Goal: Task Accomplishment & Management: Manage account settings

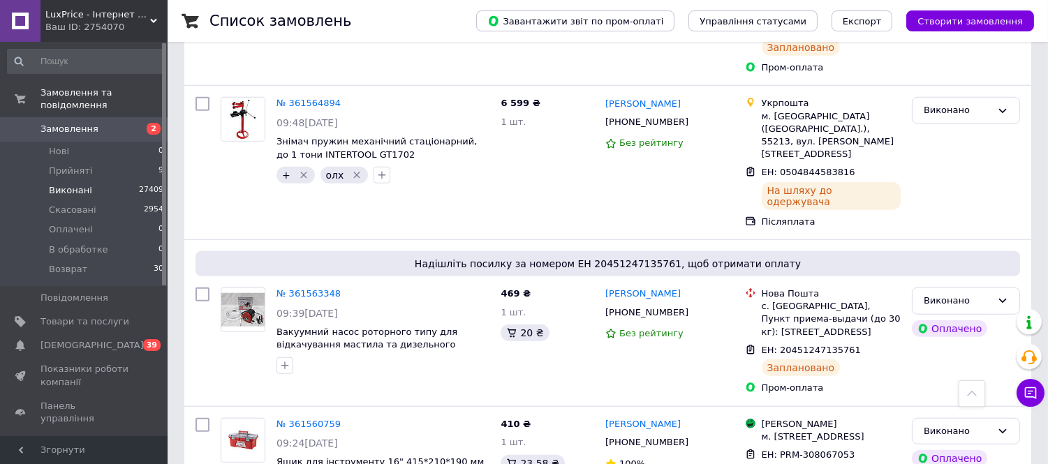
scroll to position [2405, 0]
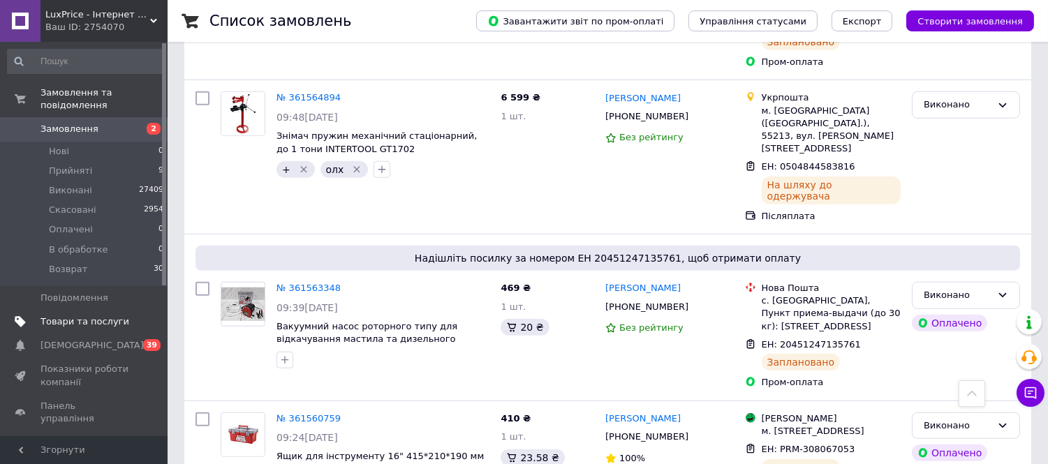
click at [94, 316] on span "Товари та послуги" at bounding box center [85, 322] width 89 height 13
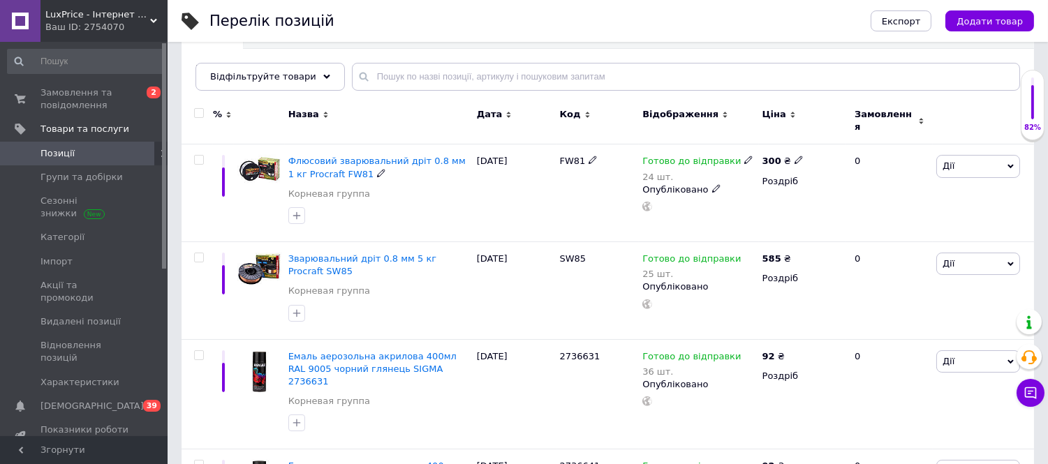
scroll to position [78, 0]
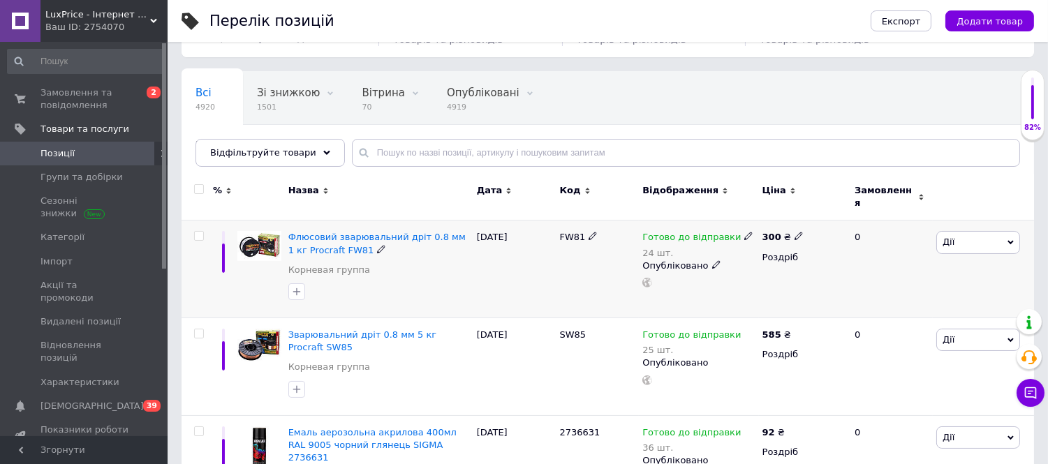
drag, startPoint x: 198, startPoint y: 226, endPoint x: 205, endPoint y: 328, distance: 102.2
click at [197, 232] on input "checkbox" at bounding box center [198, 236] width 9 height 9
checkbox input "true"
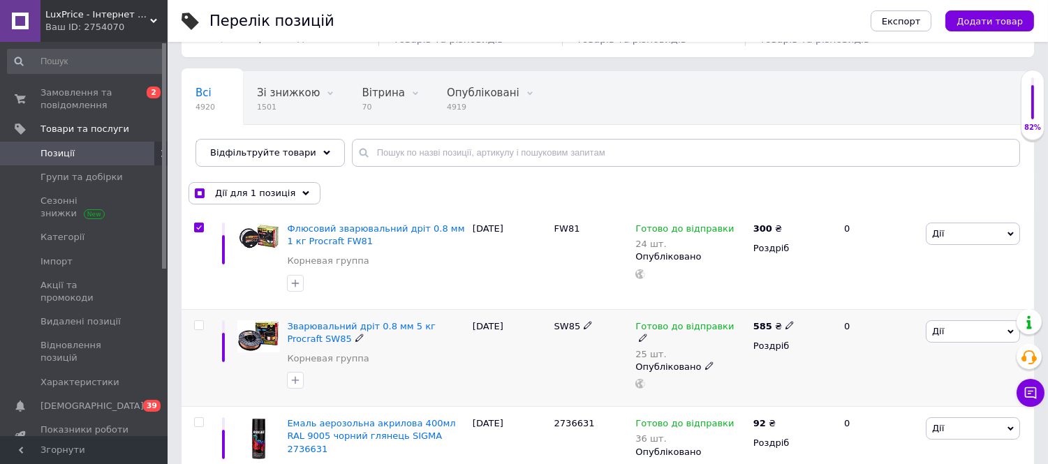
click at [198, 322] on input "checkbox" at bounding box center [198, 325] width 9 height 9
checkbox input "true"
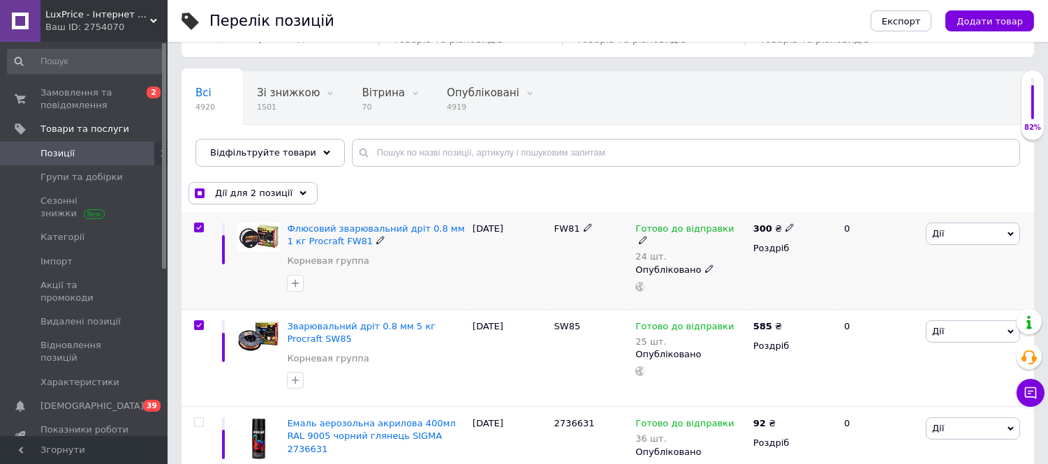
click at [210, 225] on div at bounding box center [199, 228] width 28 height 10
checkbox input "true"
click at [203, 226] on input "checkbox" at bounding box center [198, 228] width 9 height 9
checkbox input "false"
checkbox input "true"
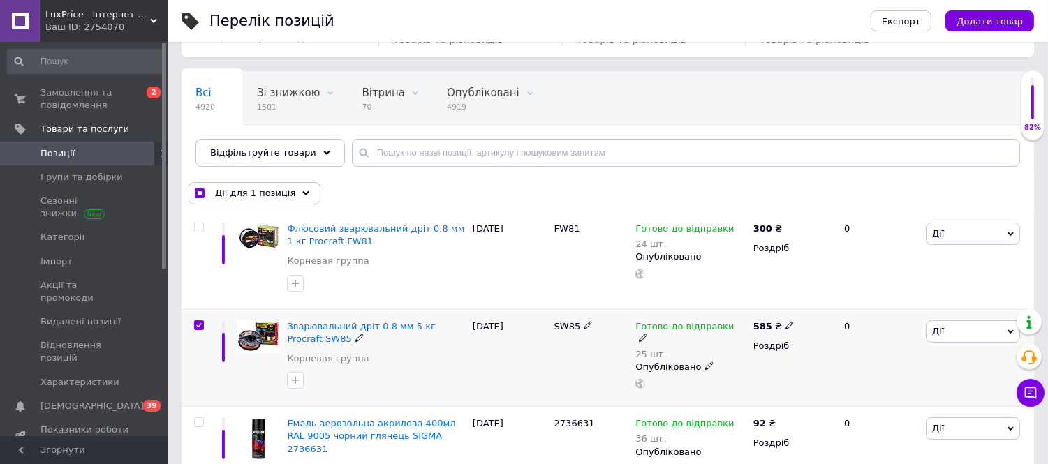
click at [198, 323] on input "checkbox" at bounding box center [198, 325] width 9 height 9
checkbox input "false"
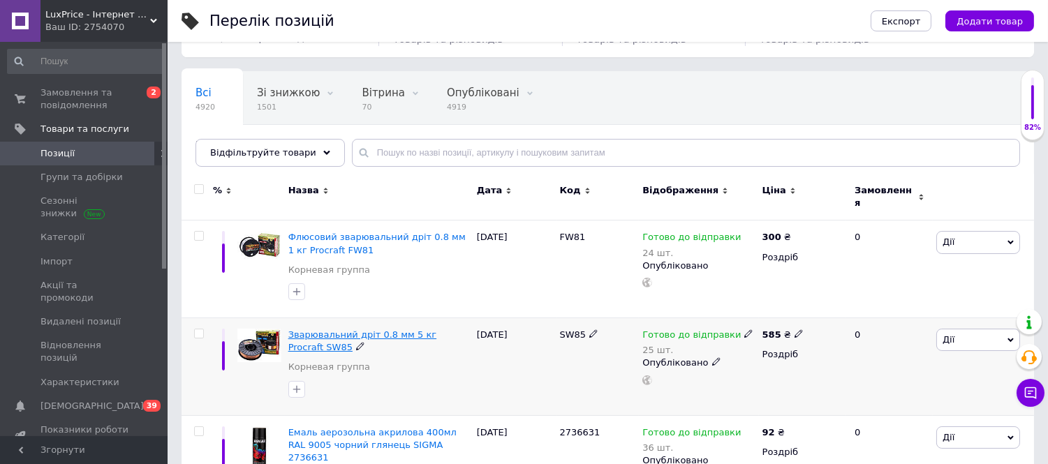
click at [326, 330] on span "Зварювальний дріт 0.8 мм 5 кг Procraft SW85" at bounding box center [362, 341] width 148 height 23
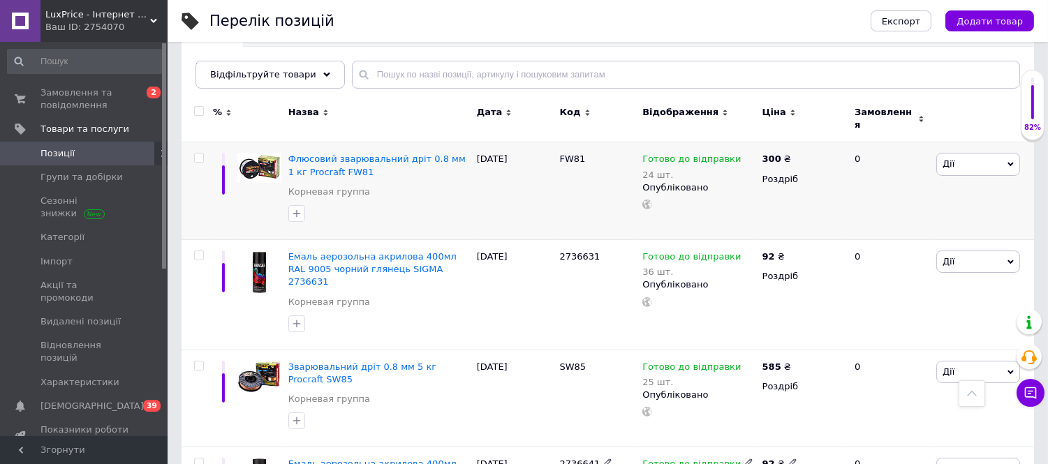
scroll to position [155, 0]
click at [318, 155] on span "Флюсовий зварювальний дріт 0.8 мм 1 кг Procraft FW81" at bounding box center [376, 165] width 177 height 23
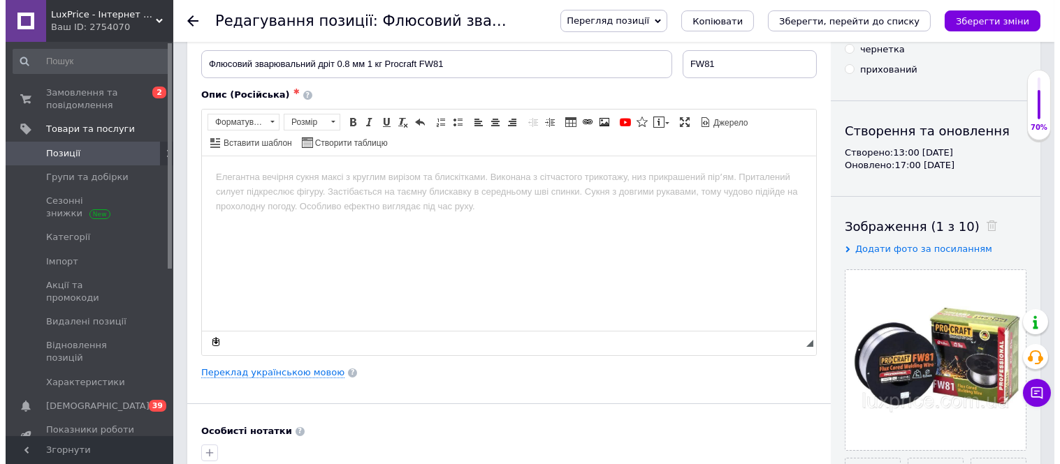
scroll to position [155, 0]
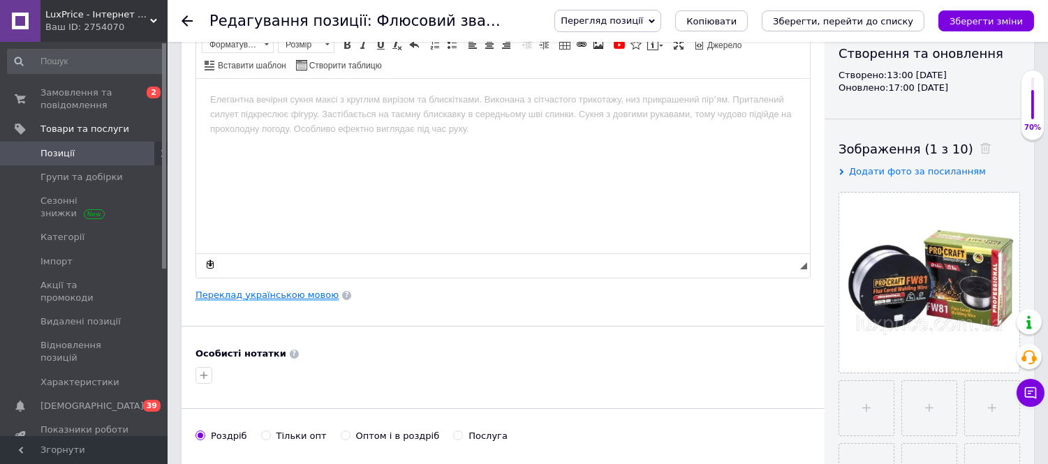
click at [299, 301] on link "Переклад українською мовою" at bounding box center [267, 295] width 143 height 11
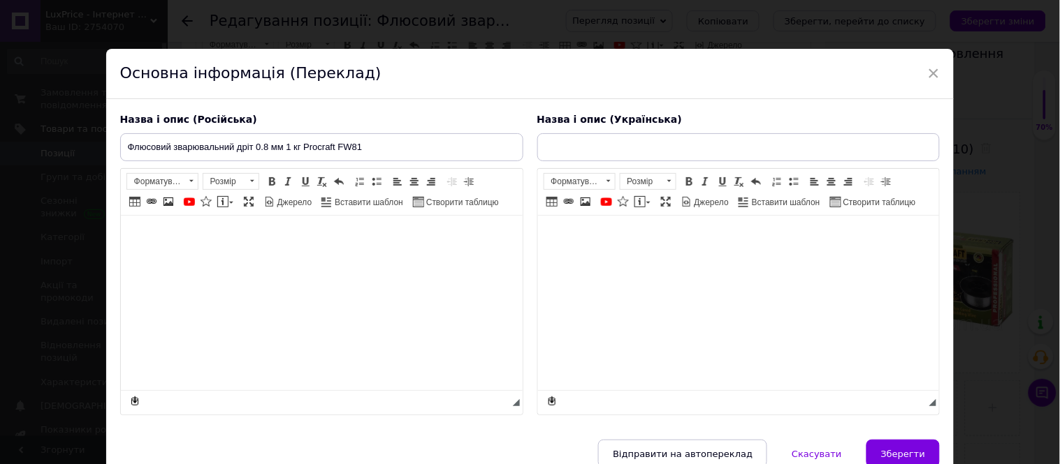
scroll to position [0, 0]
type input "Флюсовий зварювальний дріт 0.8 мм 1 кг Procraft FW81"
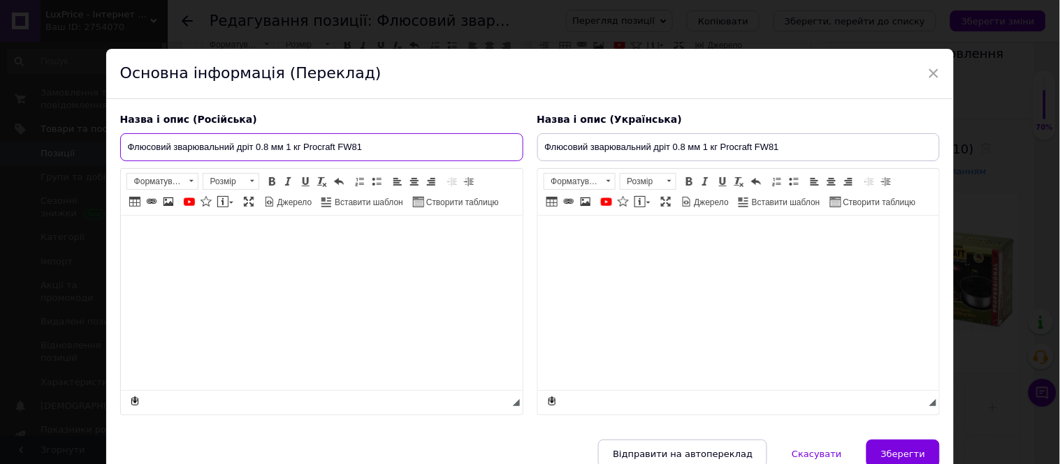
drag, startPoint x: 368, startPoint y: 147, endPoint x: 121, endPoint y: 151, distance: 247.3
click at [121, 151] on input "Флюсовий зварювальний дріт 0.8 мм 1 кг Procraft FW81" at bounding box center [321, 147] width 403 height 28
paste input "я сварочная проволока"
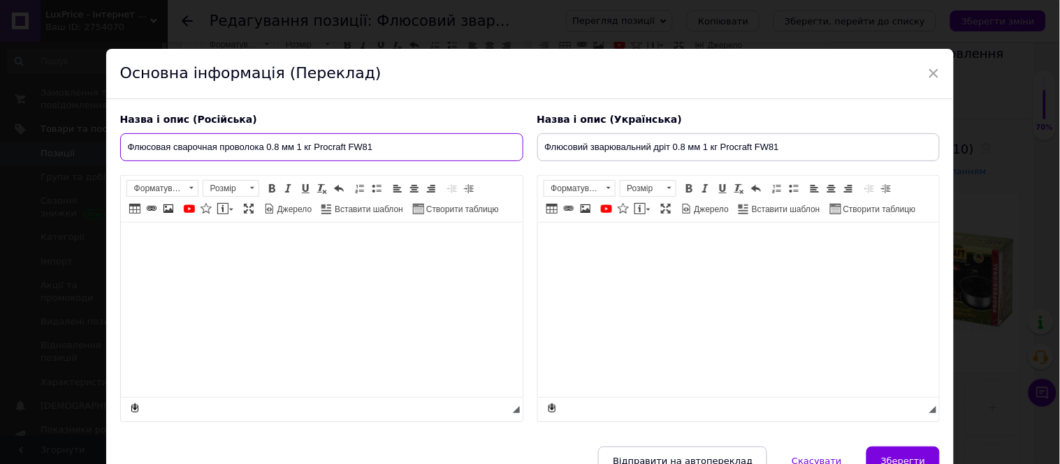
type input "Флюсовая сварочная проволока 0.8 мм 1 кг Procraft FW81"
click at [240, 263] on html at bounding box center [321, 244] width 402 height 43
click at [335, 265] on html at bounding box center [321, 244] width 402 height 43
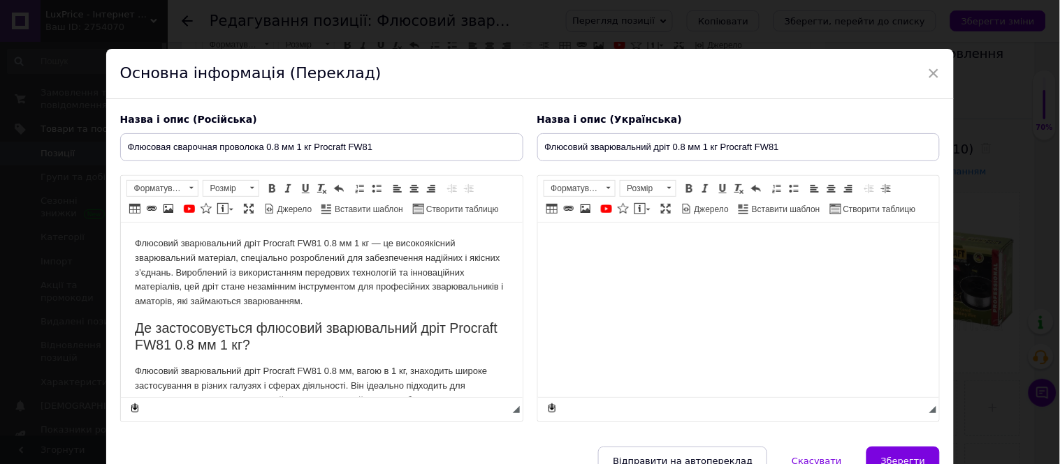
scroll to position [295, 0]
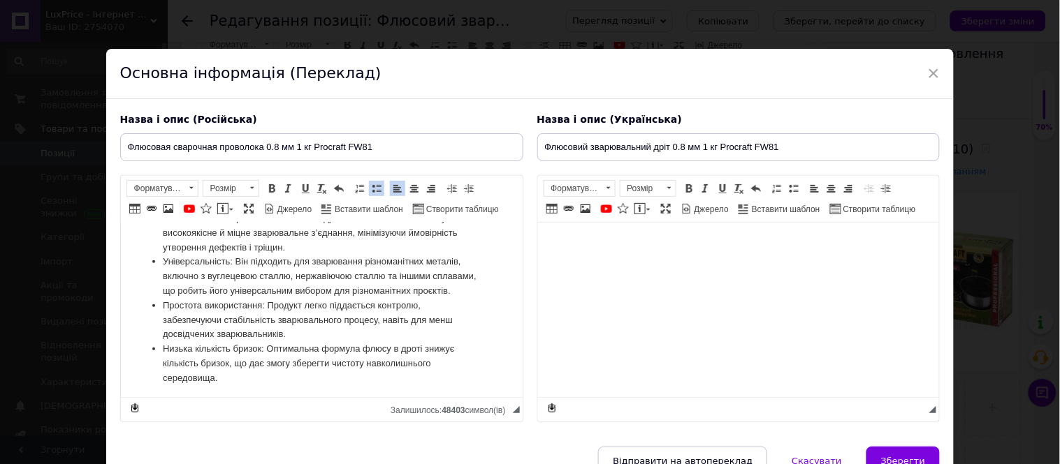
click at [711, 265] on html at bounding box center [738, 244] width 402 height 43
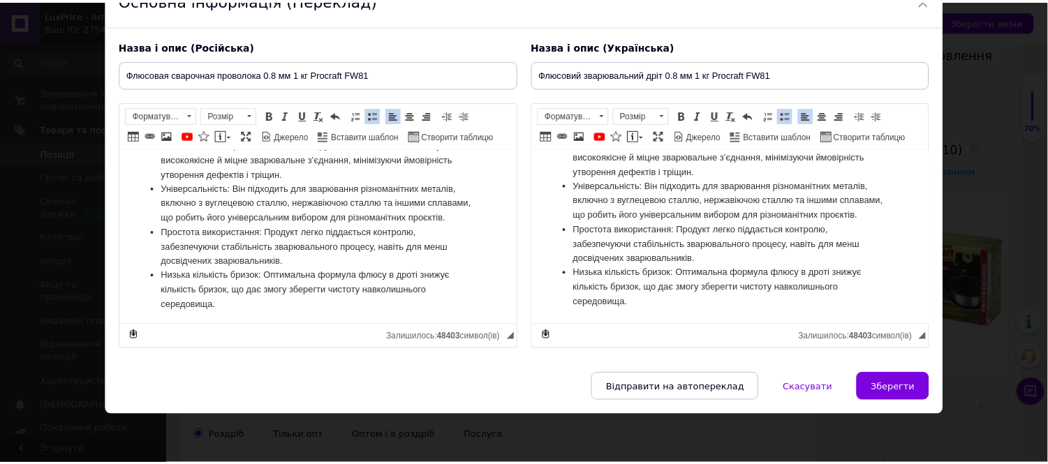
scroll to position [312, 0]
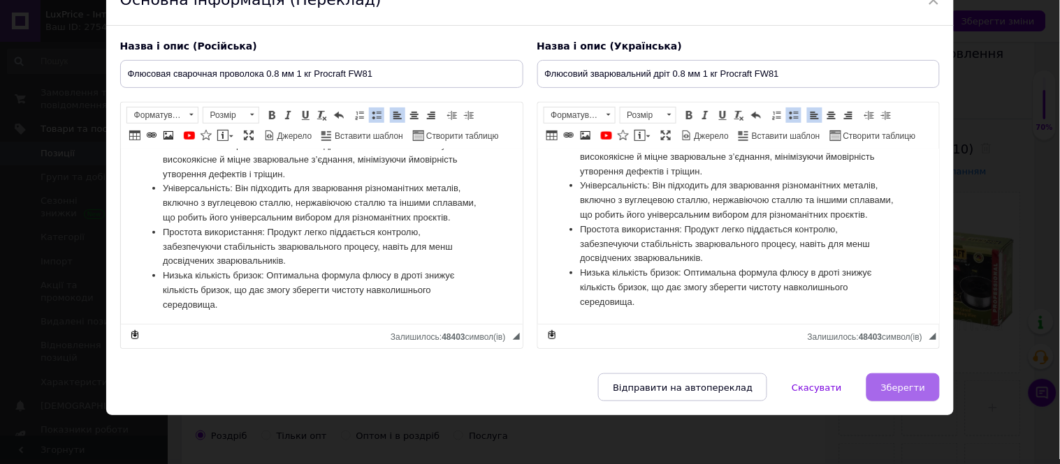
click at [902, 397] on button "Зберегти" at bounding box center [902, 388] width 73 height 28
type input "Флюсовая сварочная проволока 0.8 мм 1 кг Procraft FW81"
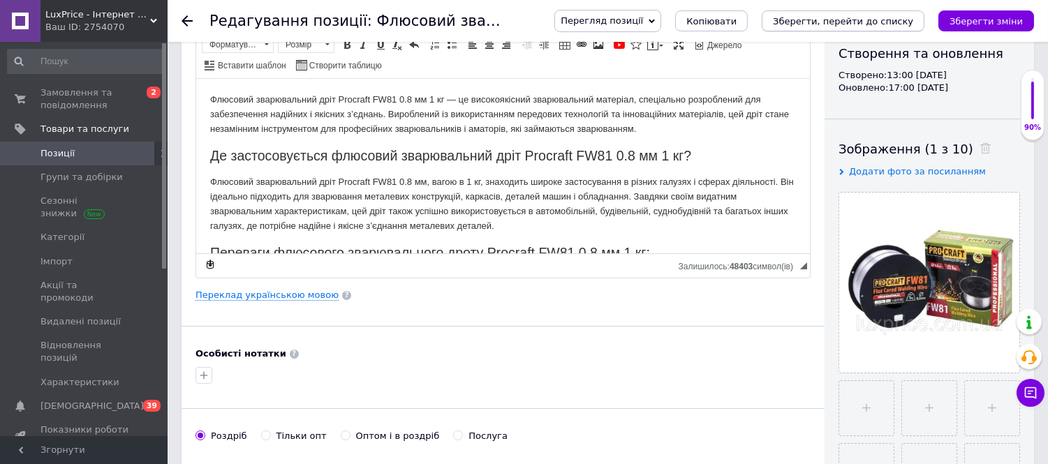
click at [865, 24] on icon "Зберегти, перейти до списку" at bounding box center [843, 21] width 140 height 10
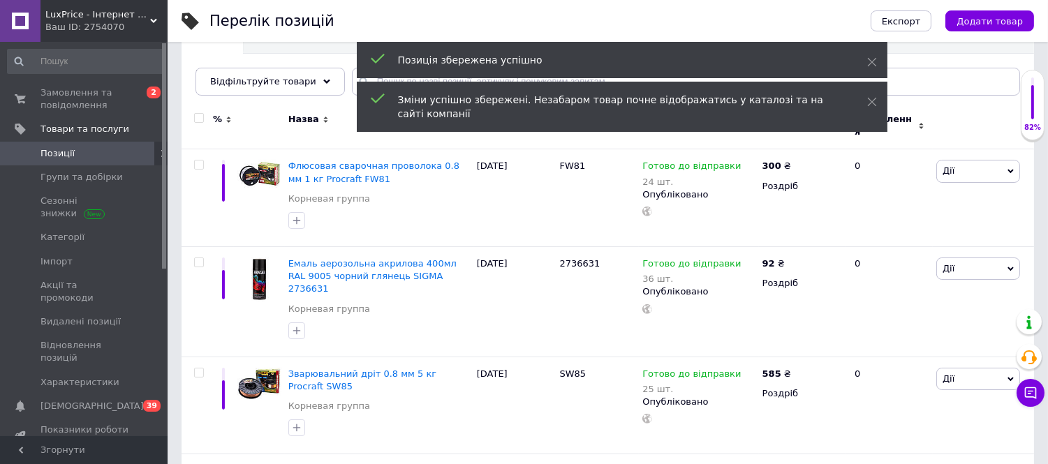
scroll to position [155, 0]
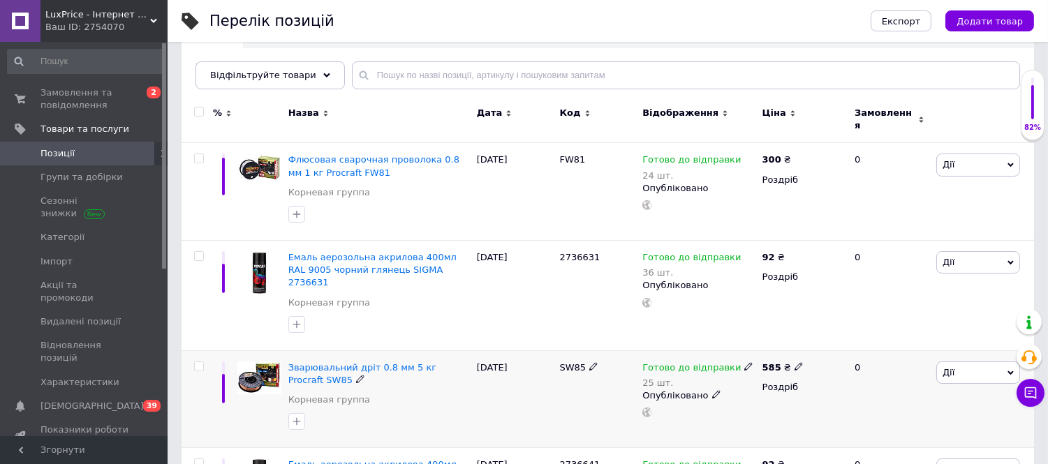
click at [387, 351] on div "Зварювальний дріт 0.8 мм 5 кг Procraft SW85 Корневая группа" at bounding box center [379, 400] width 189 height 98
click at [369, 362] on span "Зварювальний дріт 0.8 мм 5 кг Procraft SW85" at bounding box center [362, 373] width 148 height 23
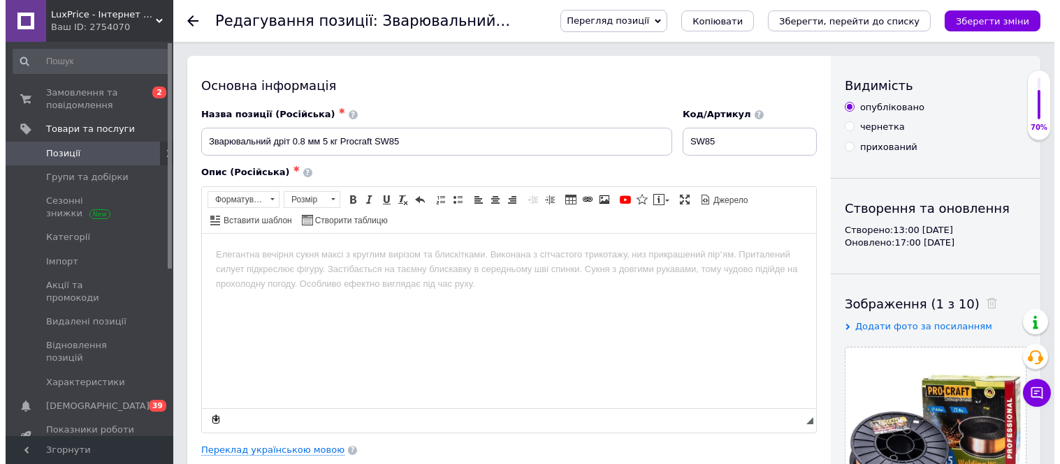
scroll to position [78, 0]
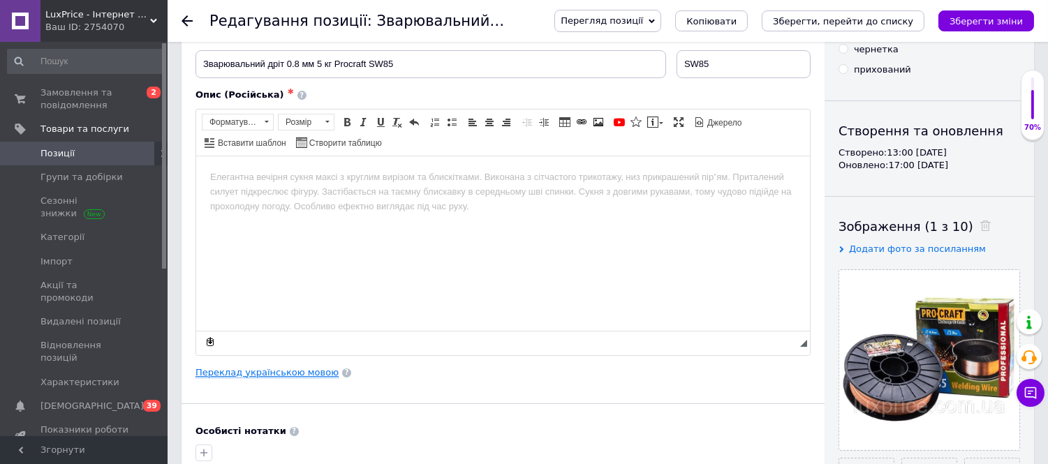
click at [278, 370] on link "Переклад українською мовою" at bounding box center [267, 372] width 143 height 11
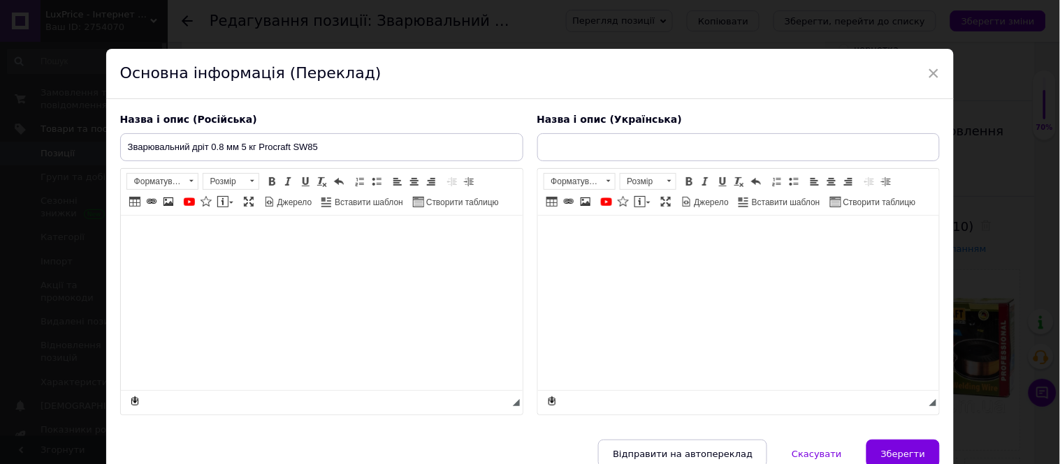
type input "Зварювальний дріт 0.8 мм 5 кг Procraft SW85"
drag, startPoint x: 319, startPoint y: 137, endPoint x: 108, endPoint y: 130, distance: 211.0
click at [108, 130] on div "Назва і опис (Російська) Зварювальний дріт 0.8 мм 5 кг Procraft SW85 Розширений…" at bounding box center [530, 270] width 848 height 342
paste input "варочная проволока"
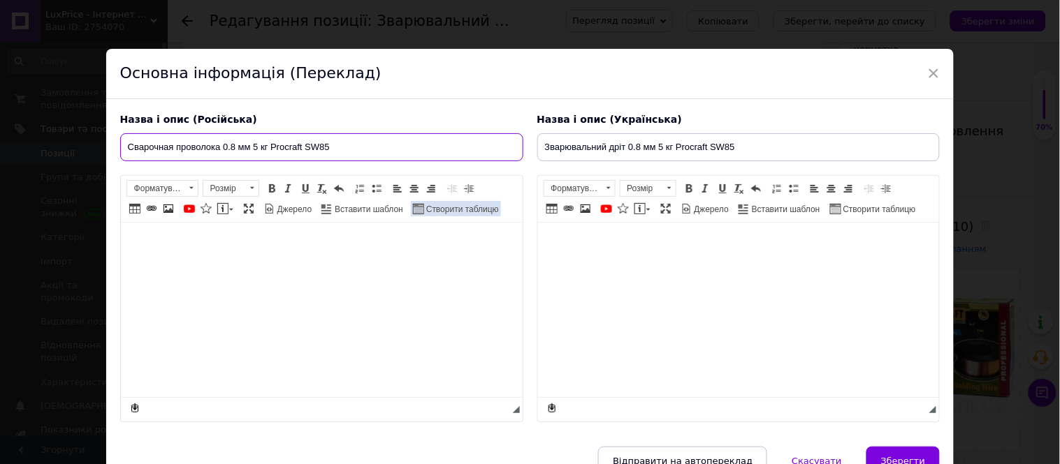
type input "Сварочная проволока 0.8 мм 5 кг Procraft SW85"
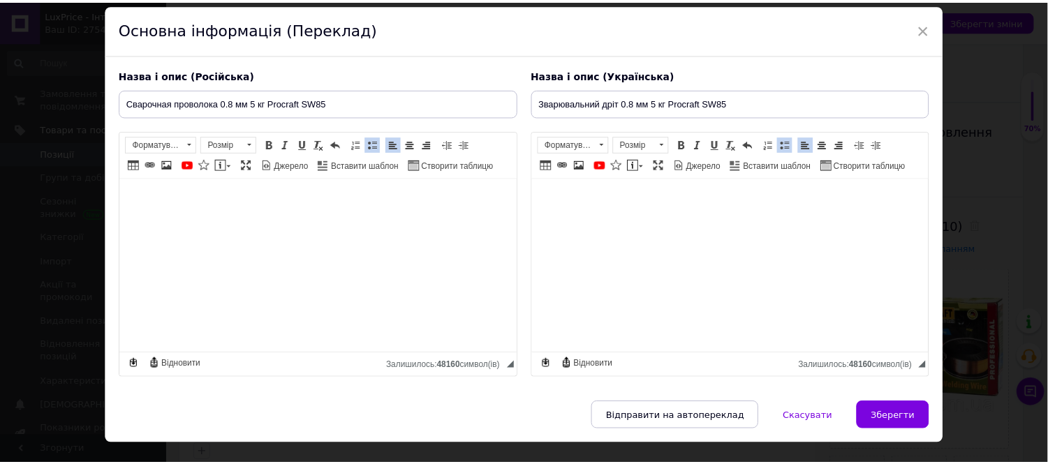
scroll to position [94, 0]
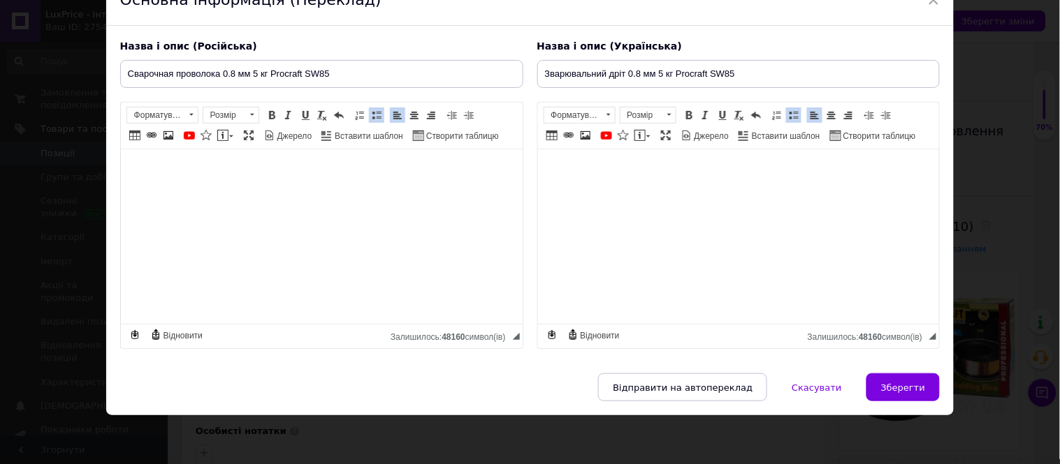
click at [914, 403] on div "Відправити на автопереклад   Скасувати   Зберегти" at bounding box center [530, 395] width 848 height 42
click at [914, 383] on span "Зберегти" at bounding box center [903, 388] width 44 height 10
type input "Сварочная проволока 0.8 мм 5 кг Procraft SW85"
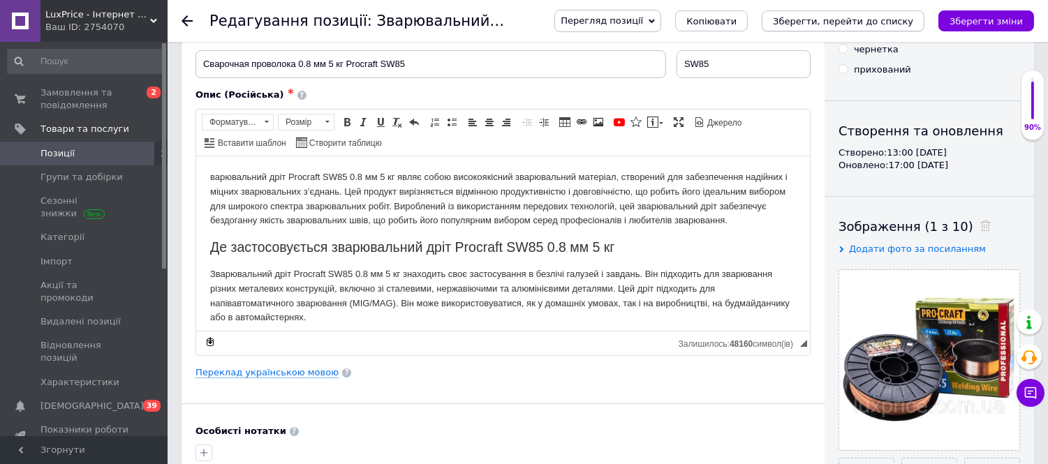
click at [873, 27] on button "Зберегти, перейти до списку" at bounding box center [843, 20] width 163 height 21
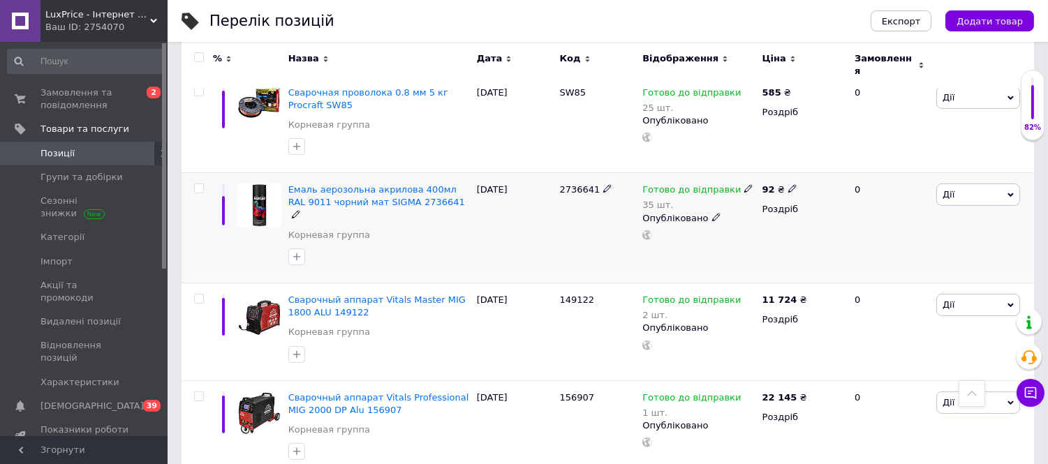
scroll to position [465, 0]
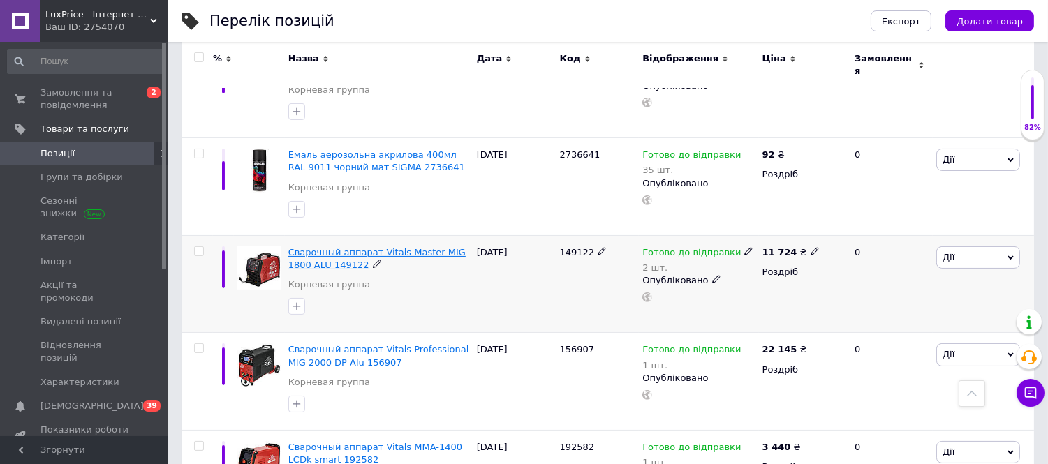
click at [366, 247] on span "Сварочный аппарат Vitals Master MIG 1800 ALU 149122" at bounding box center [376, 258] width 177 height 23
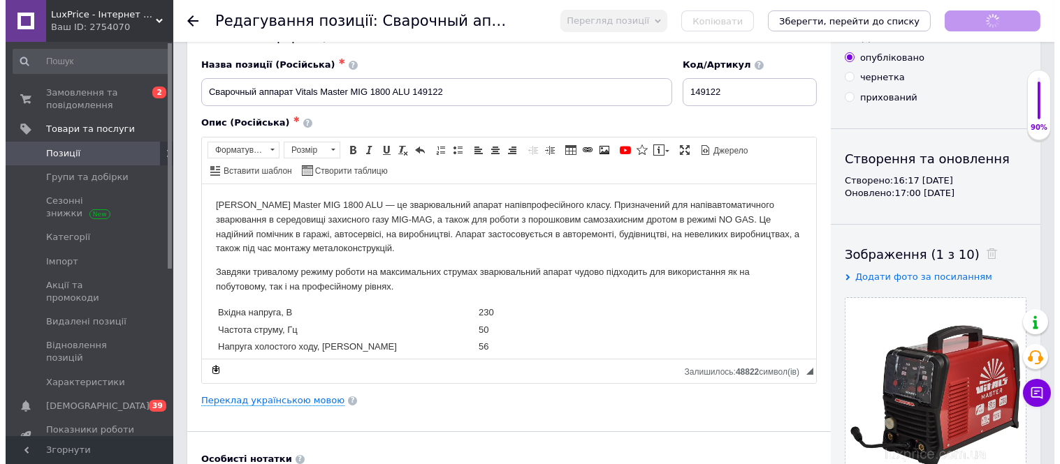
scroll to position [78, 0]
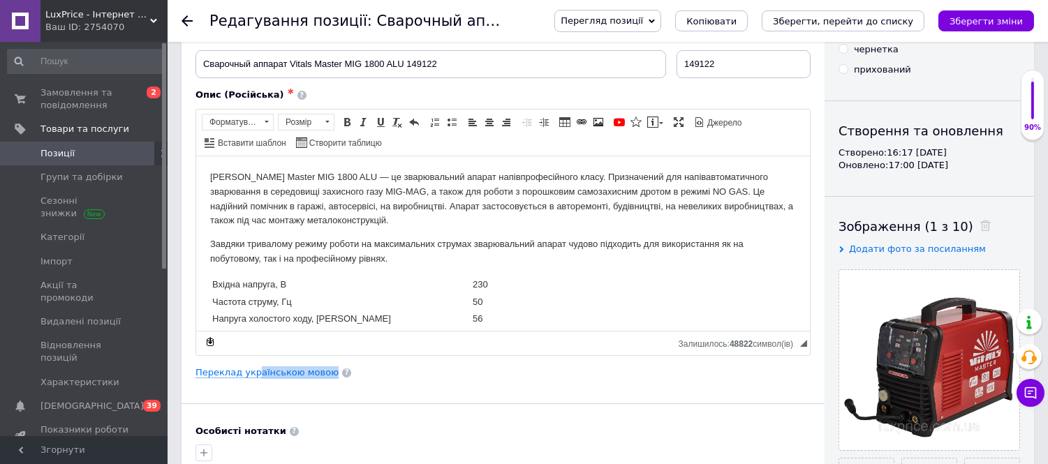
drag, startPoint x: 252, startPoint y: 378, endPoint x: 254, endPoint y: 386, distance: 8.0
click at [254, 386] on div "Основна інформація Назва позиції (Російська) ✱ Сварочный аппарат Vitals Master …" at bounding box center [503, 367] width 643 height 779
click at [259, 372] on link "Переклад українською мовою" at bounding box center [267, 372] width 143 height 11
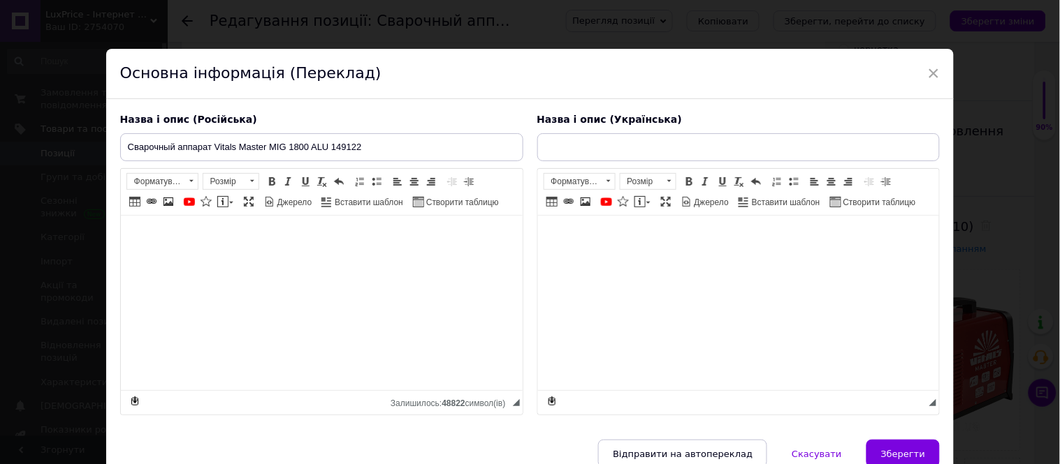
type input "Зварювальний апарат Vitals Master MIG 1800 ALU 149122"
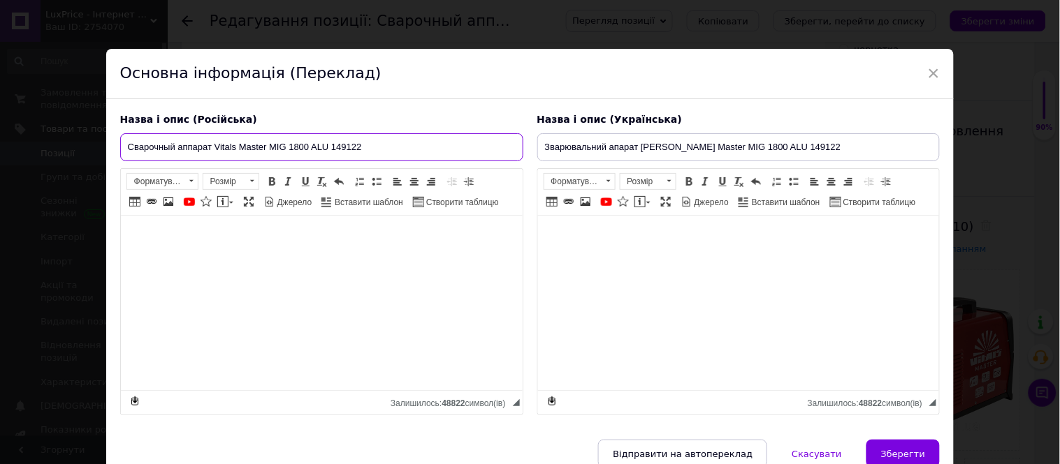
drag, startPoint x: 344, startPoint y: 151, endPoint x: 331, endPoint y: 151, distance: 13.3
click at [331, 151] on input "Сварочный аппарат Vitals Master MIG 1800 ALU 149122" at bounding box center [321, 147] width 403 height 28
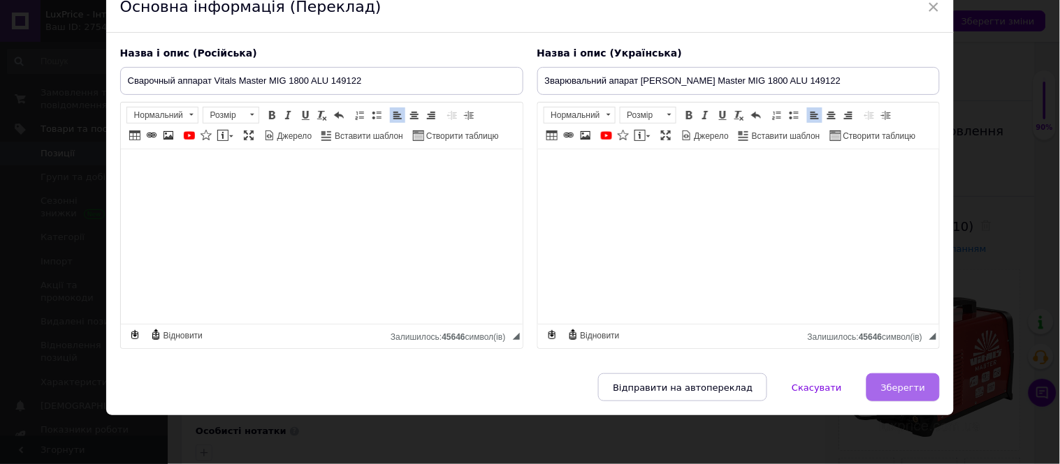
click at [899, 393] on span "Зберегти" at bounding box center [903, 388] width 44 height 10
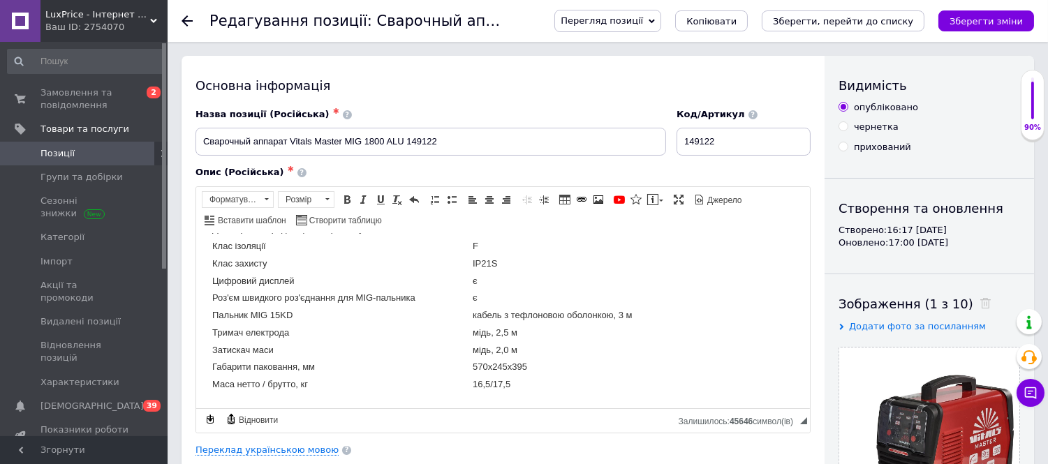
scroll to position [1785, 0]
click at [854, 22] on icon "Зберегти, перейти до списку" at bounding box center [843, 21] width 140 height 10
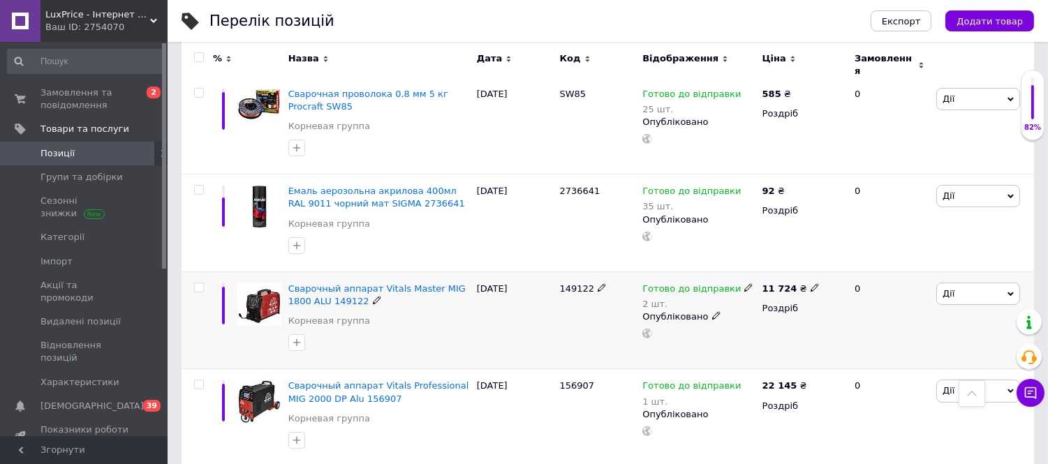
scroll to position [543, 0]
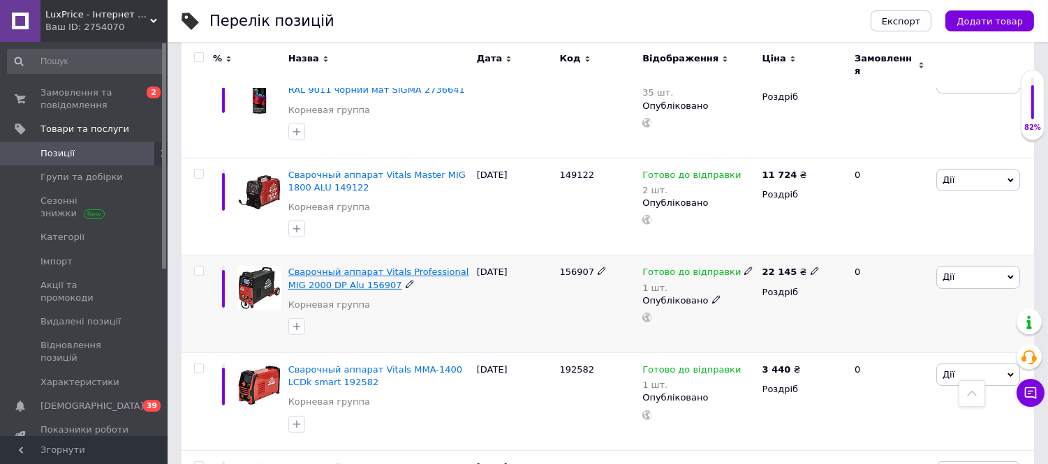
click at [331, 267] on span "Сварочный аппарат Vitals Professional MIG 2000 DP Alu 156907" at bounding box center [378, 278] width 181 height 23
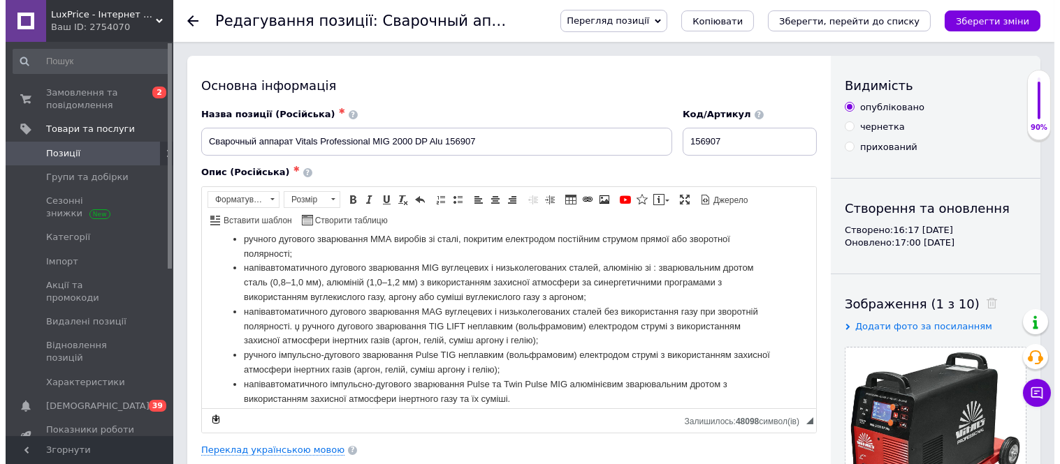
scroll to position [78, 0]
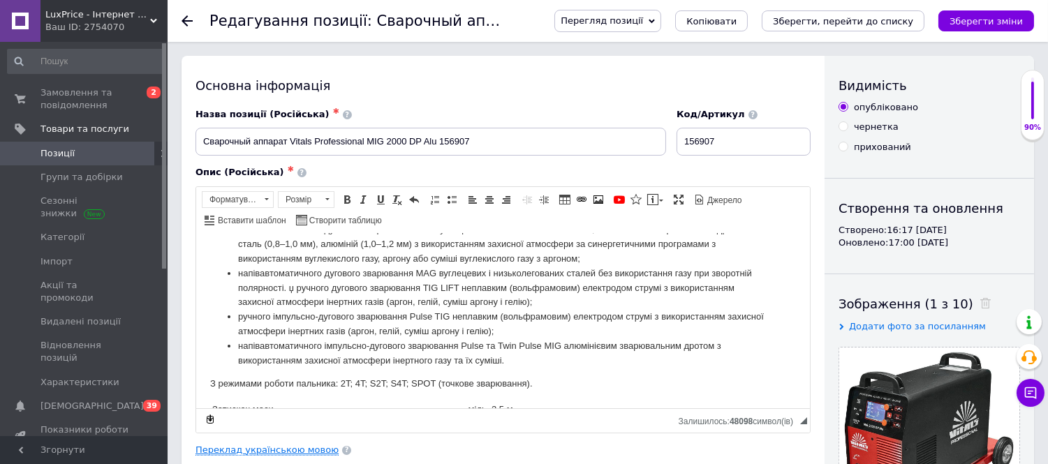
click at [275, 452] on link "Переклад українською мовою" at bounding box center [267, 450] width 143 height 11
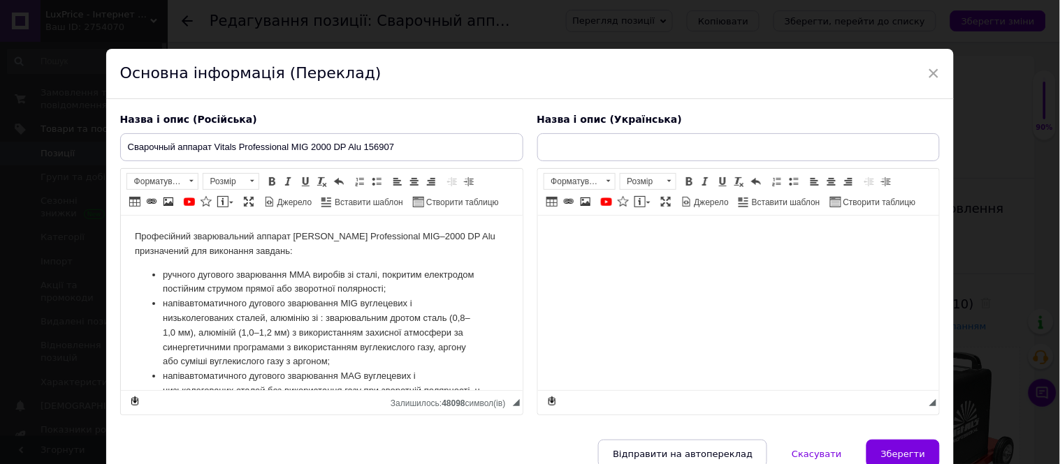
scroll to position [0, 0]
type input "Зварювальний апарат Vitals Professional MIG 2000 DP Alu 156907"
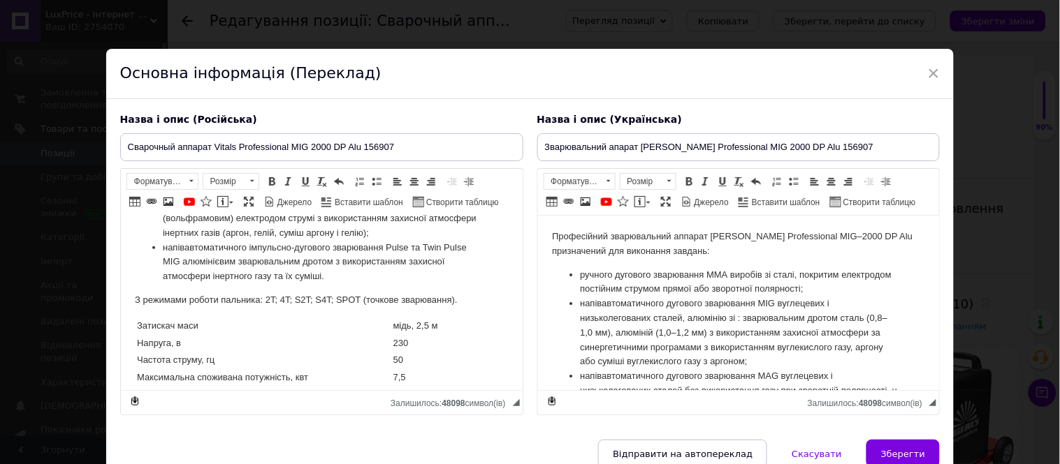
scroll to position [155, 0]
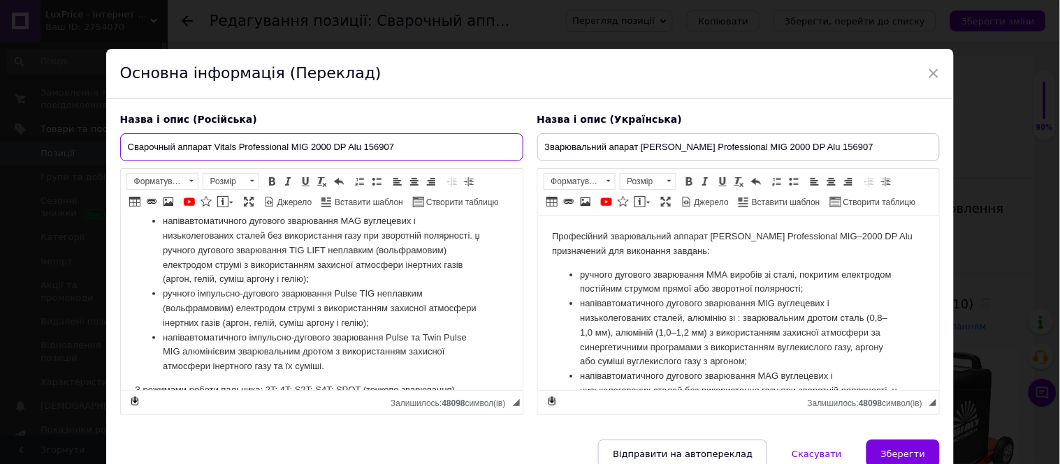
drag, startPoint x: 404, startPoint y: 148, endPoint x: 365, endPoint y: 154, distance: 38.8
click at [365, 154] on input "Сварочный аппарат Vitals Professional MIG 2000 DP Alu 156907" at bounding box center [321, 147] width 403 height 28
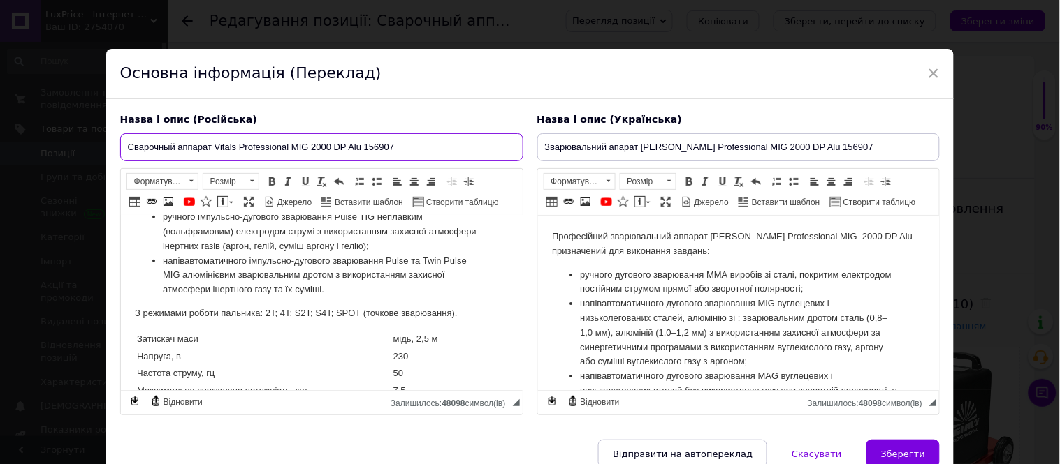
scroll to position [233, 0]
click at [465, 308] on p "З режимами роботи пальника: 2T; 4T; S2T; S4T; SPOT (точкове зварювання)." at bounding box center [321, 313] width 374 height 15
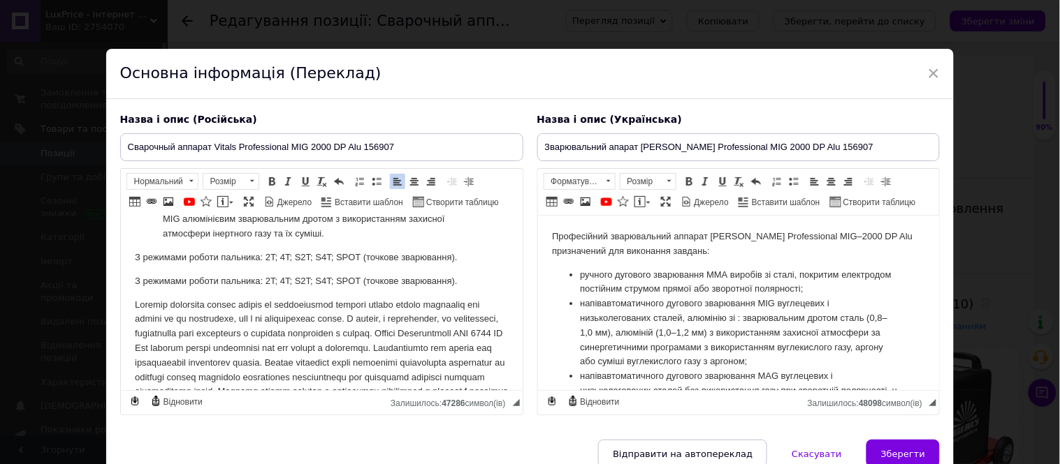
scroll to position [260, 0]
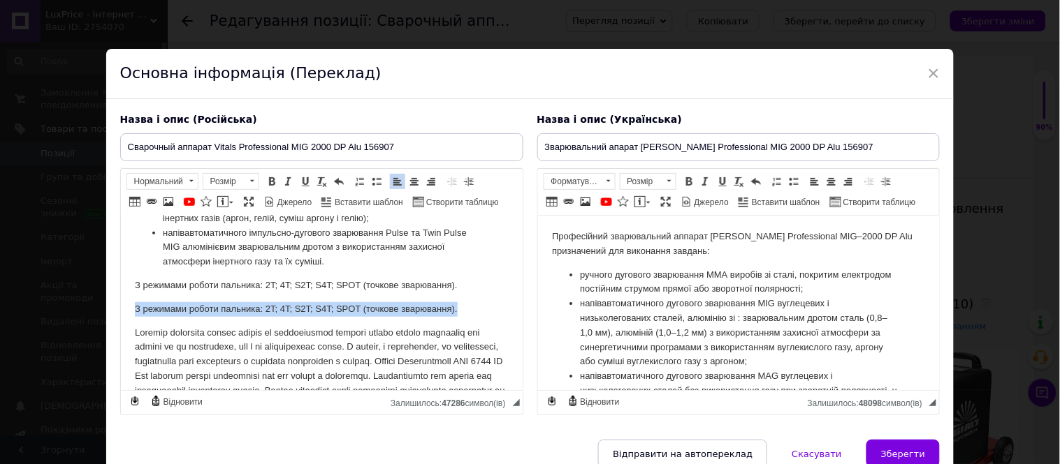
drag, startPoint x: 149, startPoint y: 311, endPoint x: 482, endPoint y: 314, distance: 333.2
click at [482, 314] on html "Професійний зварювальний аппарат Vitals Professional MIG–2000 DP Alu призначени…" at bounding box center [321, 409] width 402 height 906
click at [134, 326] on p "Редактор, DEAAAC14-3F93-47D5-839E-1C3AC4EC4310" at bounding box center [321, 391] width 374 height 131
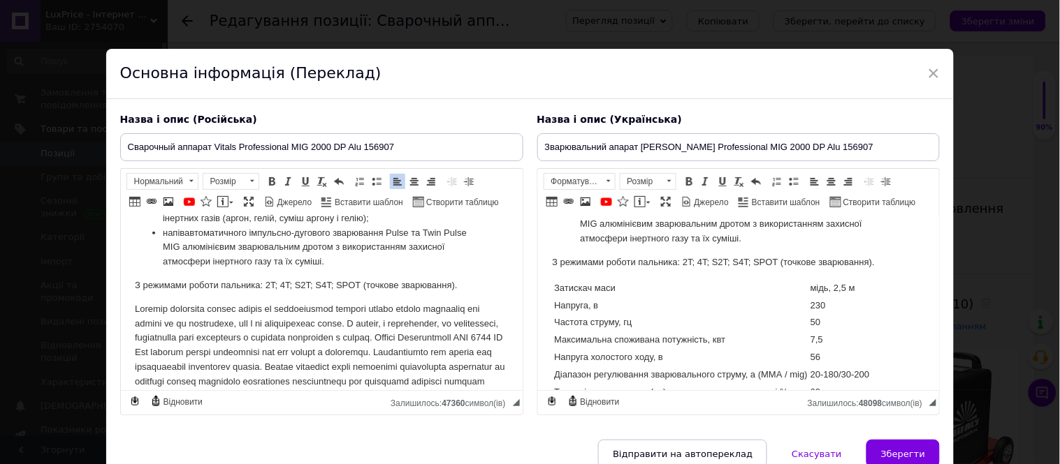
scroll to position [310, 0]
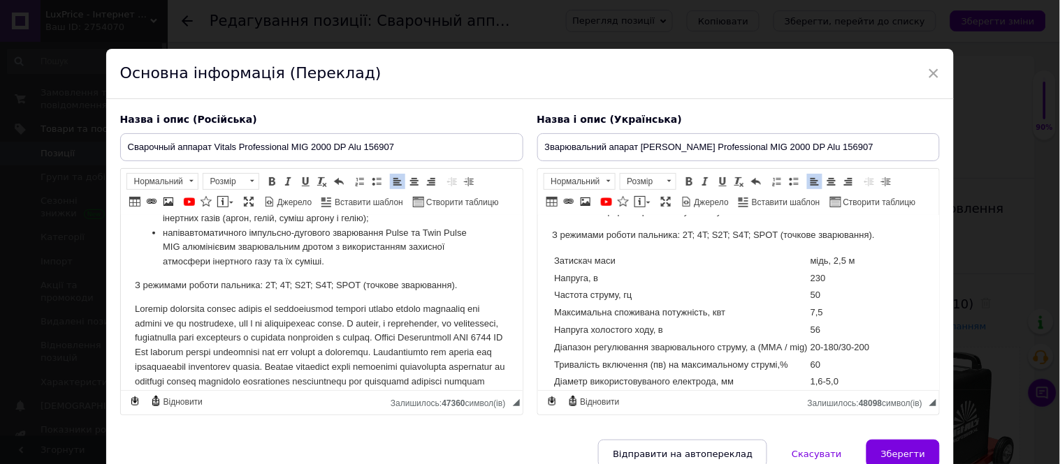
click at [895, 231] on p "З режимами роботи пальника: 2T; 4T; S2T; S4T; SPOT (точкове зварювання)." at bounding box center [738, 235] width 374 height 15
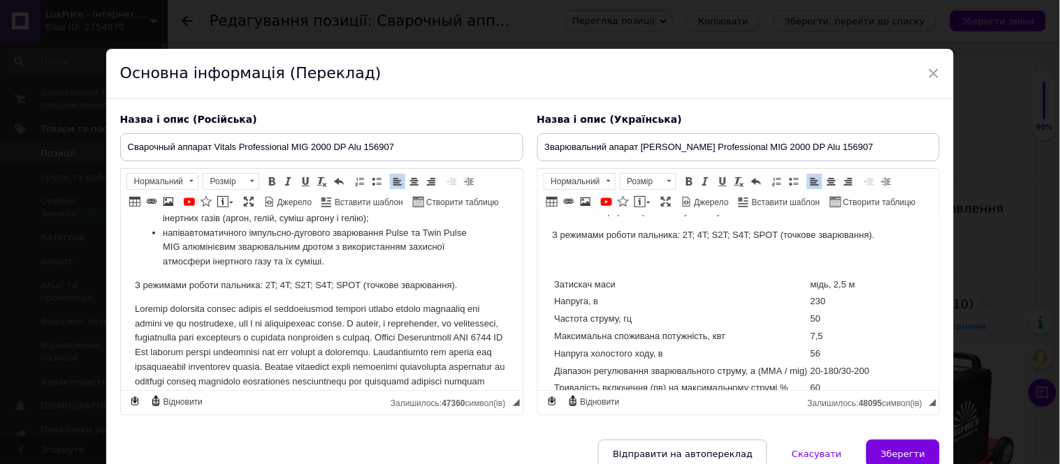
paste body "Редактор, EFD71927-EF6C-4892-99E3-4D2B869F09BB"
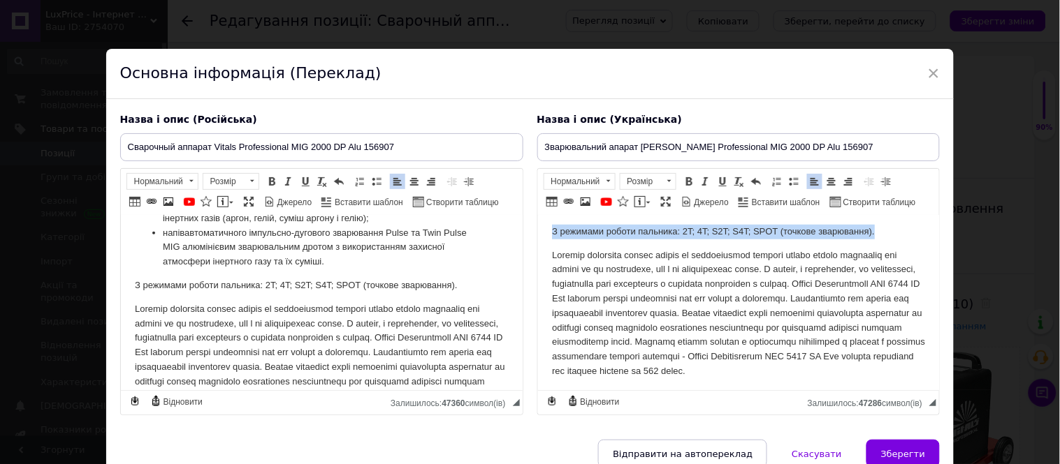
drag, startPoint x: 556, startPoint y: 231, endPoint x: 880, endPoint y: 230, distance: 324.1
click at [880, 230] on p "З режимами роботи пальника: 2T; 4T; S2T; S4T; SPOT (точкове зварювання)." at bounding box center [738, 232] width 374 height 15
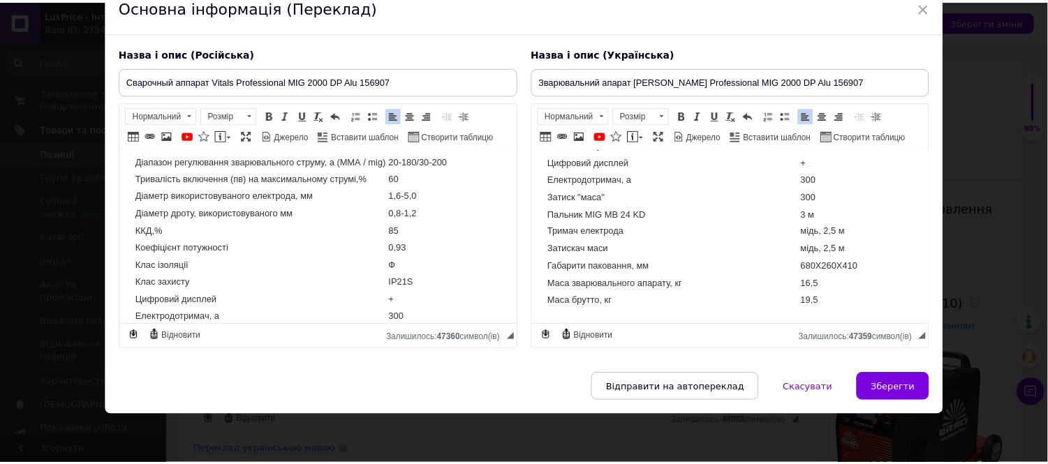
scroll to position [87, 0]
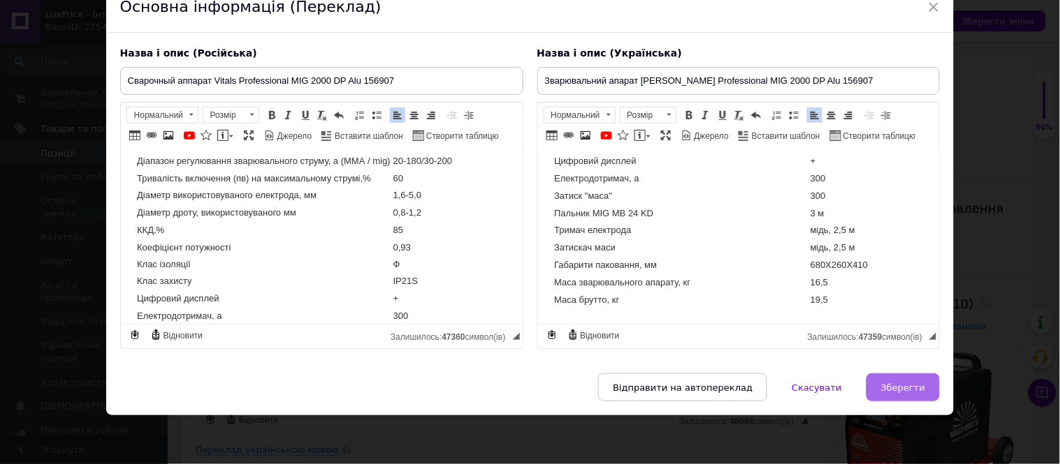
click at [908, 383] on span "Зберегти" at bounding box center [903, 388] width 44 height 10
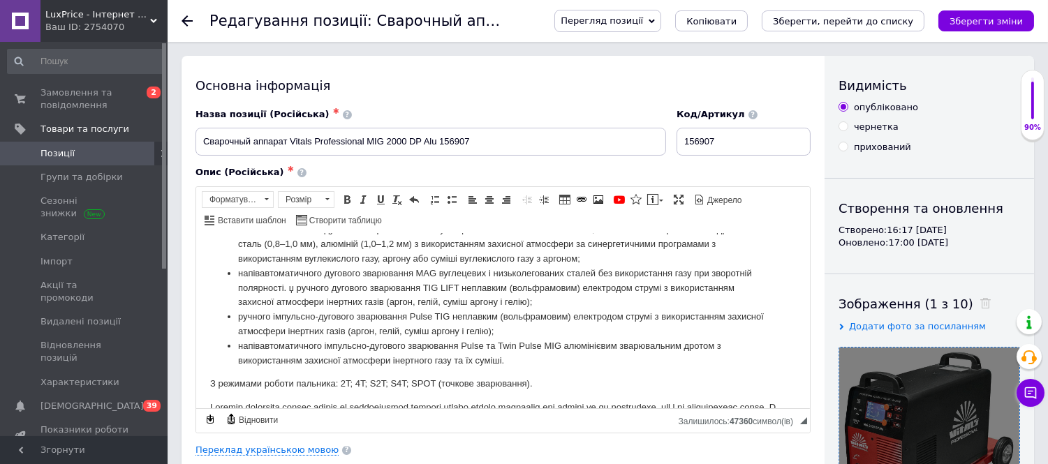
scroll to position [78, 0]
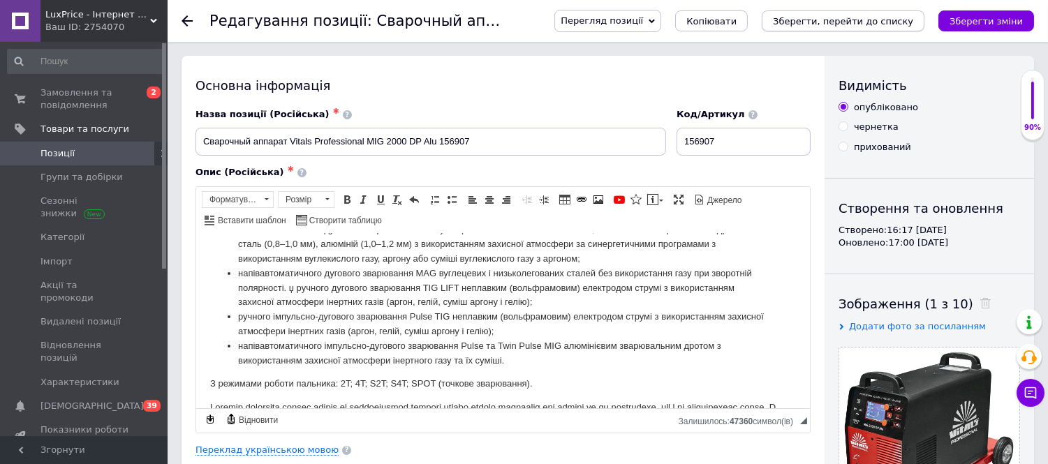
click at [914, 23] on icon "Зберегти, перейти до списку" at bounding box center [843, 21] width 140 height 10
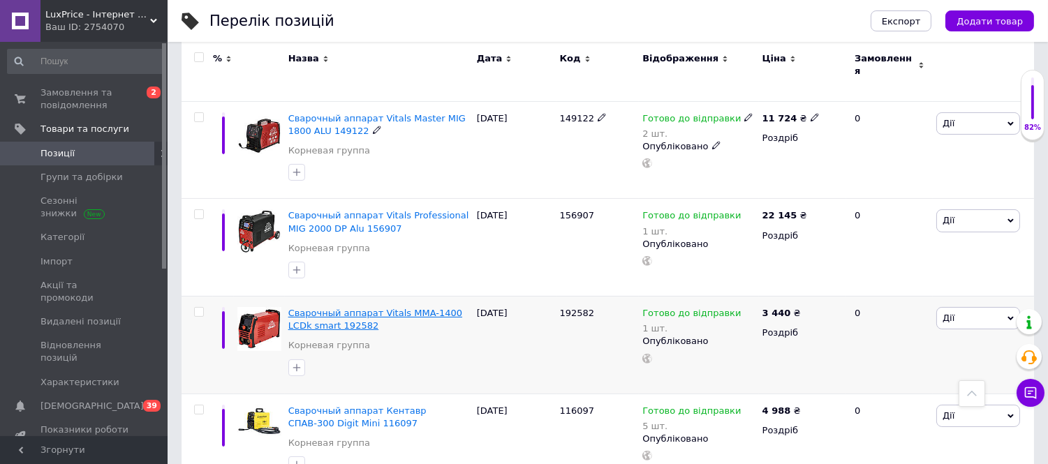
scroll to position [620, 0]
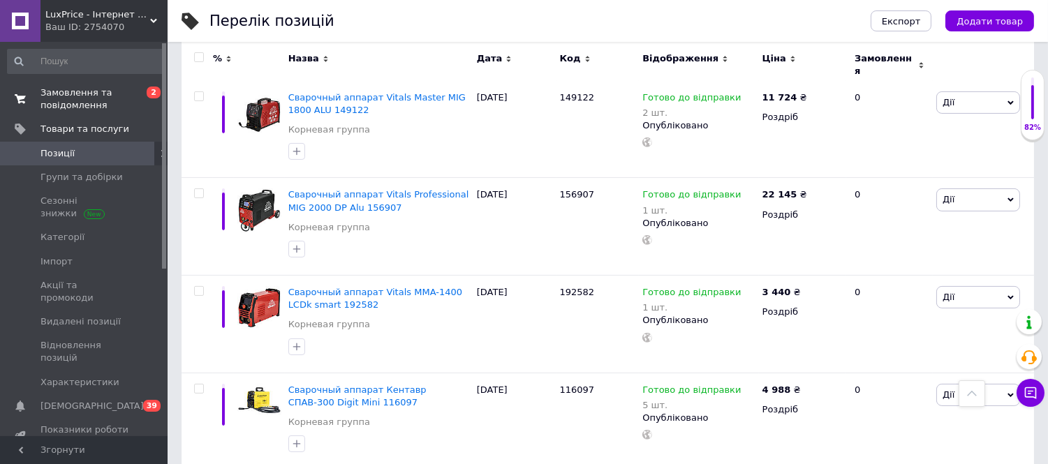
click at [68, 89] on span "Замовлення та повідомлення" at bounding box center [85, 99] width 89 height 25
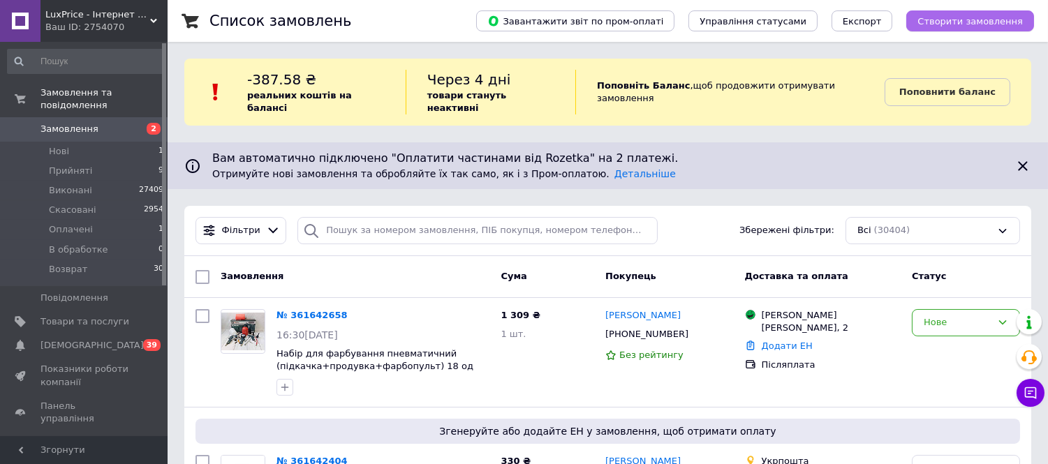
click at [981, 16] on span "Створити замовлення" at bounding box center [970, 21] width 105 height 10
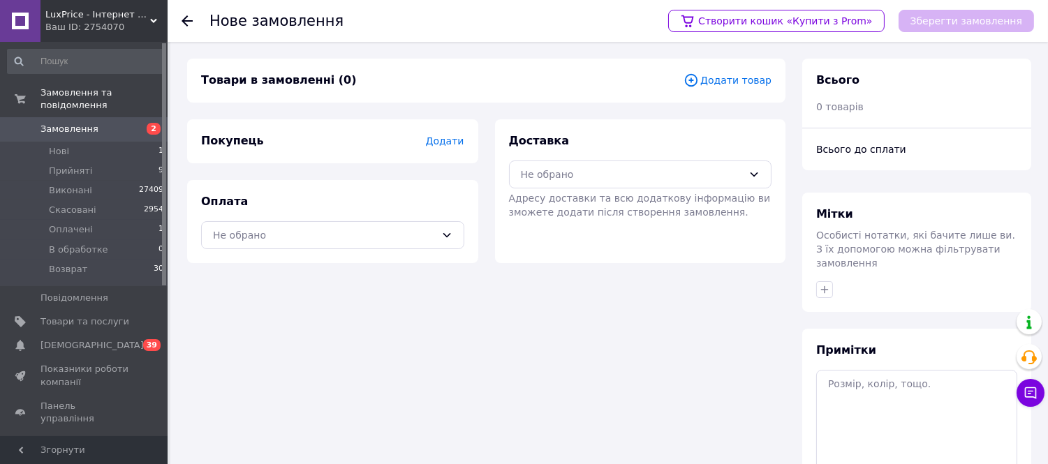
click at [745, 82] on span "Додати товар" at bounding box center [728, 80] width 88 height 15
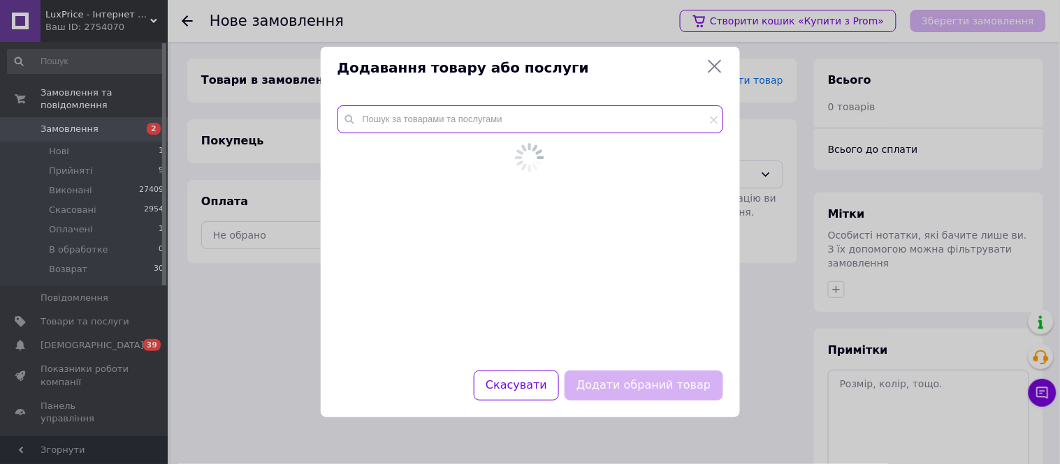
click at [526, 129] on input "text" at bounding box center [530, 119] width 386 height 28
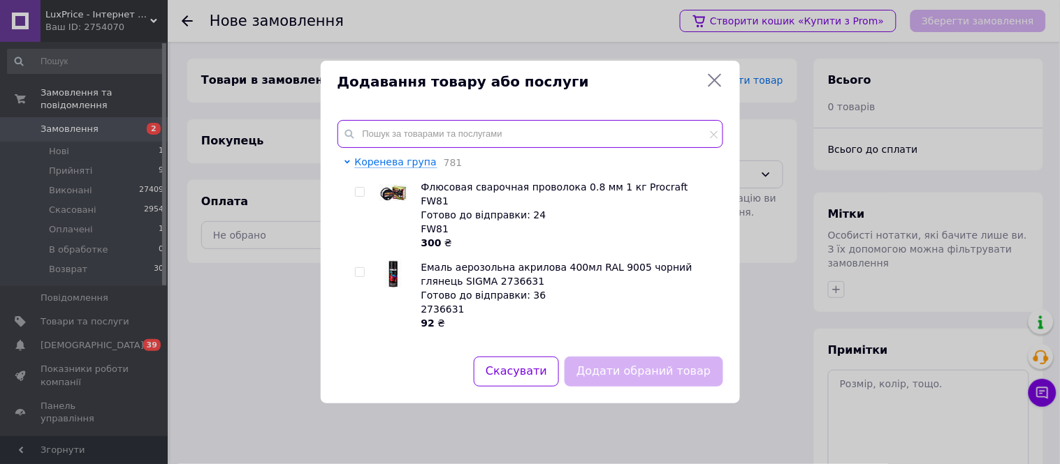
drag, startPoint x: 526, startPoint y: 122, endPoint x: 489, endPoint y: 136, distance: 39.8
click at [489, 136] on input "text" at bounding box center [530, 134] width 386 height 28
paste input "NX05126"
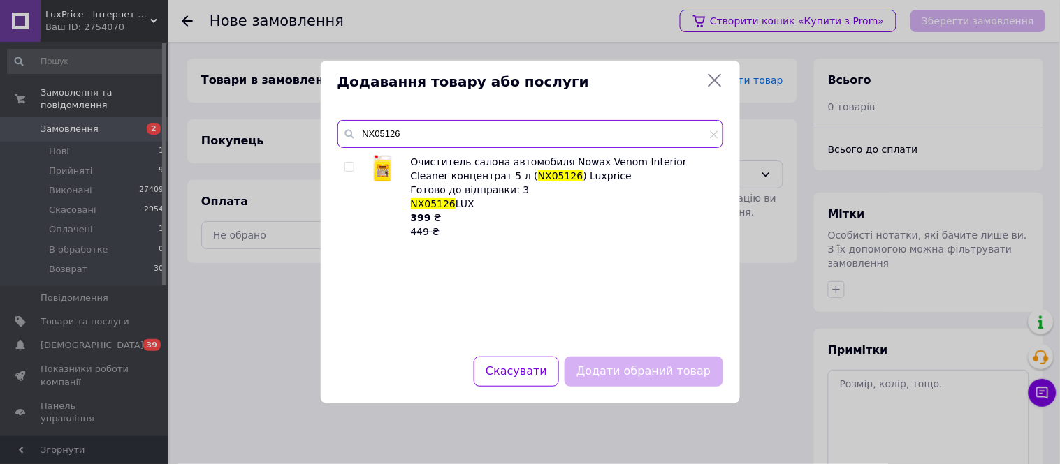
type input "NX05126"
click at [346, 159] on div at bounding box center [351, 197] width 14 height 84
click at [352, 166] on input "checkbox" at bounding box center [348, 167] width 9 height 9
checkbox input "true"
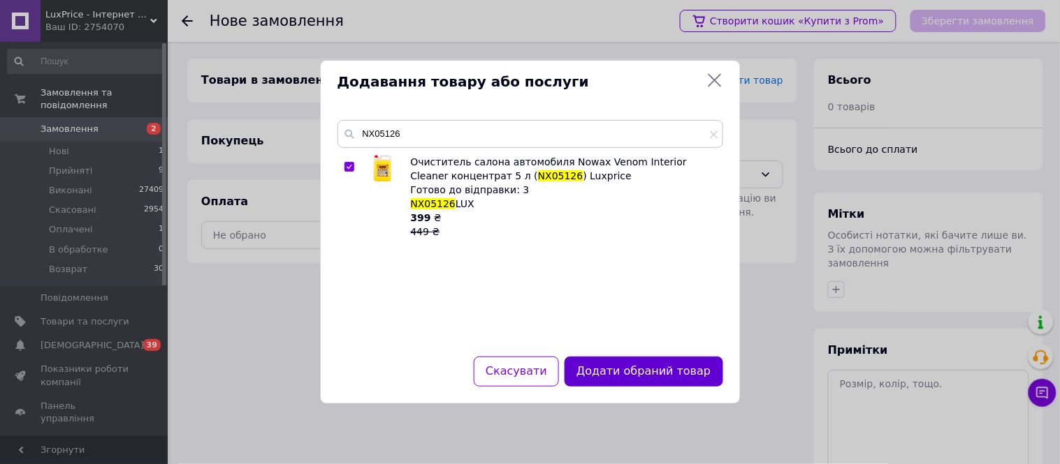
click at [646, 368] on button "Додати обраний товар" at bounding box center [643, 372] width 158 height 30
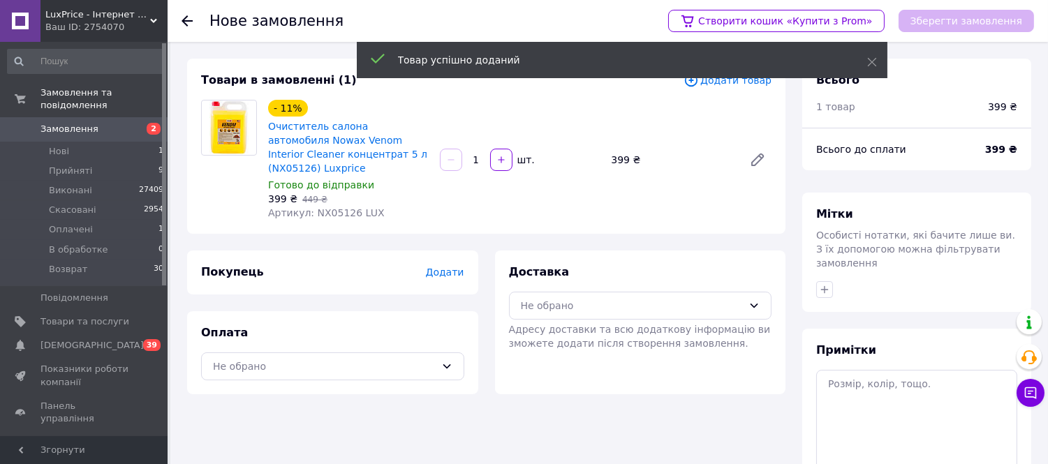
click at [484, 262] on div "Покупець Додати Оплата Не обрано" at bounding box center [333, 323] width 308 height 144
click at [440, 267] on span "Додати" at bounding box center [444, 272] width 38 height 11
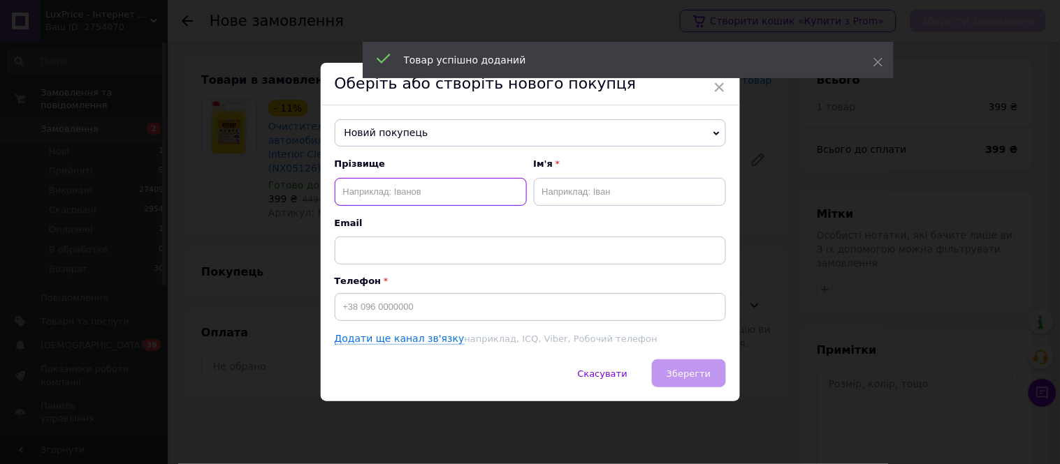
click at [427, 180] on input "text" at bounding box center [431, 192] width 192 height 28
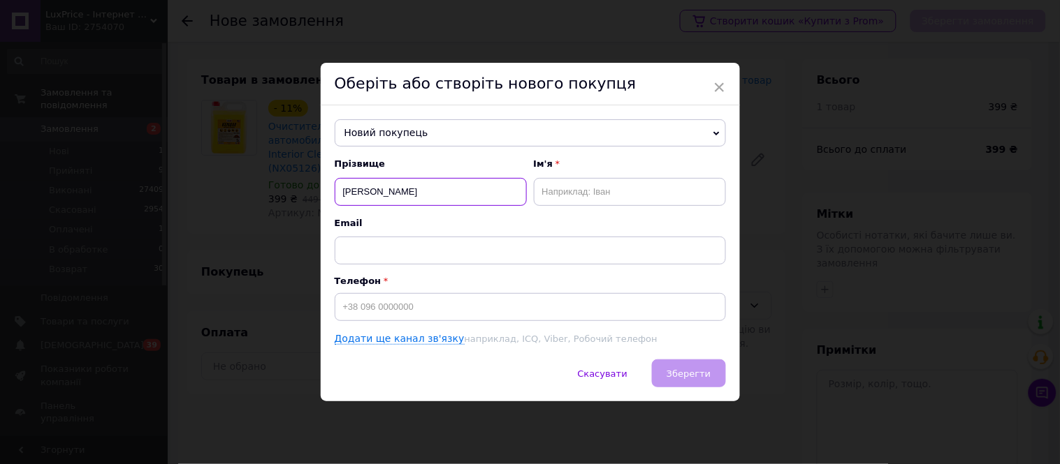
type input "Черевко"
click at [595, 196] on input "text" at bounding box center [630, 192] width 192 height 28
type input "Вячеслав"
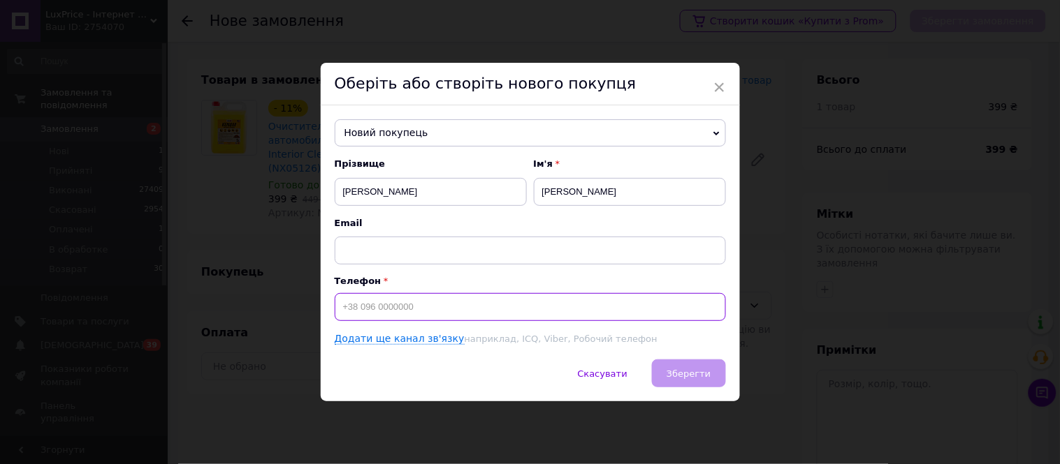
click at [620, 309] on input at bounding box center [530, 307] width 391 height 28
type input "[PHONE_NUMBER]"
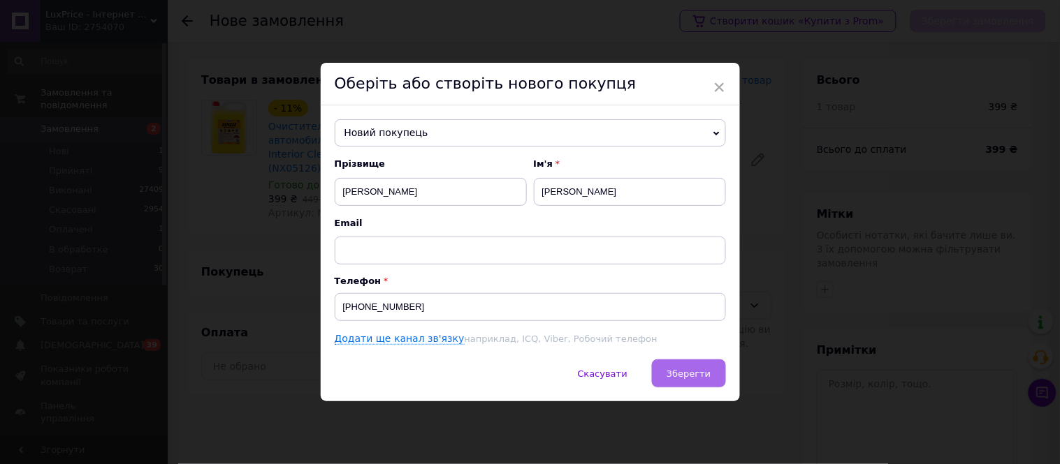
click at [697, 387] on button "Зберегти" at bounding box center [688, 374] width 73 height 28
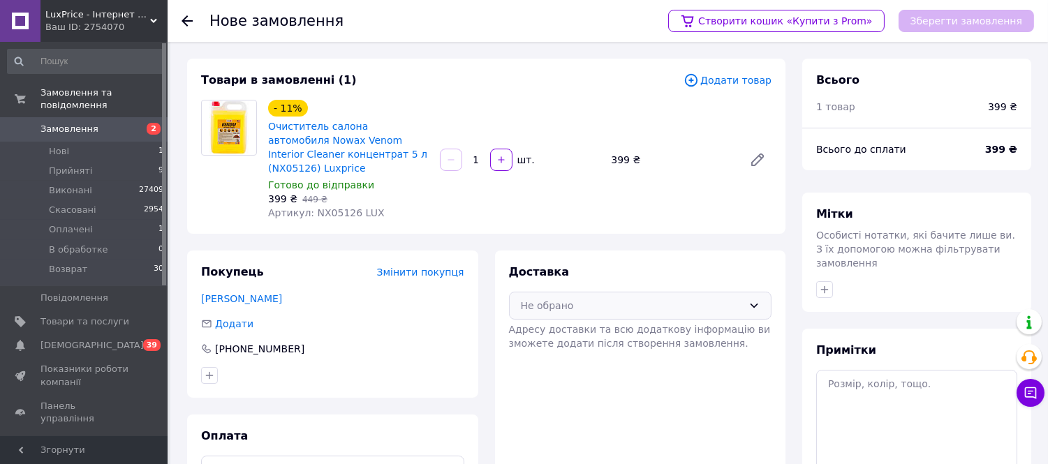
click at [687, 298] on div "Не обрано" at bounding box center [632, 305] width 223 height 15
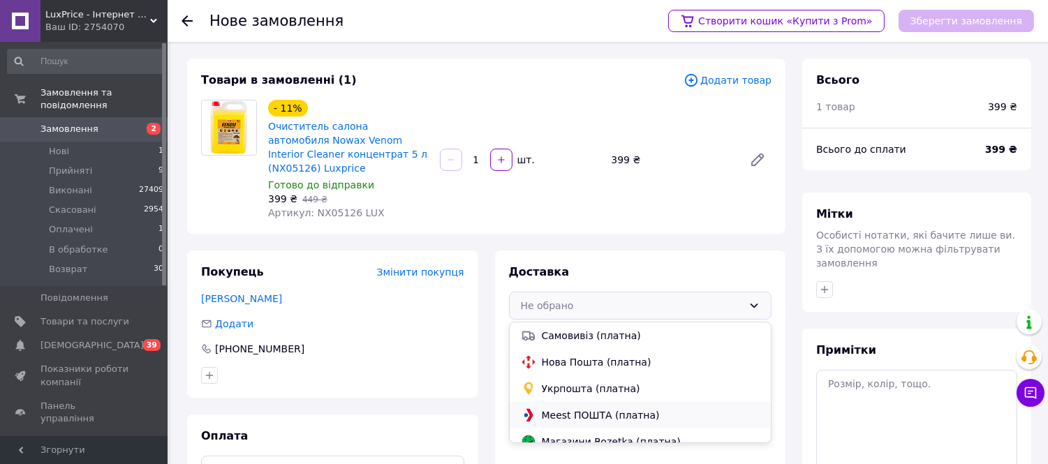
click at [616, 409] on span "Meest ПОШТА (платна)" at bounding box center [651, 416] width 219 height 14
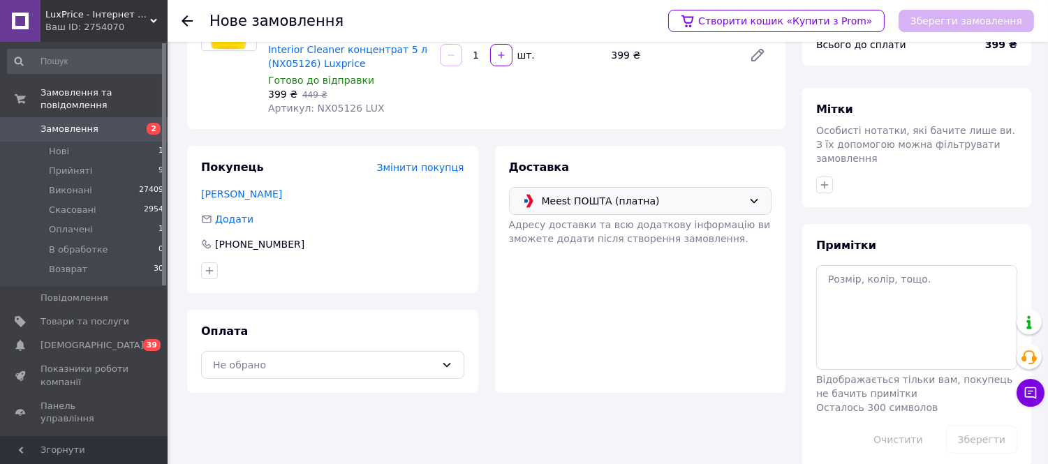
scroll to position [110, 0]
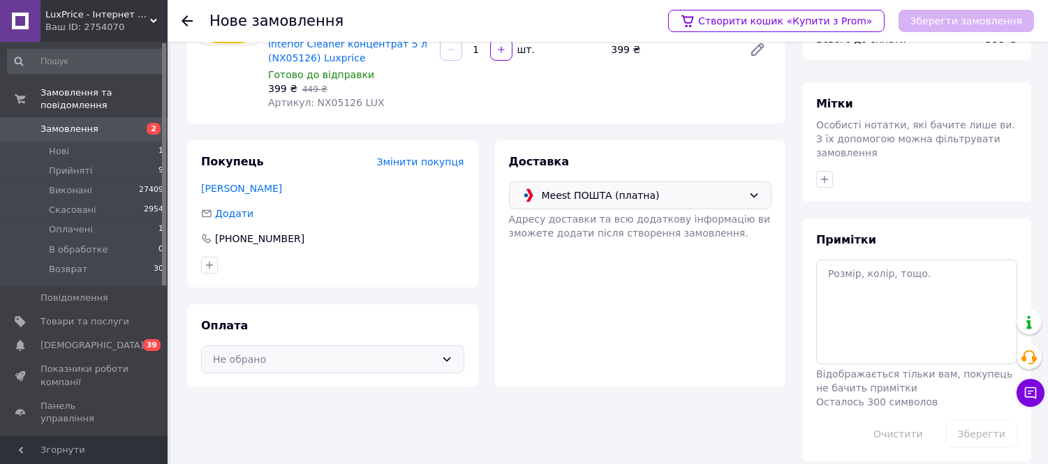
click at [382, 346] on div "Не обрано" at bounding box center [332, 360] width 263 height 28
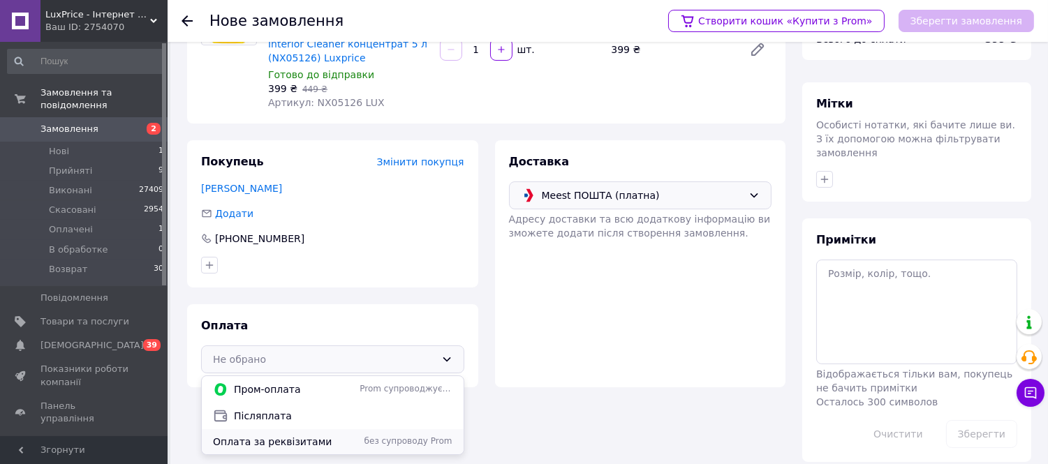
click at [263, 435] on span "Оплата за реквізитами" at bounding box center [283, 442] width 141 height 14
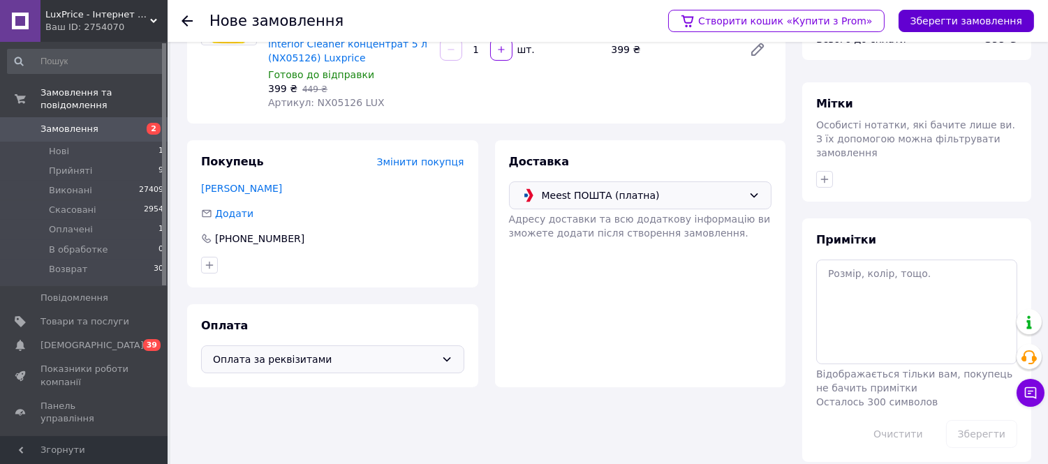
click at [990, 16] on button "Зберегти замовлення" at bounding box center [966, 21] width 135 height 22
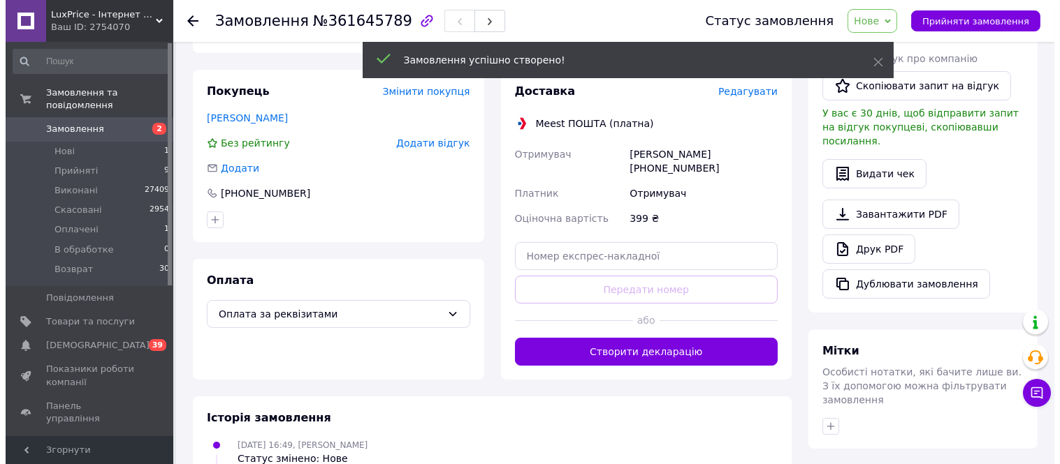
scroll to position [266, 0]
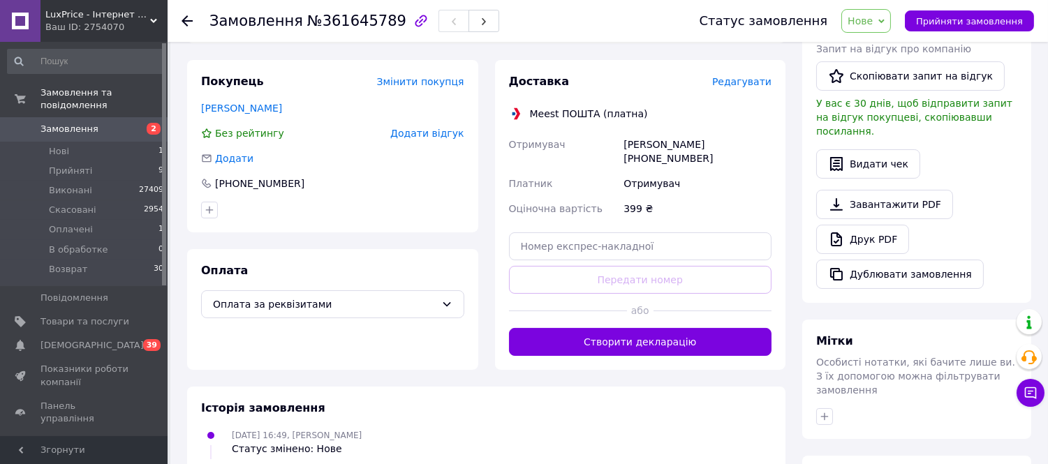
click at [743, 82] on span "Редагувати" at bounding box center [741, 81] width 59 height 11
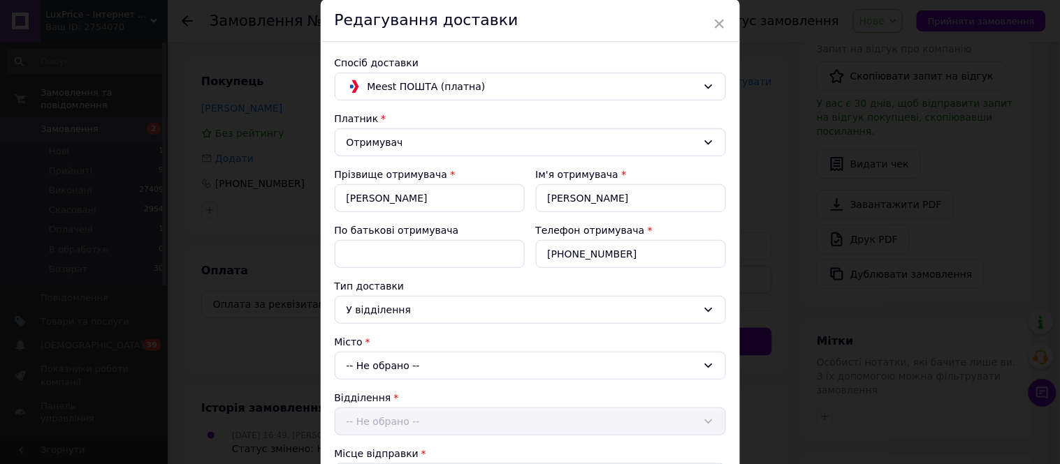
scroll to position [78, 0]
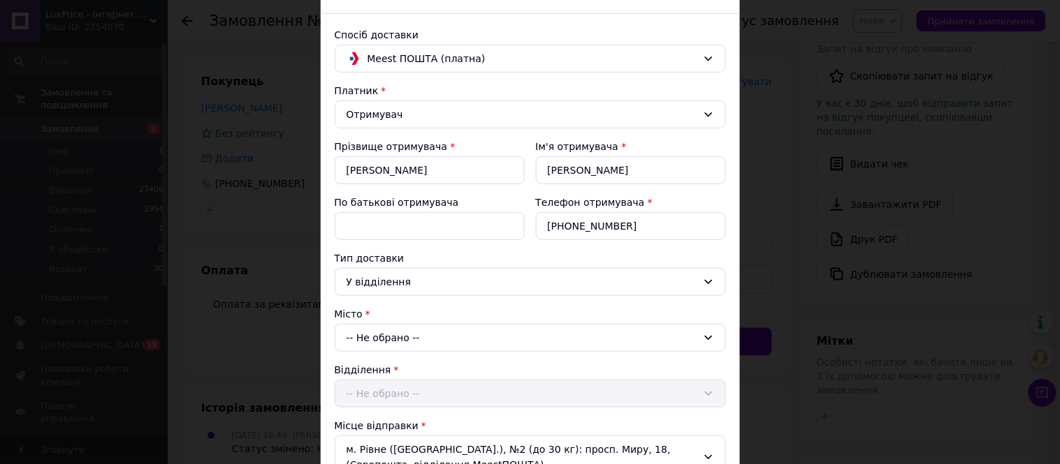
click at [414, 340] on div "-- Не обрано --" at bounding box center [530, 338] width 391 height 28
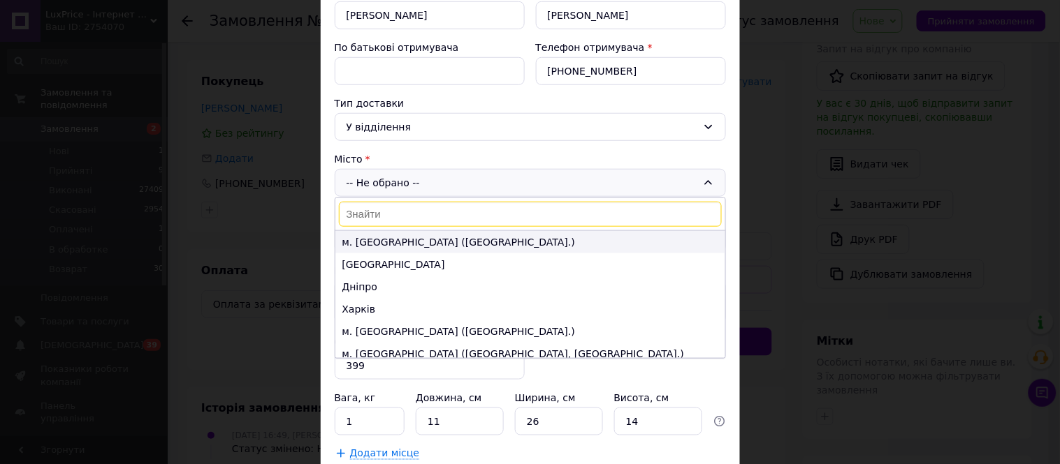
scroll to position [310, 0]
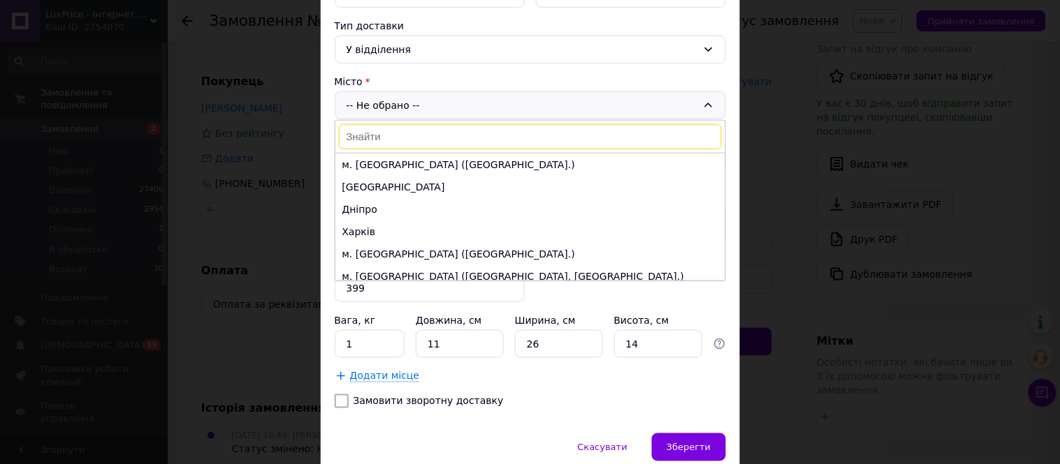
click at [467, 128] on input at bounding box center [530, 136] width 383 height 25
click at [465, 127] on input at bounding box center [530, 136] width 383 height 25
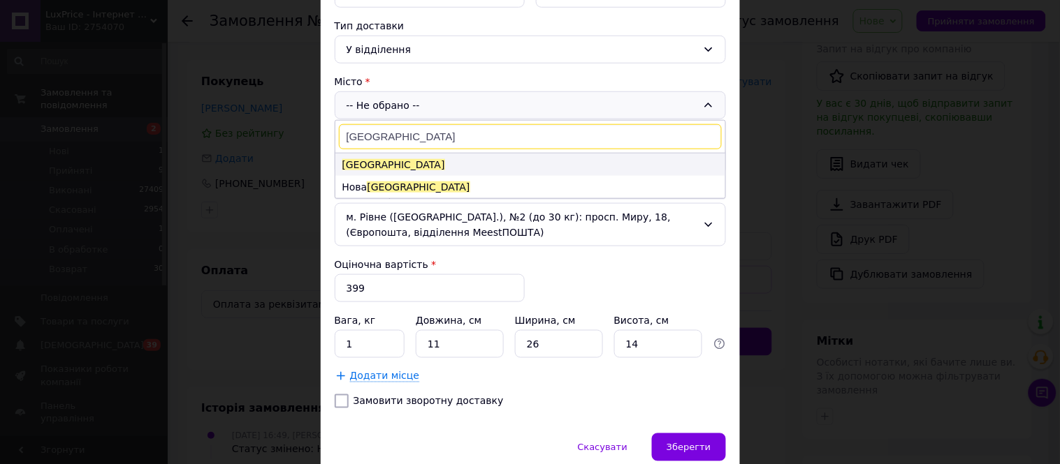
type input "Одеса"
click at [420, 161] on li "Одеса" at bounding box center [530, 165] width 390 height 22
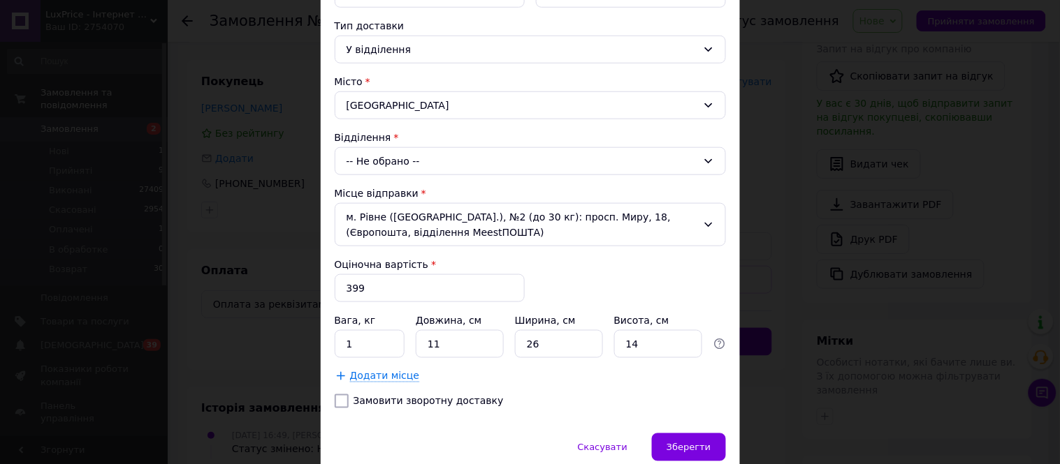
click at [420, 161] on div "-- Не обрано --" at bounding box center [530, 161] width 391 height 28
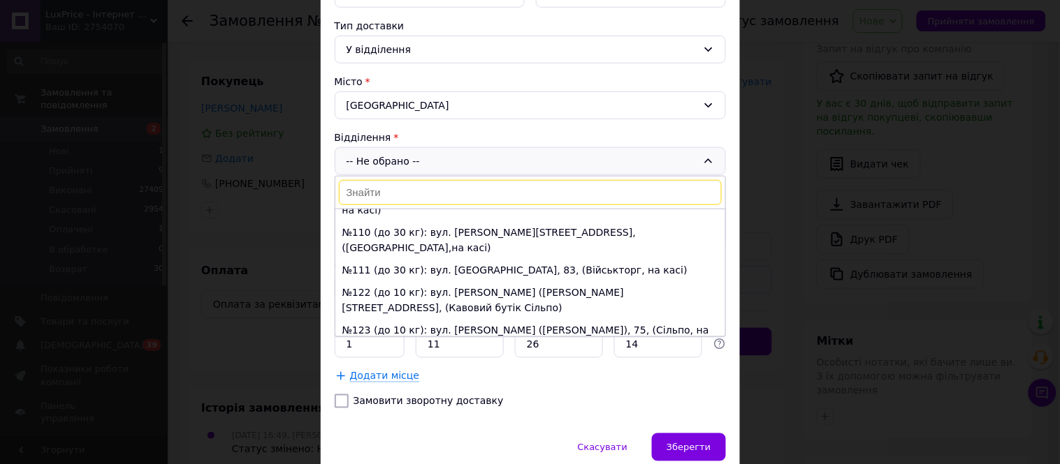
scroll to position [1940, 0]
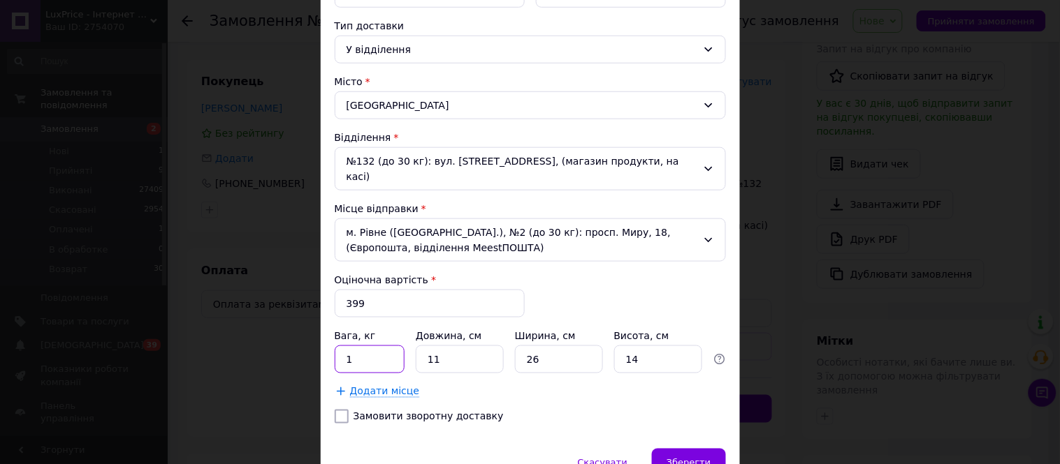
drag, startPoint x: 349, startPoint y: 342, endPoint x: 316, endPoint y: 349, distance: 34.2
click at [316, 349] on div "× Редагування доставки Спосіб доставки Meest ПОШТА (платна) Платник Отримувач П…" at bounding box center [530, 232] width 1060 height 464
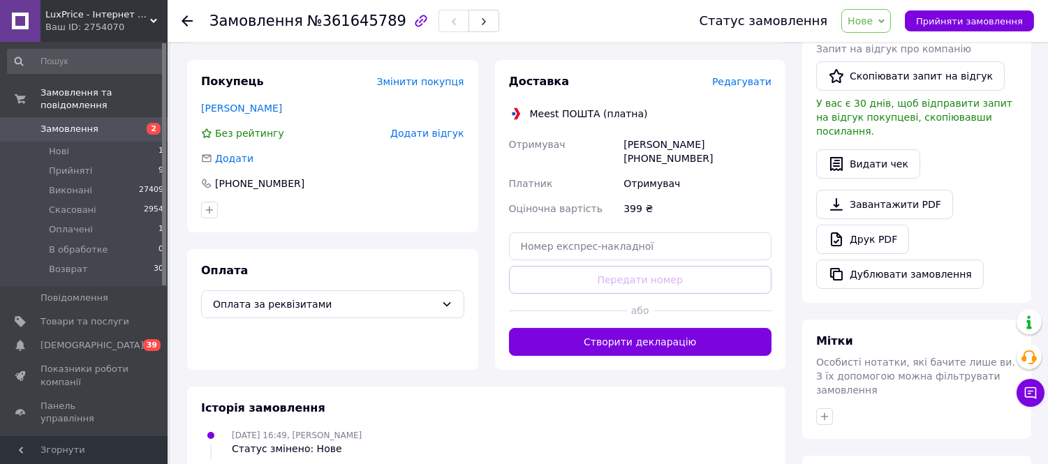
click at [741, 85] on span "Редагувати" at bounding box center [741, 81] width 59 height 11
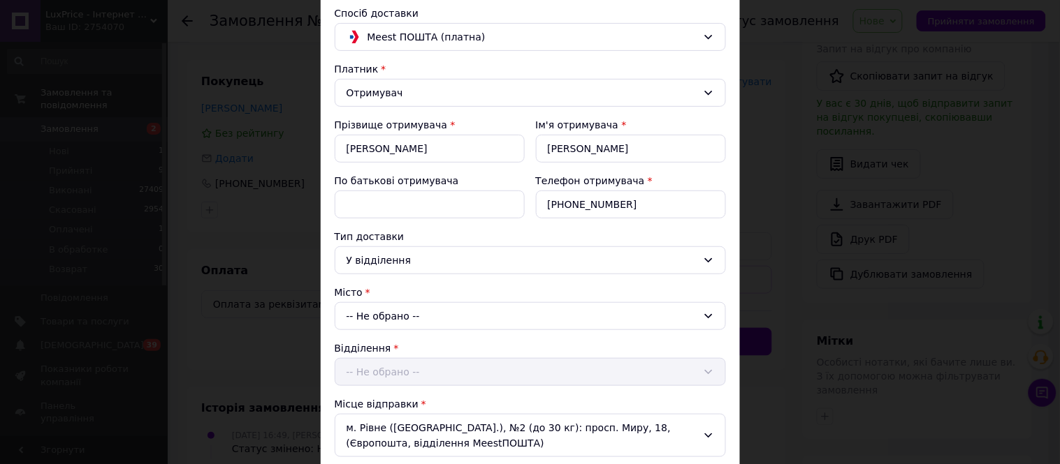
scroll to position [233, 0]
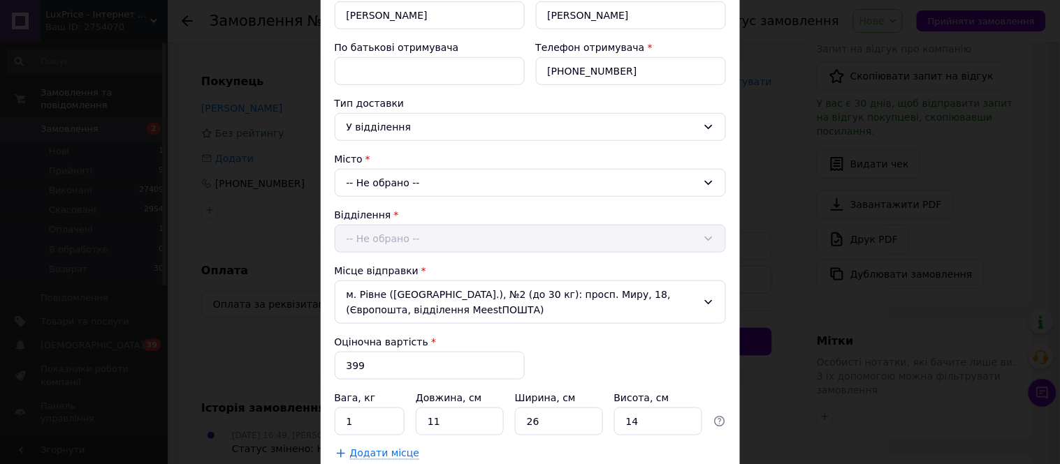
click at [400, 186] on div "-- Не обрано --" at bounding box center [530, 183] width 391 height 28
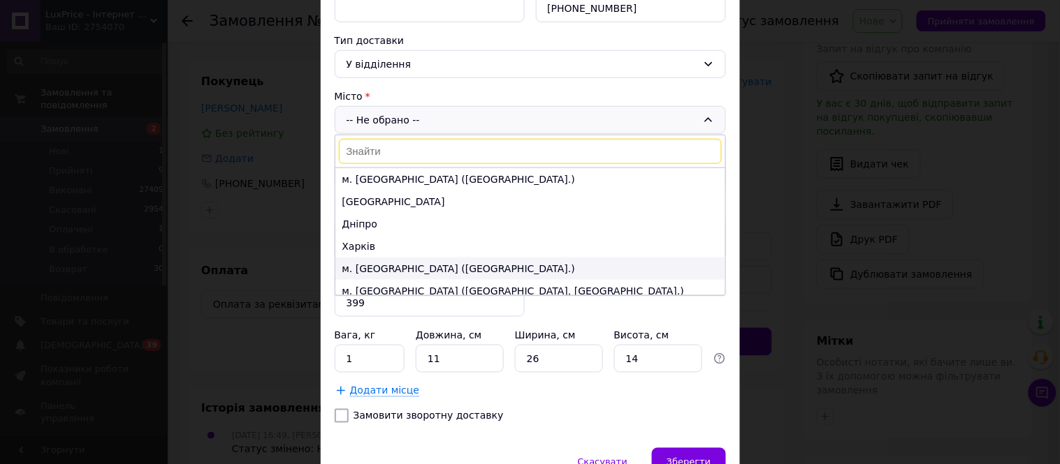
scroll to position [371, 0]
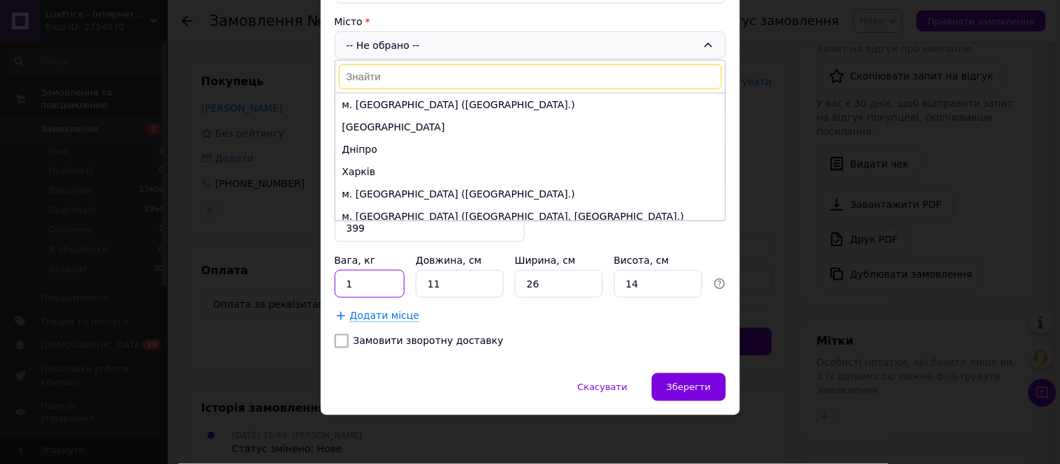
drag, startPoint x: 349, startPoint y: 291, endPoint x: 321, endPoint y: 295, distance: 28.3
click at [321, 295] on div "Спосіб доставки Meest ПОШТА (платна) Платник Отримувач Прізвище отримувача * Че…" at bounding box center [530, 47] width 419 height 652
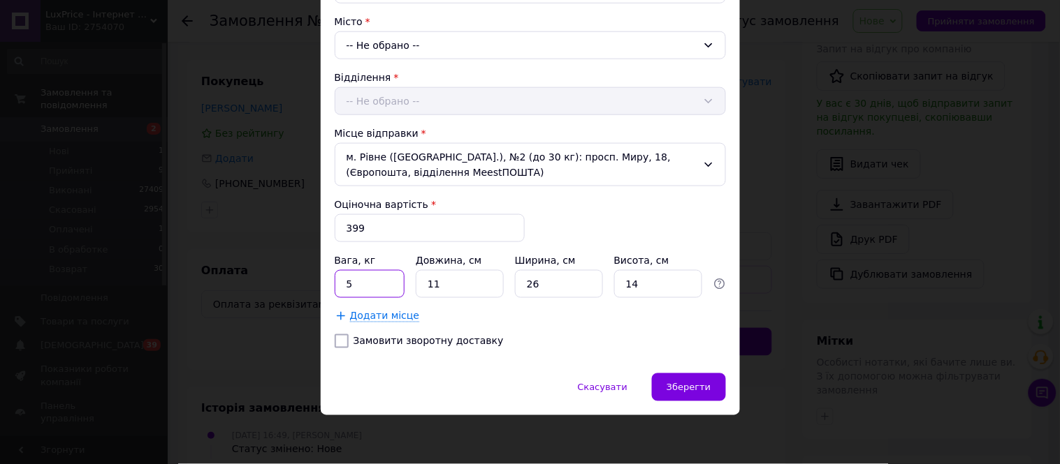
scroll to position [215, 0]
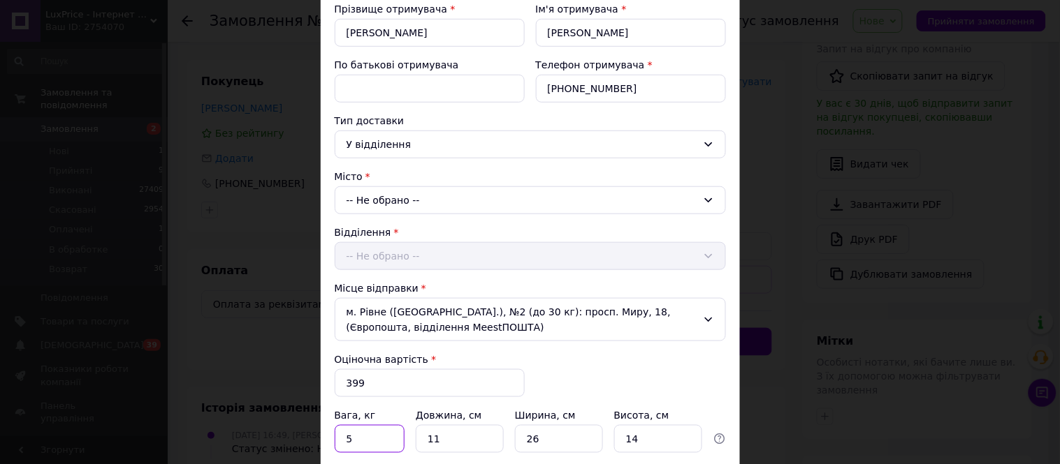
type input "5"
click at [411, 196] on div "-- Не обрано --" at bounding box center [530, 200] width 391 height 28
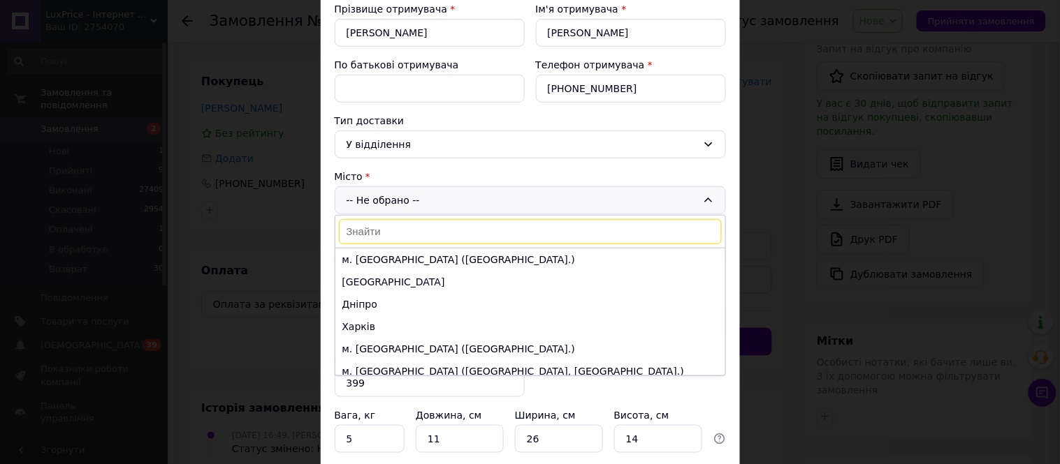
click at [406, 225] on input at bounding box center [530, 231] width 383 height 25
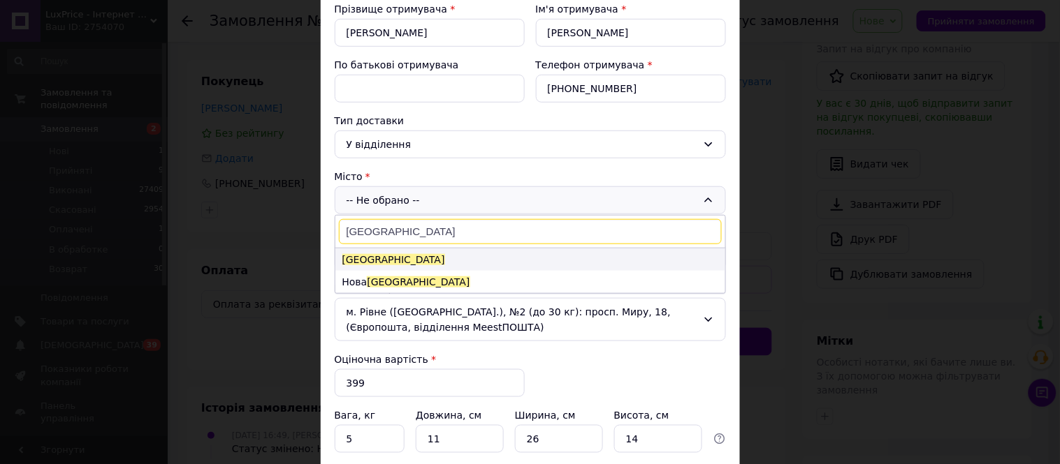
type input "Одеса"
click at [408, 258] on li "Одеса" at bounding box center [530, 260] width 390 height 22
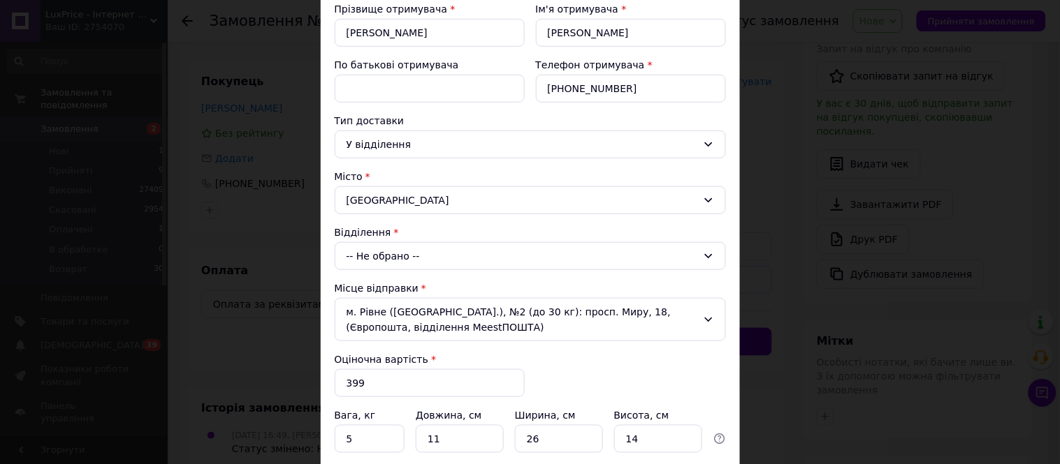
click at [406, 287] on div "Місце відправки" at bounding box center [530, 288] width 391 height 14
click at [402, 264] on div "-- Не обрано --" at bounding box center [530, 256] width 391 height 28
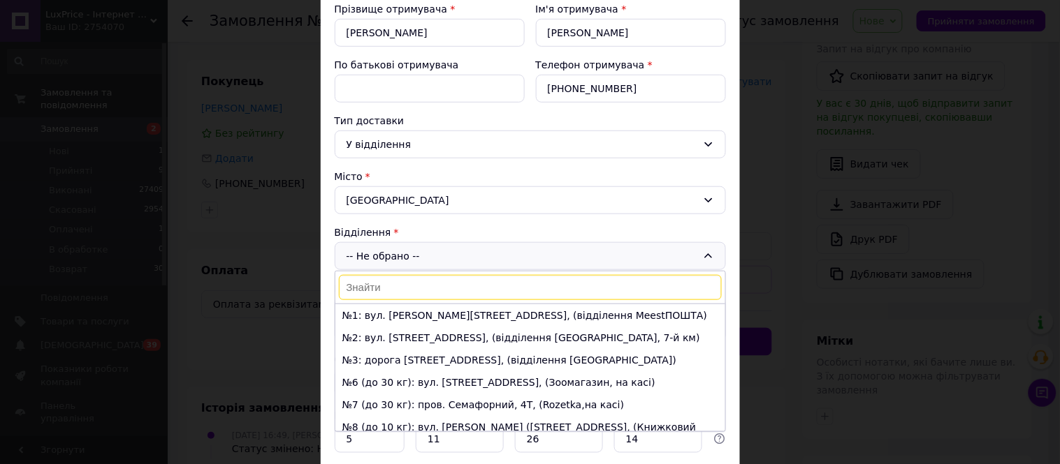
click at [400, 285] on input at bounding box center [530, 287] width 383 height 25
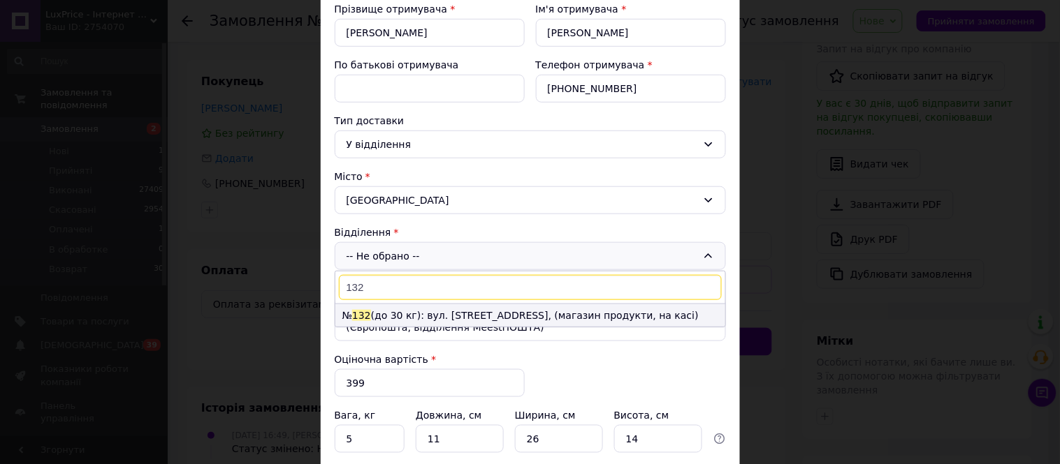
type input "132"
click at [415, 310] on li "№ 132 (до 30 кг): вул. Скісна, 16, (магазин продукти, на касі)" at bounding box center [530, 316] width 390 height 22
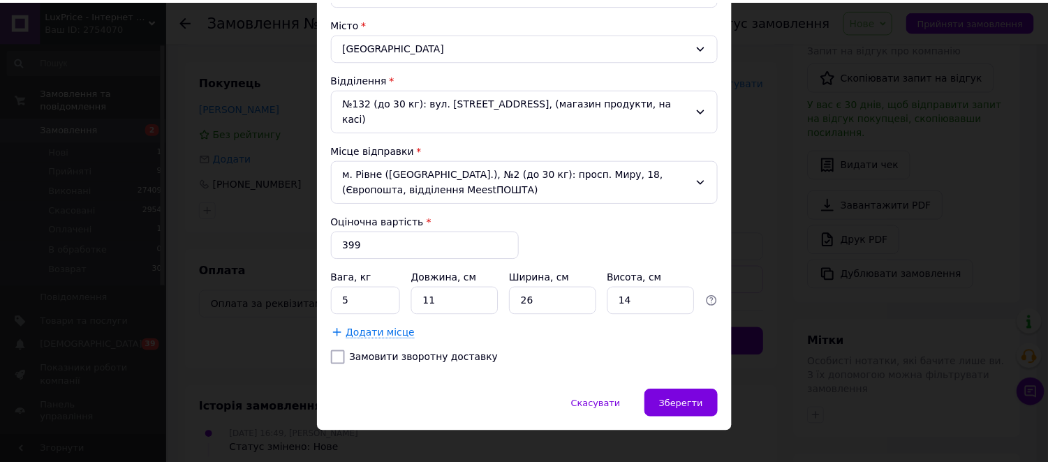
scroll to position [371, 0]
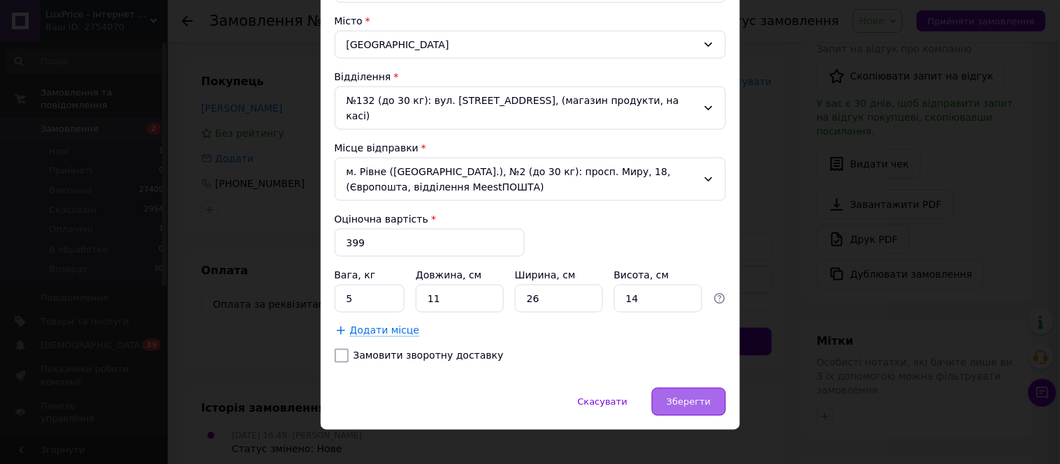
click at [714, 388] on div "Зберегти" at bounding box center [688, 402] width 73 height 28
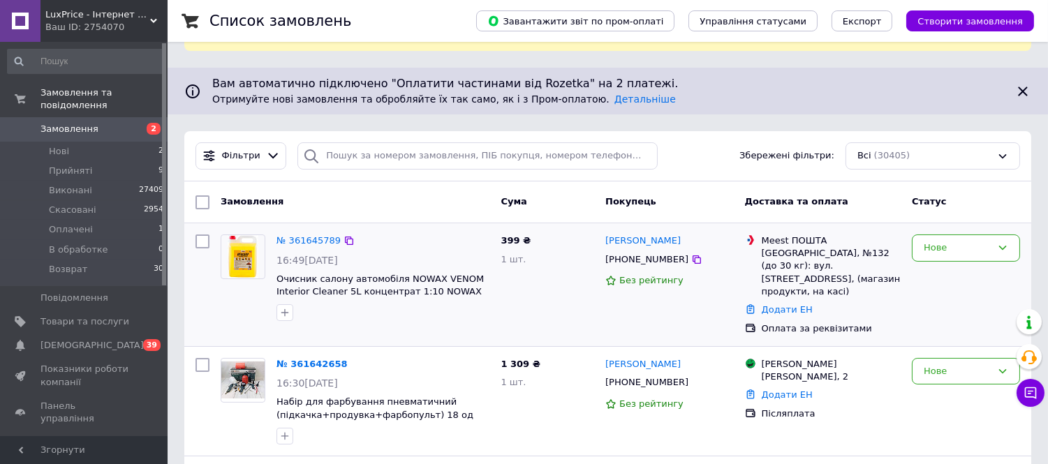
scroll to position [78, 0]
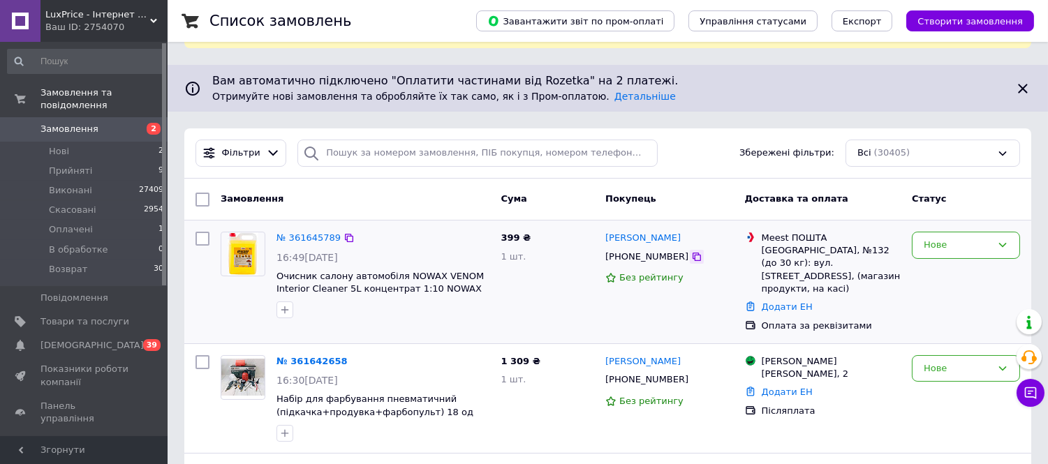
click at [691, 251] on icon at bounding box center [696, 256] width 11 height 11
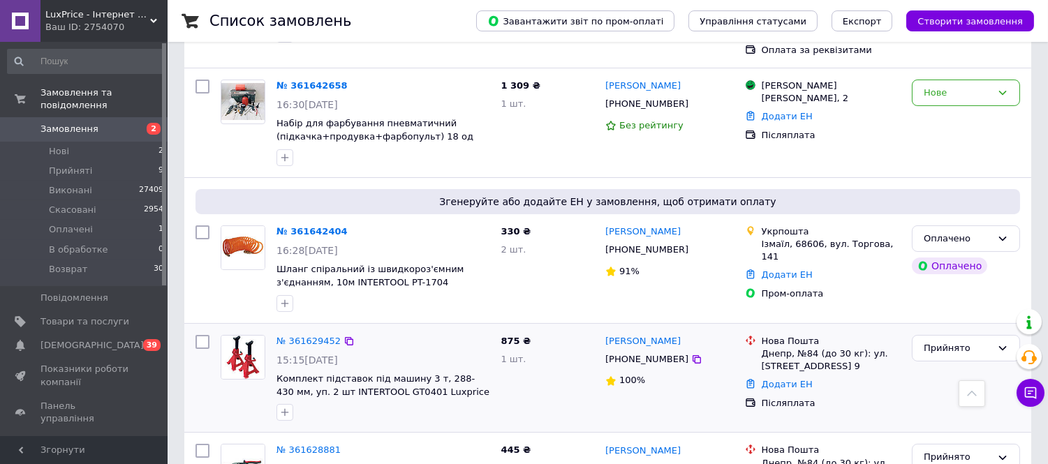
scroll to position [155, 0]
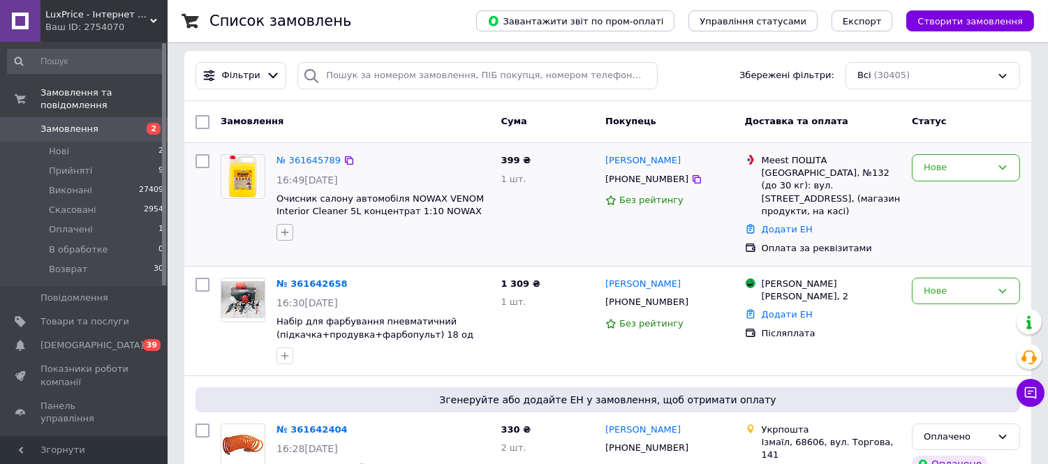
click at [277, 224] on button "button" at bounding box center [285, 232] width 17 height 17
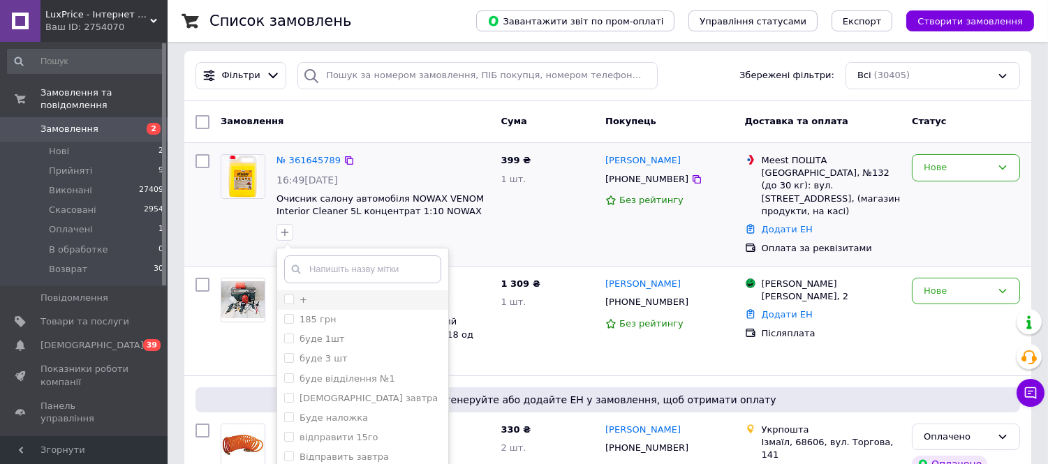
click at [350, 294] on div "+" at bounding box center [362, 300] width 157 height 13
checkbox input "true"
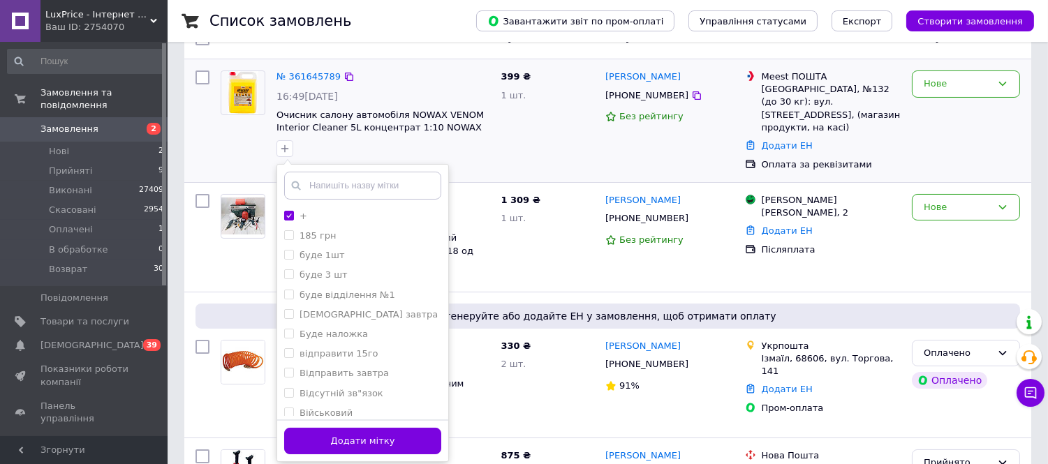
scroll to position [310, 0]
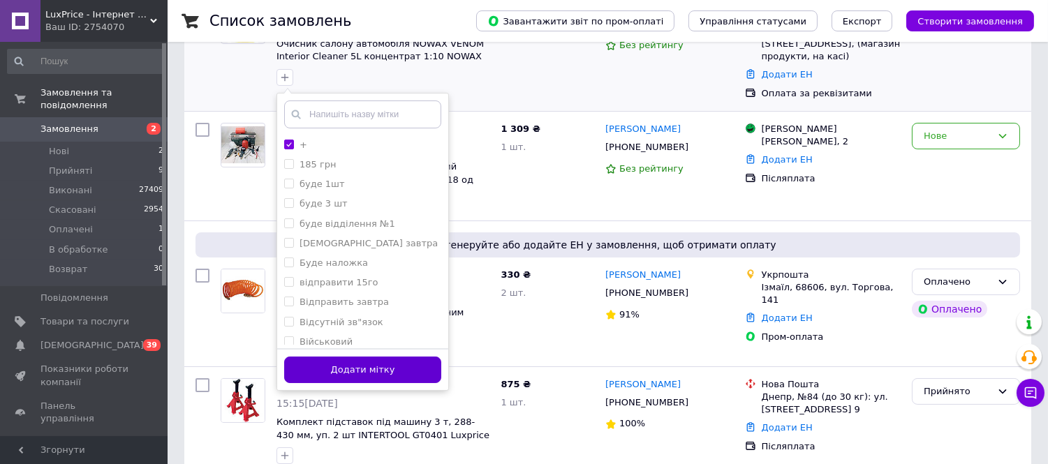
click at [389, 364] on button "Додати мітку" at bounding box center [362, 370] width 157 height 27
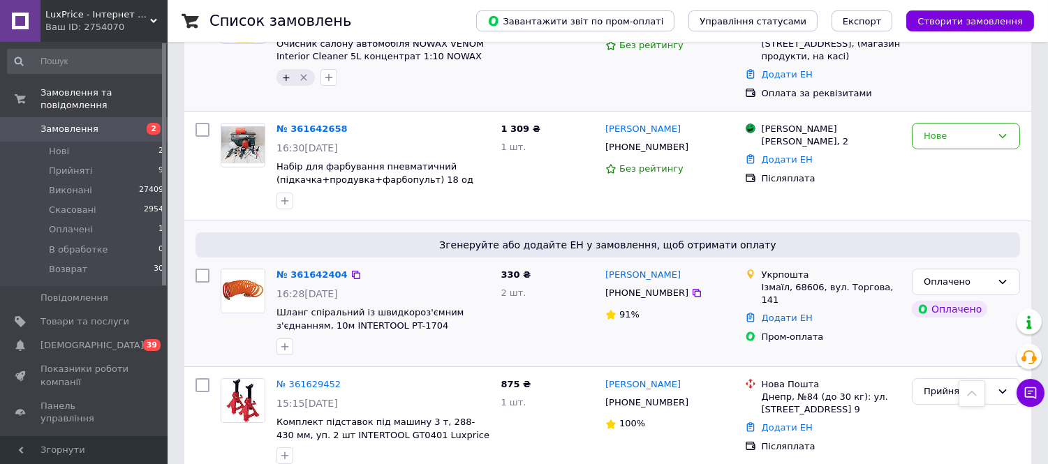
click at [282, 339] on button "button" at bounding box center [285, 347] width 17 height 17
click at [315, 409] on div "+" at bounding box center [362, 415] width 157 height 13
checkbox input "true"
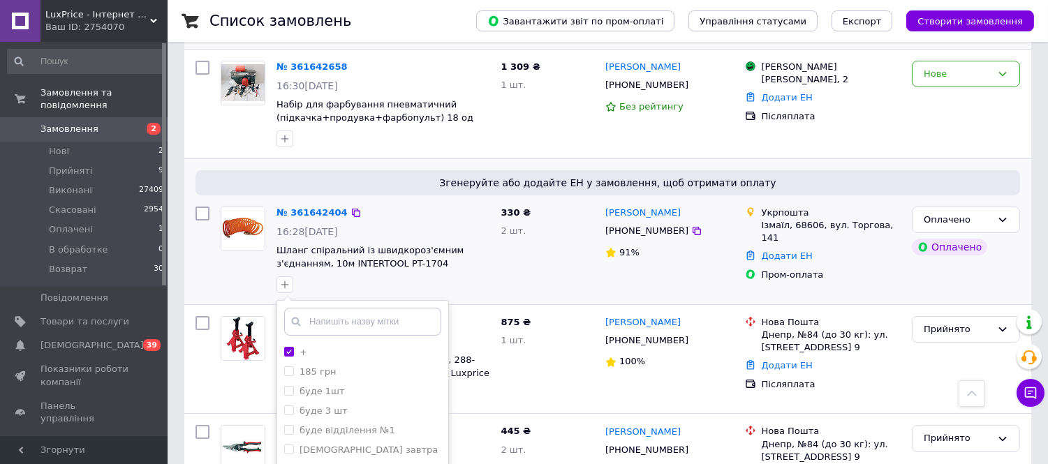
scroll to position [465, 0]
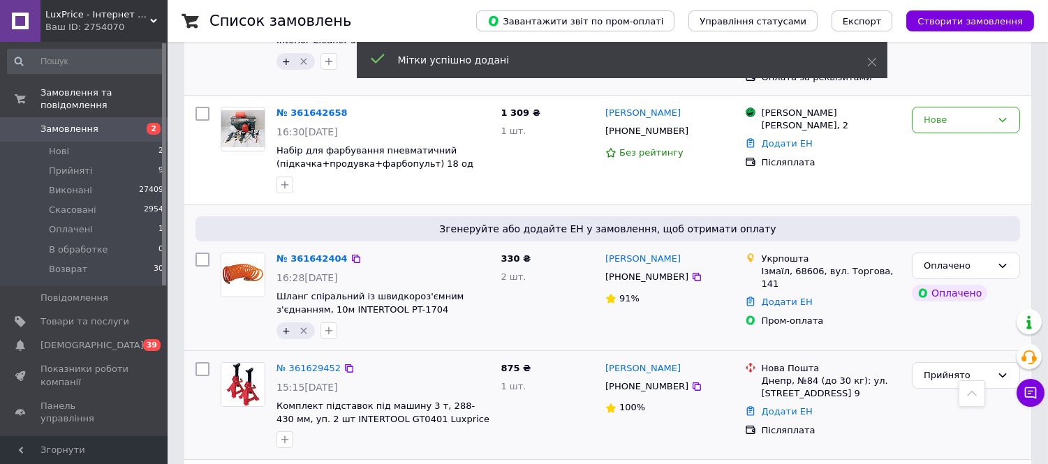
scroll to position [310, 0]
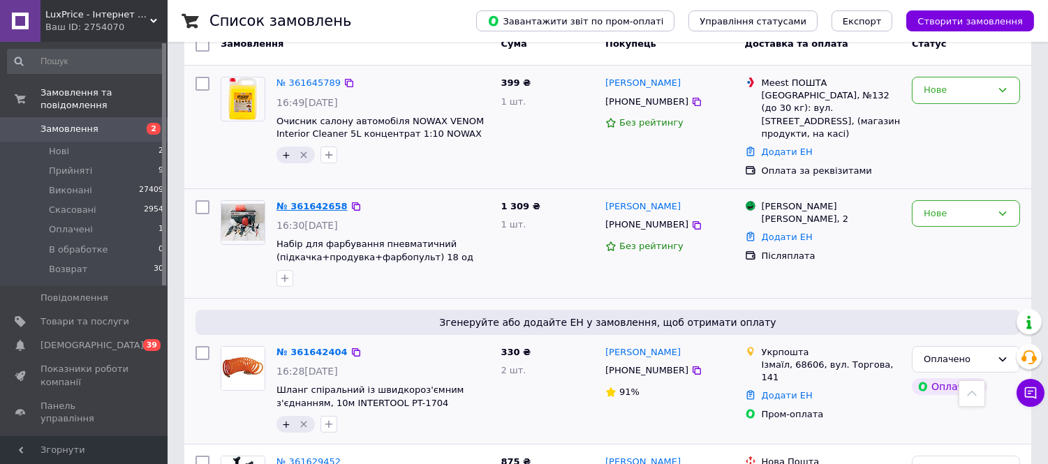
click at [306, 201] on link "№ 361642658" at bounding box center [312, 206] width 71 height 10
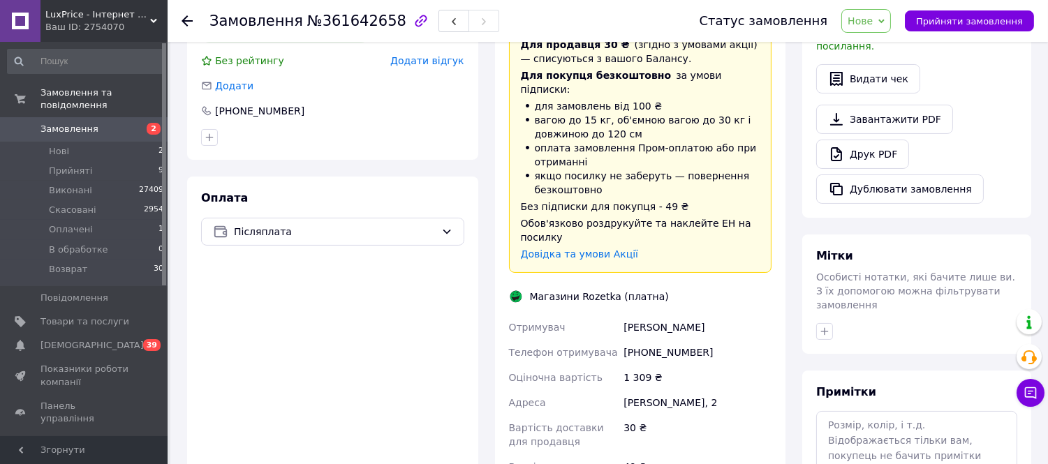
scroll to position [155, 0]
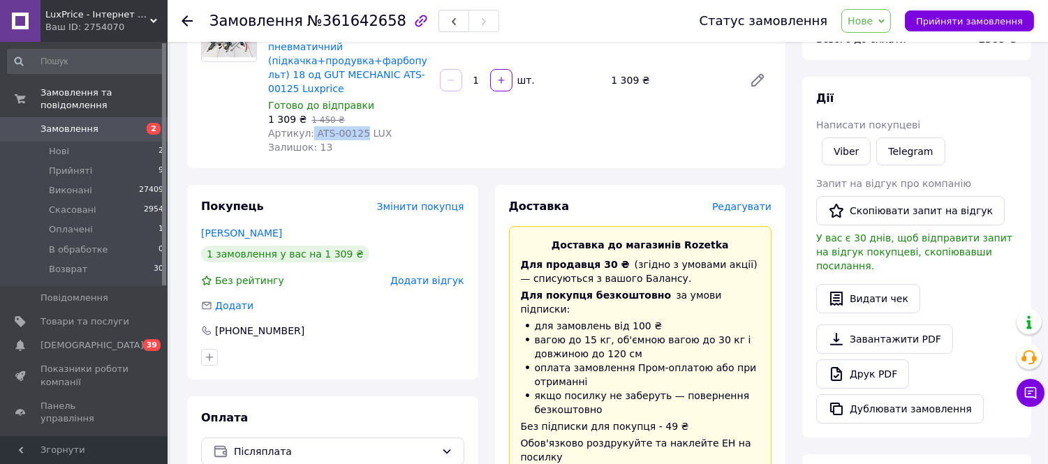
drag, startPoint x: 355, startPoint y: 129, endPoint x: 308, endPoint y: 133, distance: 47.0
click at [308, 133] on span "Артикул: ATS-00125 LUX" at bounding box center [330, 133] width 124 height 11
copy span "ATS-00125"
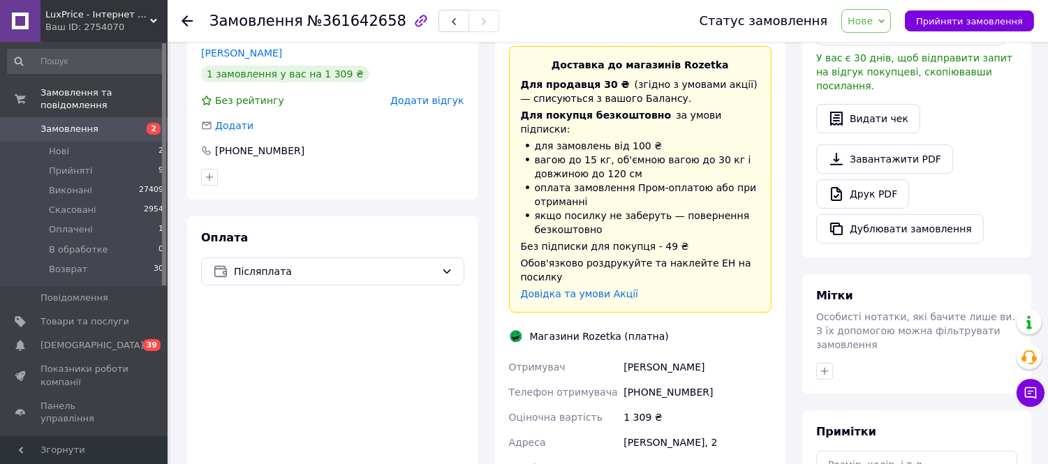
scroll to position [543, 0]
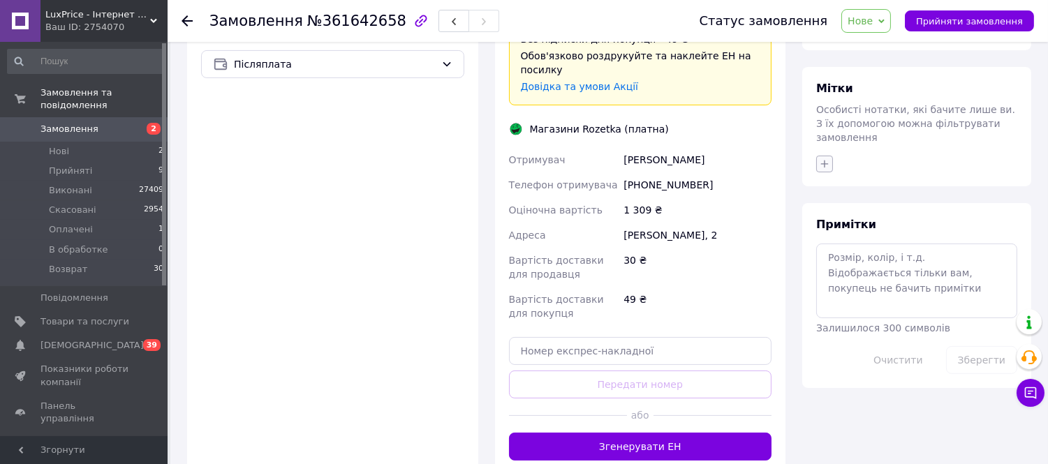
click at [825, 160] on icon "button" at bounding box center [825, 164] width 8 height 8
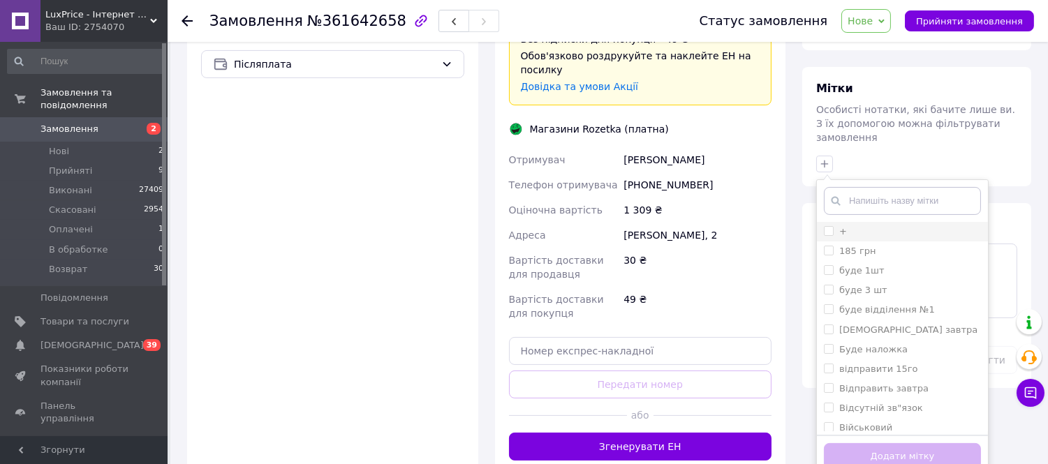
click at [863, 226] on div "+" at bounding box center [902, 232] width 157 height 13
checkbox input "true"
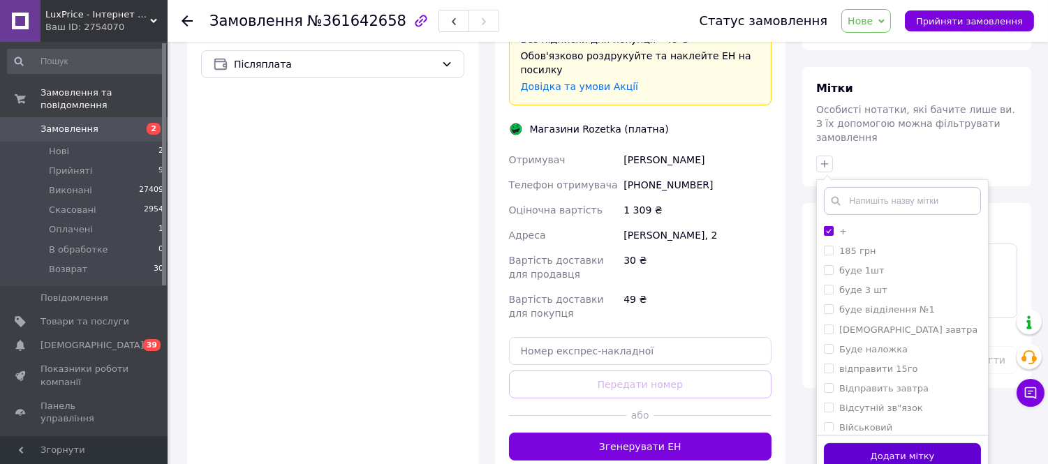
click at [914, 444] on button "Додати мітку" at bounding box center [902, 457] width 157 height 27
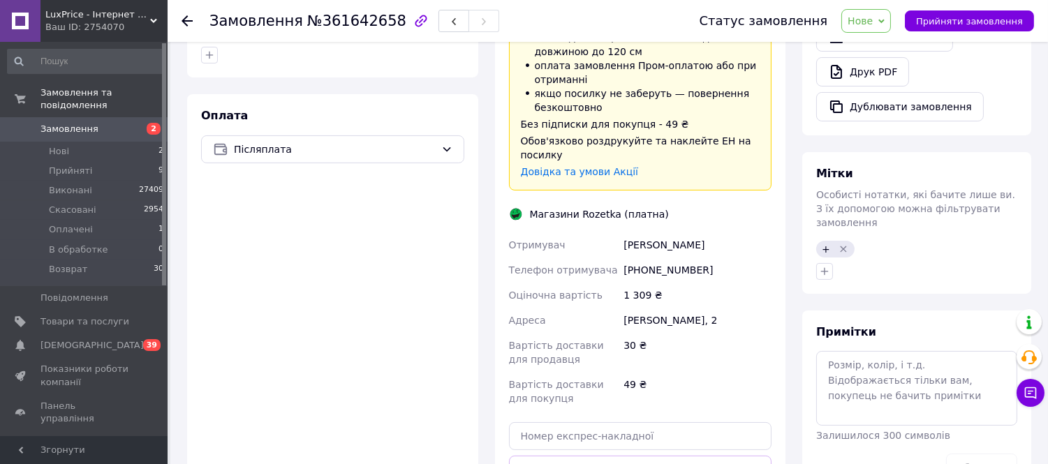
scroll to position [465, 0]
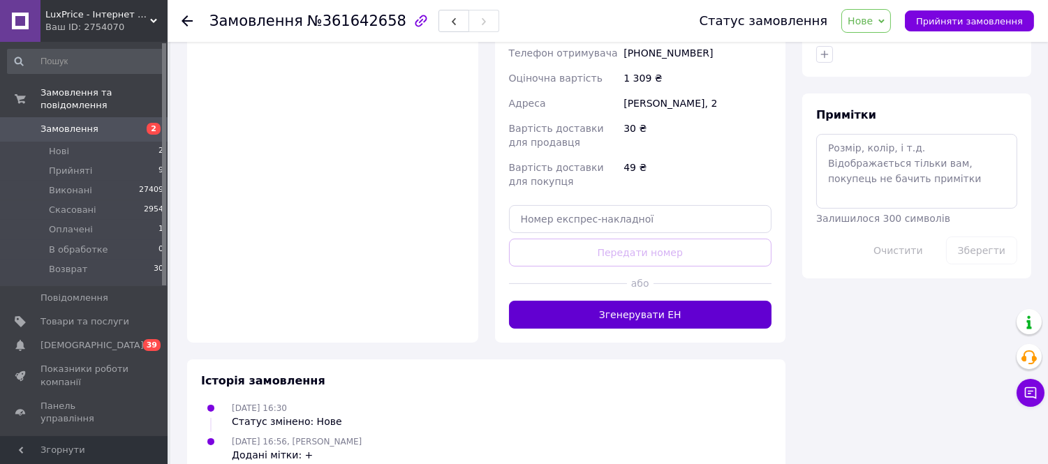
click at [686, 301] on button "Згенерувати ЕН" at bounding box center [640, 315] width 263 height 28
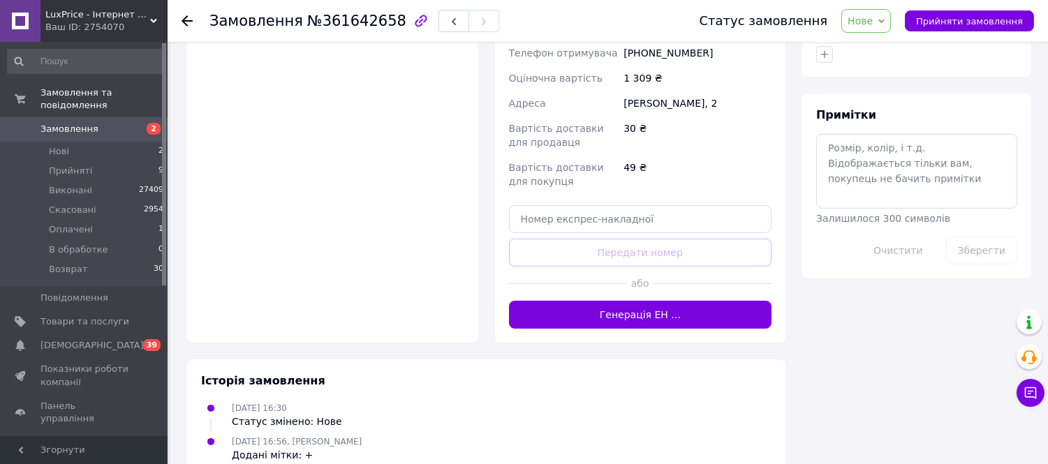
scroll to position [520, 0]
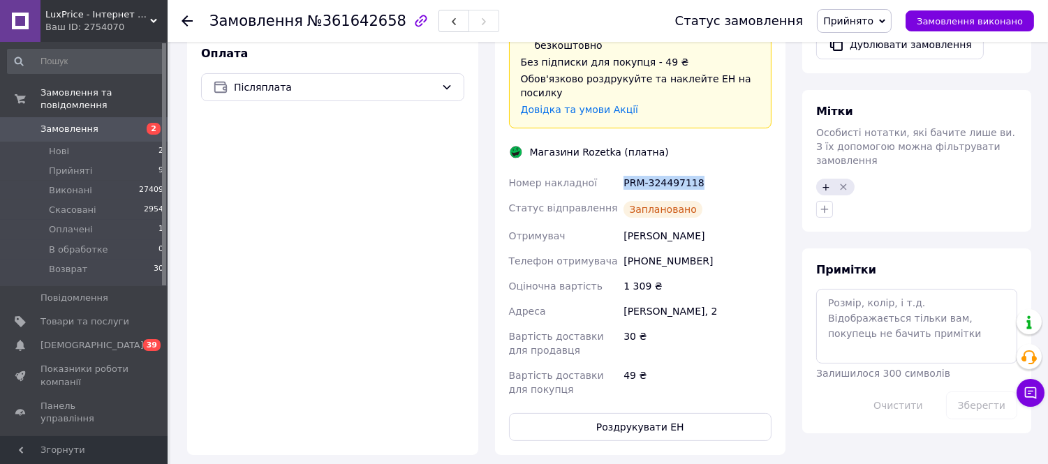
drag, startPoint x: 703, startPoint y: 150, endPoint x: 612, endPoint y: 163, distance: 91.7
click at [612, 170] on div "Номер накладної PRM-324497118 Статус відправлення Заплановано Отримувач Кривчук…" at bounding box center [640, 286] width 269 height 232
copy div "Номер накладної PRM-324497118"
click at [673, 413] on button "Роздрукувати ЕН" at bounding box center [640, 427] width 263 height 28
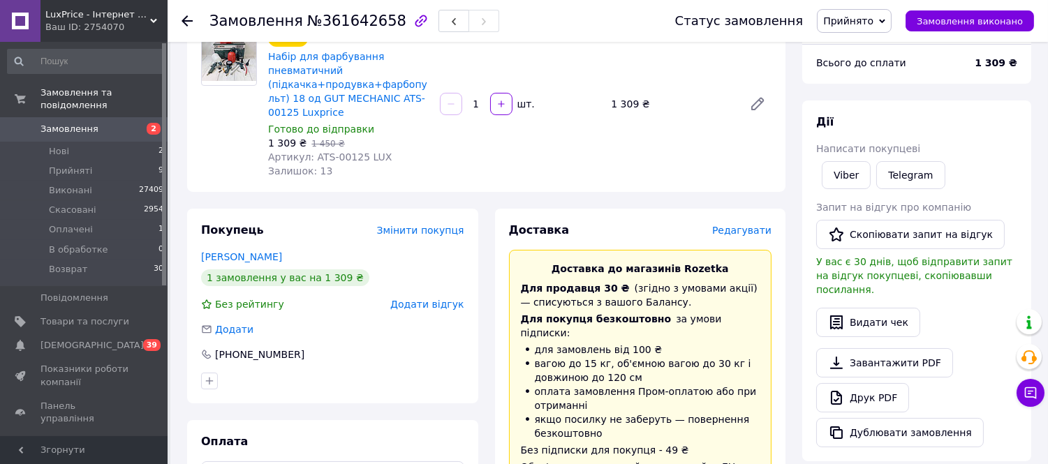
scroll to position [54, 0]
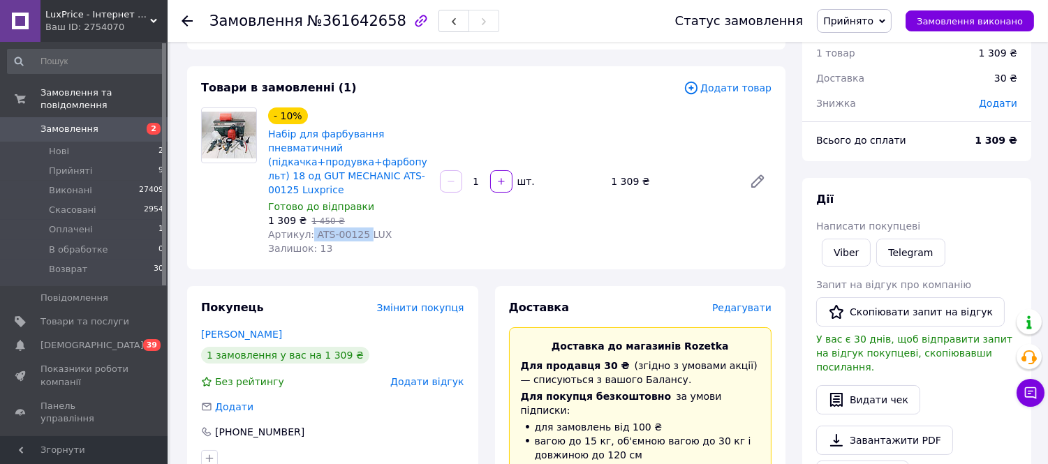
drag, startPoint x: 306, startPoint y: 235, endPoint x: 357, endPoint y: 235, distance: 51.0
click at [357, 235] on span "Артикул: ATS-00125 LUX" at bounding box center [330, 234] width 124 height 11
copy span "ATS-00125"
click at [866, 17] on span "Прийнято" at bounding box center [848, 20] width 50 height 11
click at [871, 45] on li "Виконано" at bounding box center [854, 48] width 73 height 21
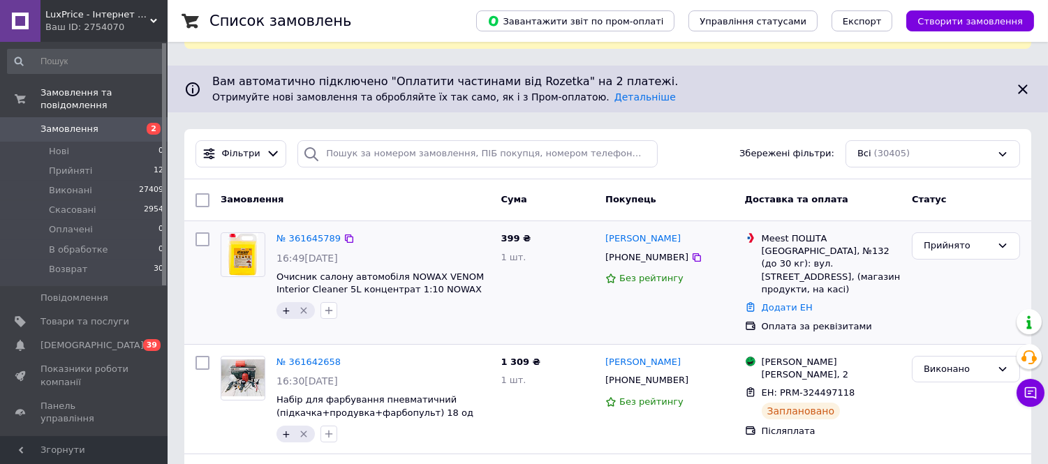
scroll to position [78, 0]
click at [307, 233] on link "№ 361645789" at bounding box center [309, 238] width 64 height 10
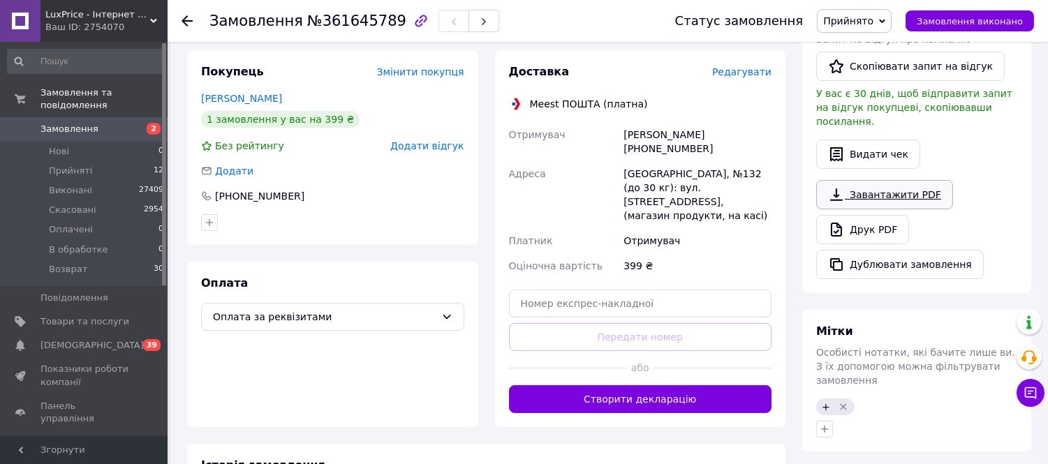
scroll to position [425, 0]
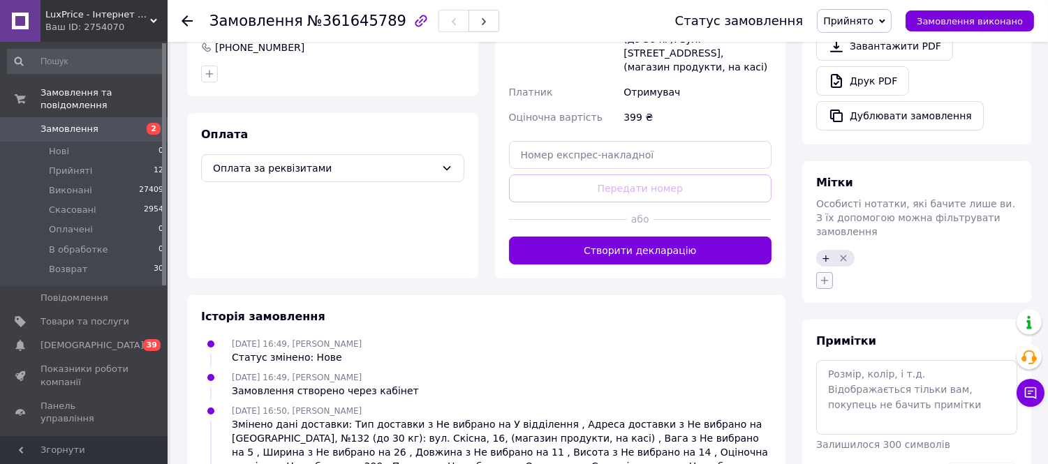
click at [827, 275] on icon "button" at bounding box center [824, 280] width 11 height 11
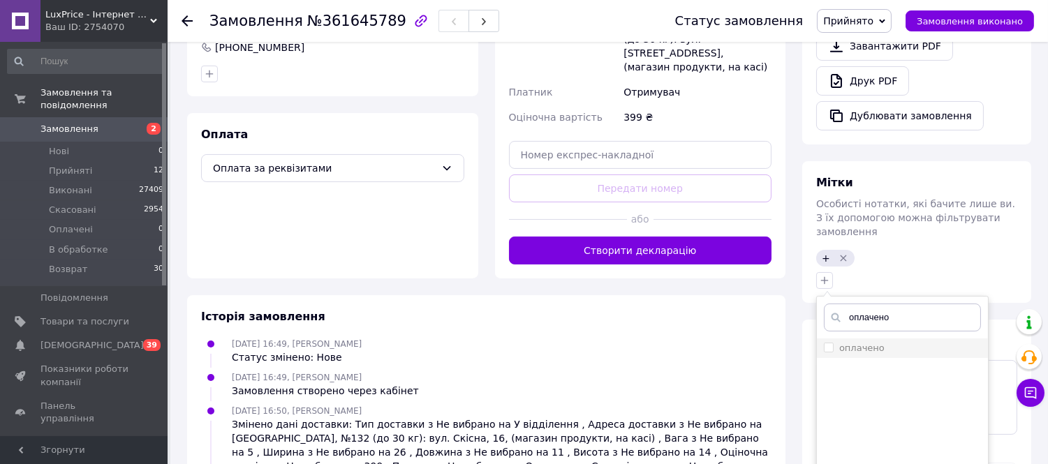
type input "оплачено"
click at [874, 343] on label "оплачено" at bounding box center [862, 348] width 45 height 10
checkbox input "true"
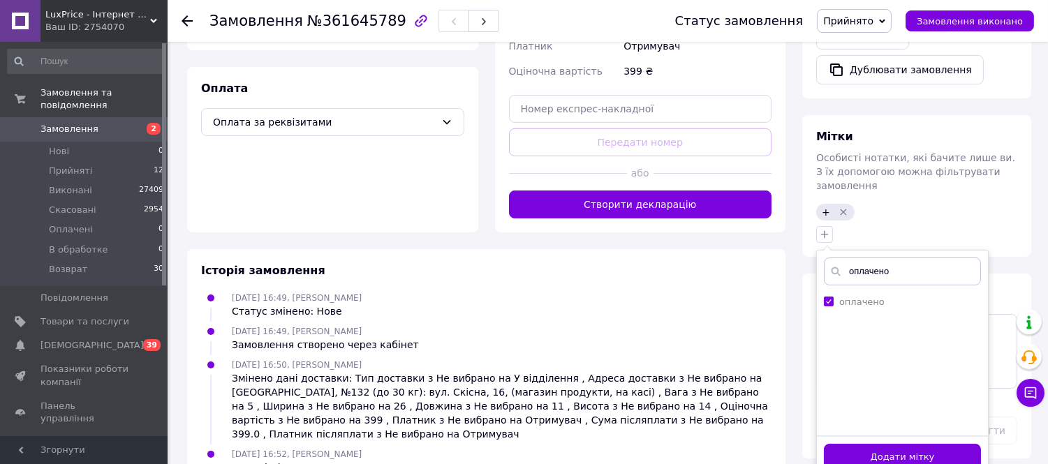
scroll to position [518, 0]
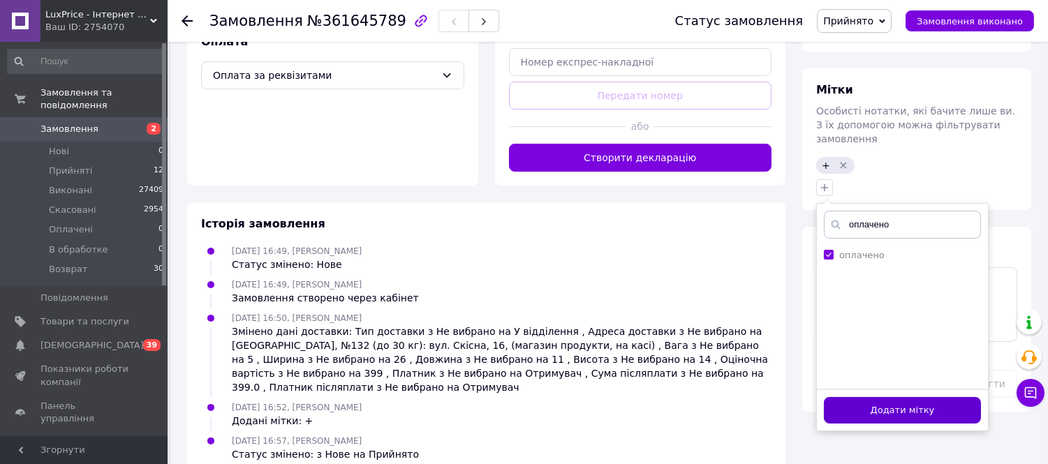
click at [907, 397] on button "Додати мітку" at bounding box center [902, 410] width 157 height 27
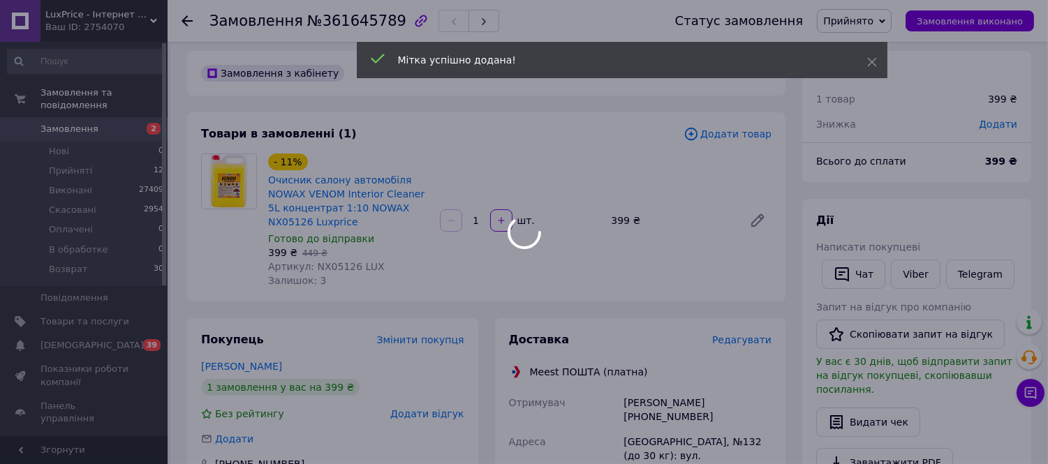
scroll to position [0, 0]
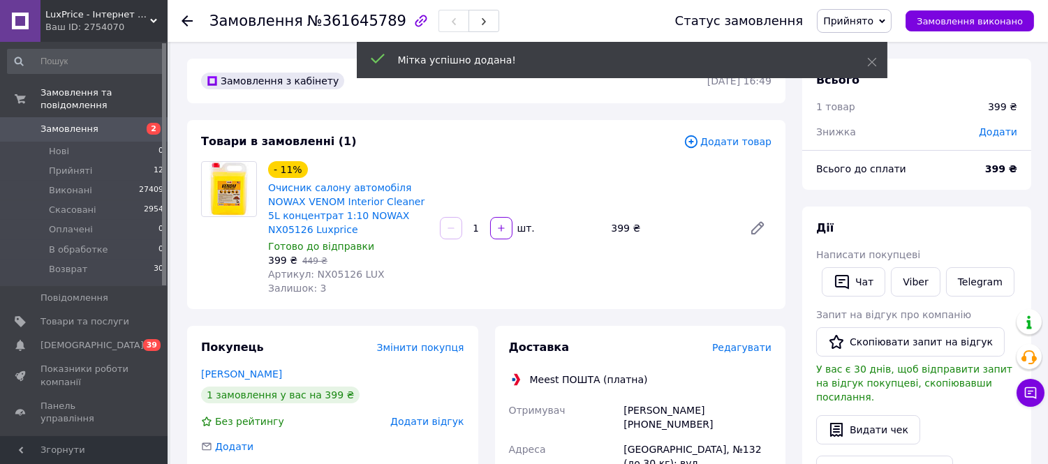
click at [330, 272] on span "Артикул: NX05126 LUX" at bounding box center [326, 274] width 117 height 11
copy span "NX05126"
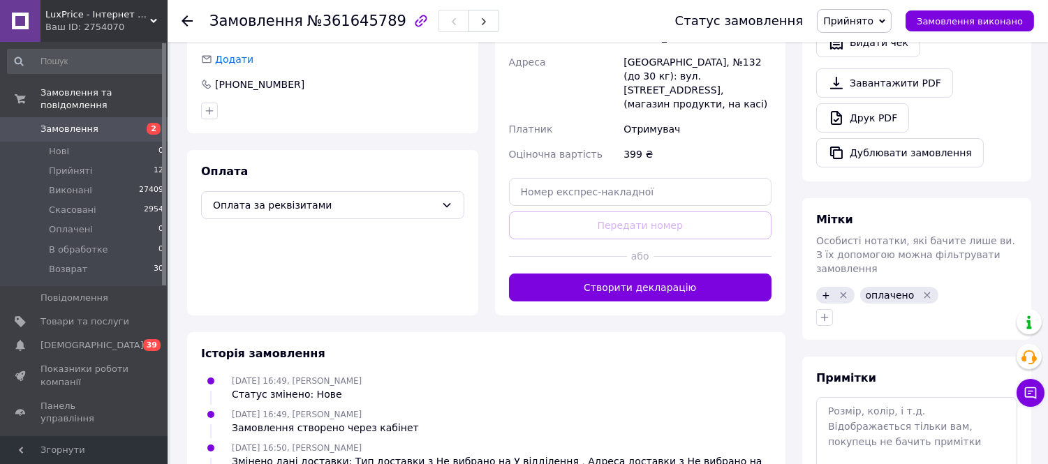
click at [692, 274] on button "Створити декларацію" at bounding box center [640, 288] width 263 height 28
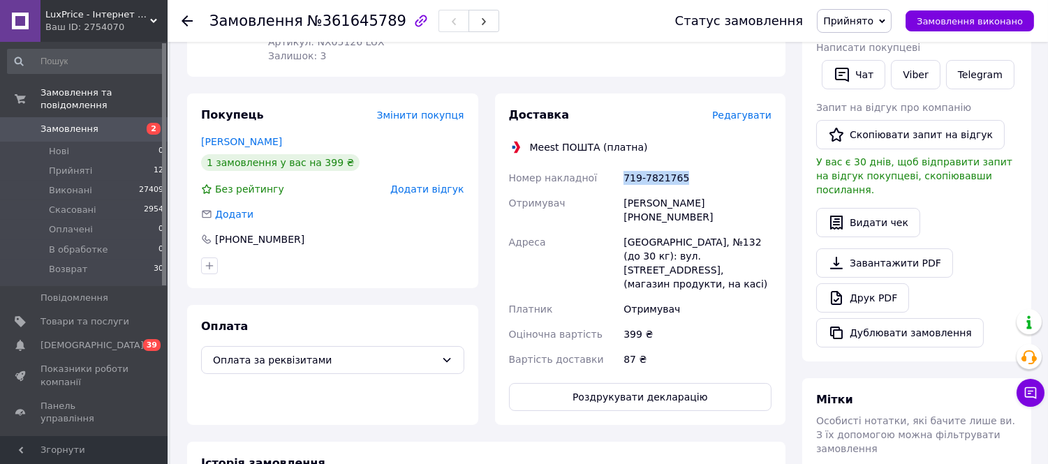
drag, startPoint x: 697, startPoint y: 168, endPoint x: 620, endPoint y: 169, distance: 77.5
click at [620, 169] on div "Номер накладної 719-7821765 Отримувач Вячеслав Черевко +380969665497 Адреса Оде…" at bounding box center [640, 269] width 269 height 207
copy div "Номер накладної 719-7821765"
click at [609, 383] on button "Роздрукувати декларацію" at bounding box center [640, 397] width 263 height 28
click at [874, 21] on span "Прийнято" at bounding box center [848, 20] width 50 height 11
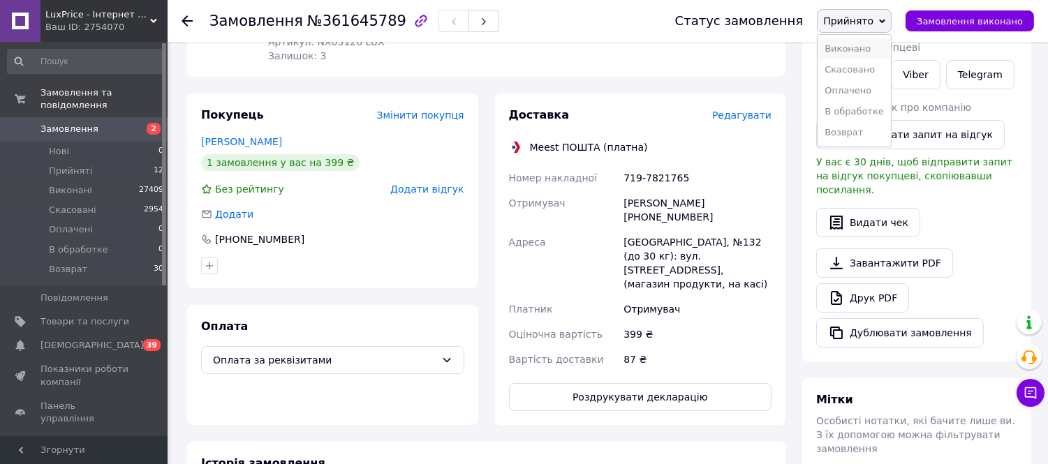
click at [881, 42] on li "Виконано" at bounding box center [854, 48] width 73 height 21
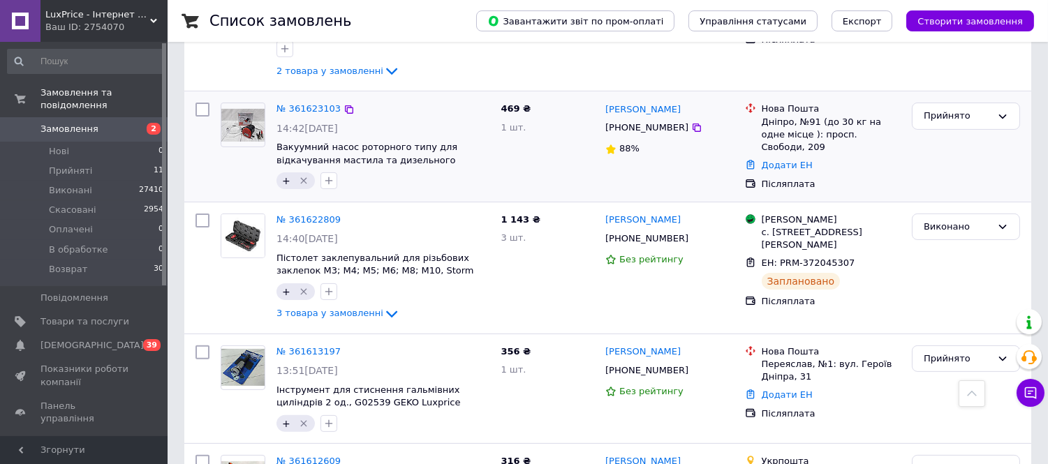
scroll to position [853, 0]
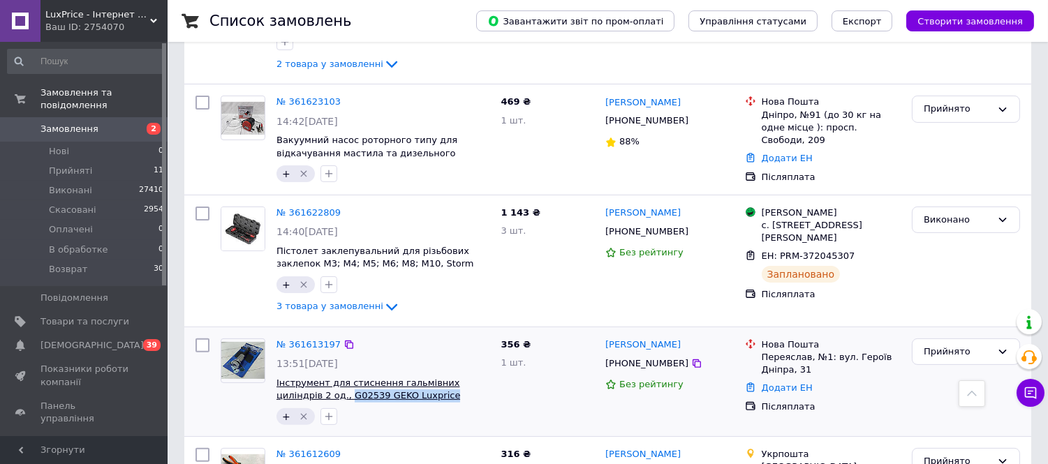
drag, startPoint x: 394, startPoint y: 370, endPoint x: 292, endPoint y: 369, distance: 102.0
click at [292, 377] on span "Інструмент для стиснення гальмівних циліндрів 2 од., G02539 GEKO Luxprice" at bounding box center [383, 390] width 213 height 26
copy span "G02539 GEKO Luxprice"
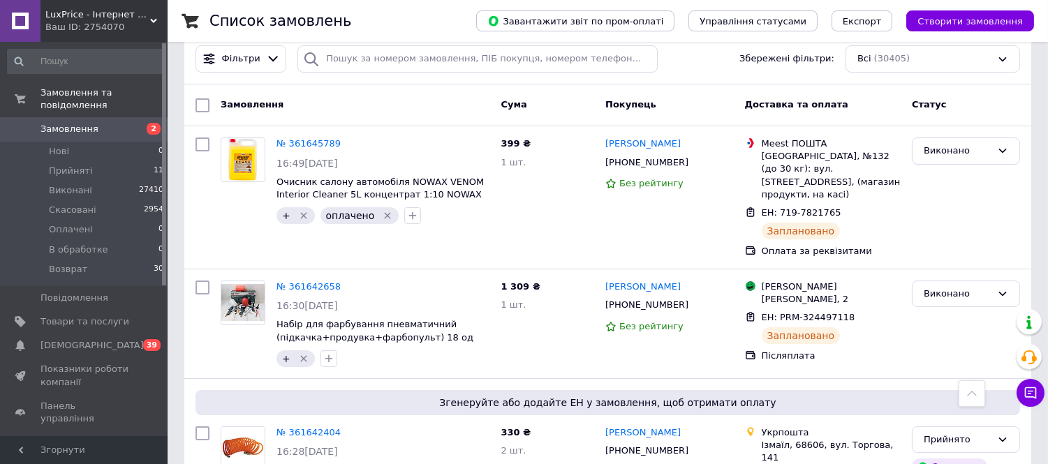
scroll to position [78, 0]
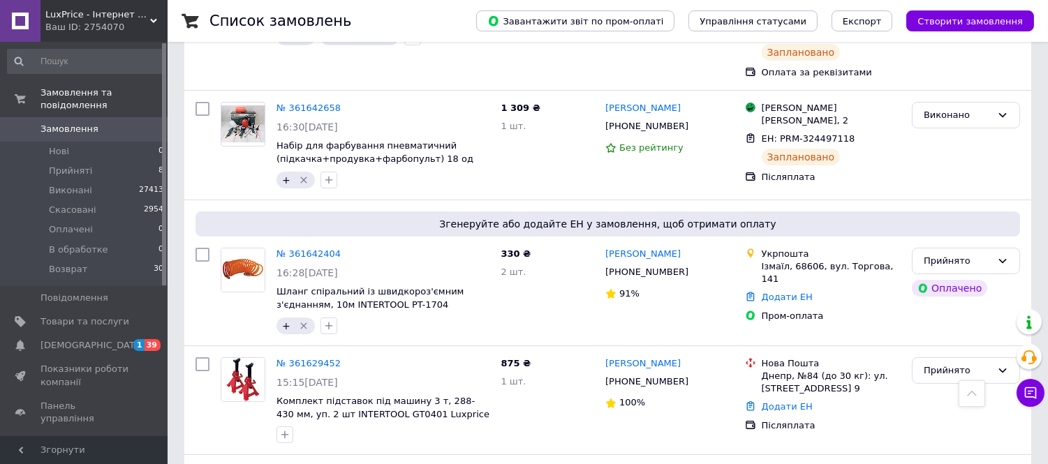
scroll to position [155, 0]
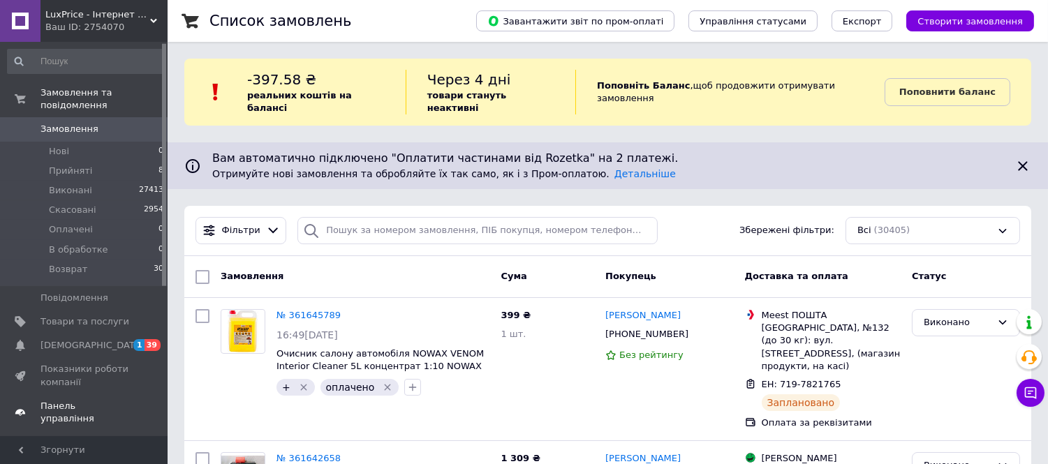
scroll to position [78, 0]
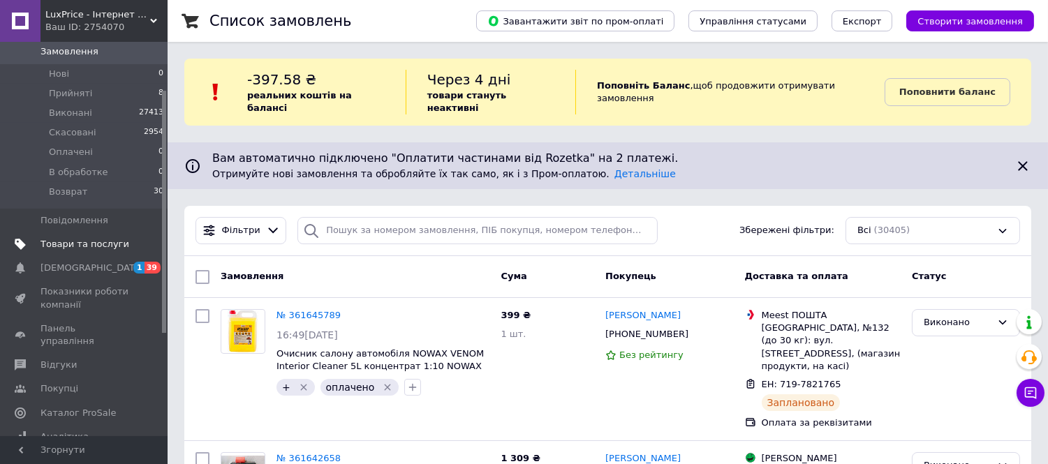
click at [114, 238] on span "Товари та послуги" at bounding box center [85, 244] width 89 height 13
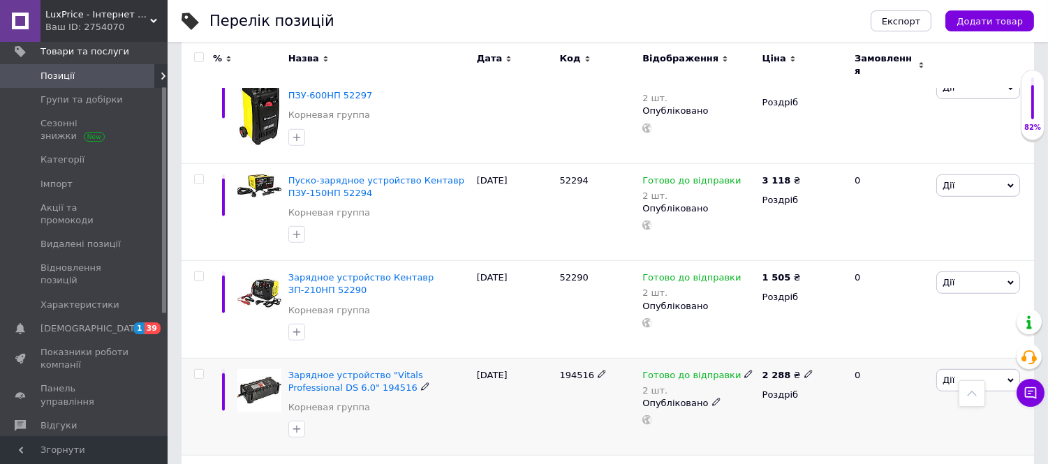
scroll to position [1834, 0]
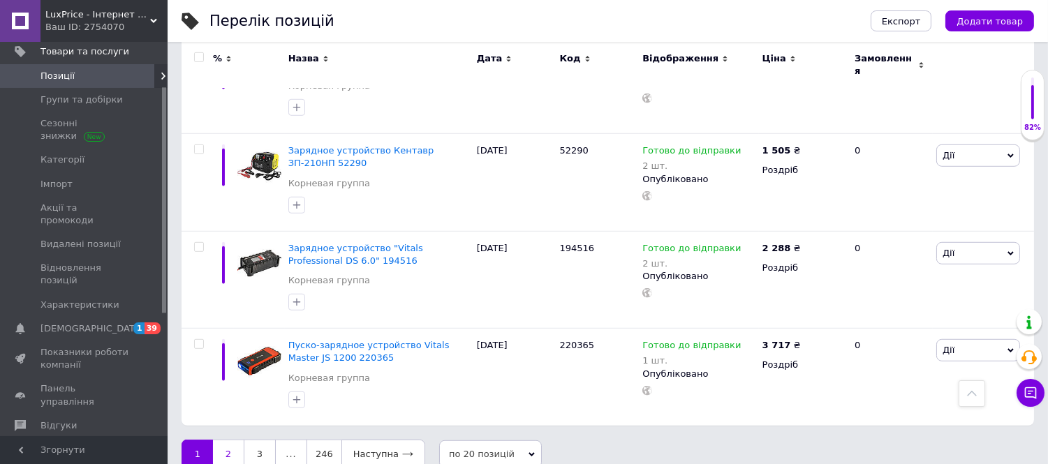
click at [227, 440] on link "2" at bounding box center [228, 454] width 31 height 29
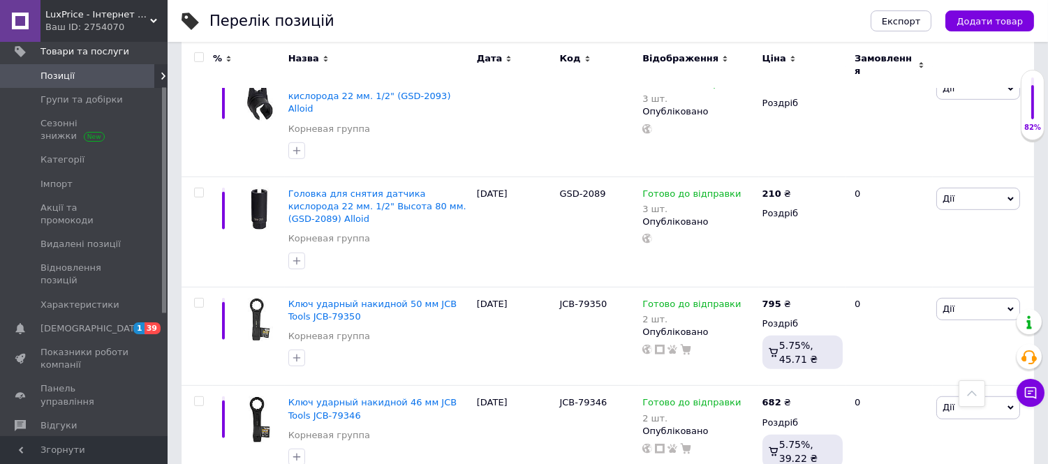
scroll to position [1900, 0]
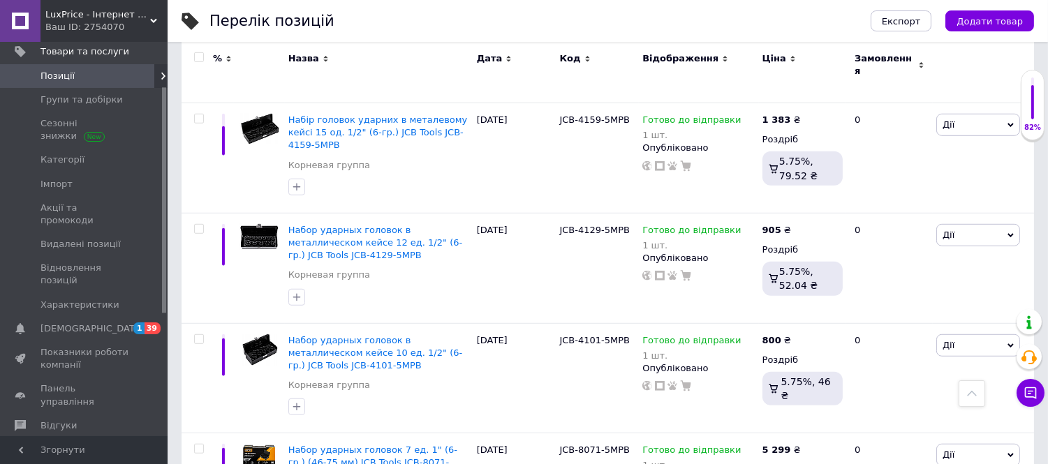
scroll to position [2030, 0]
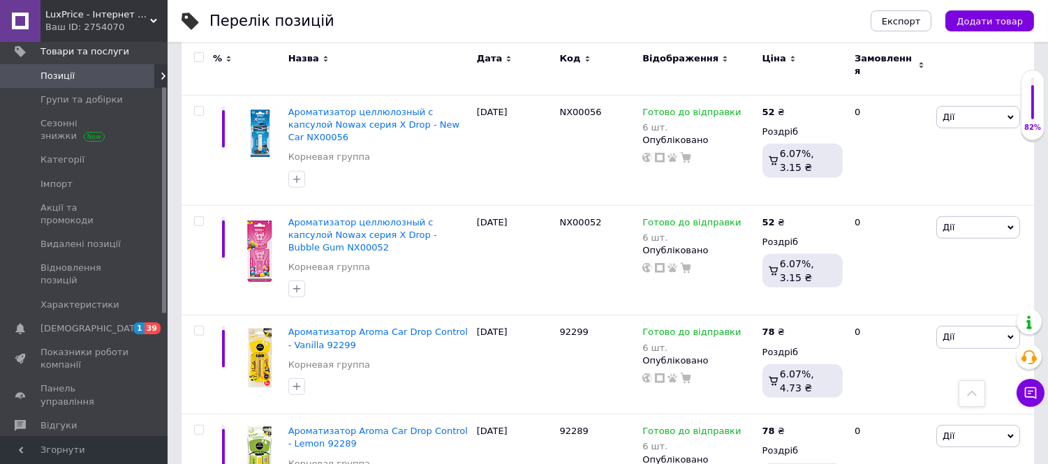
scroll to position [1911, 0]
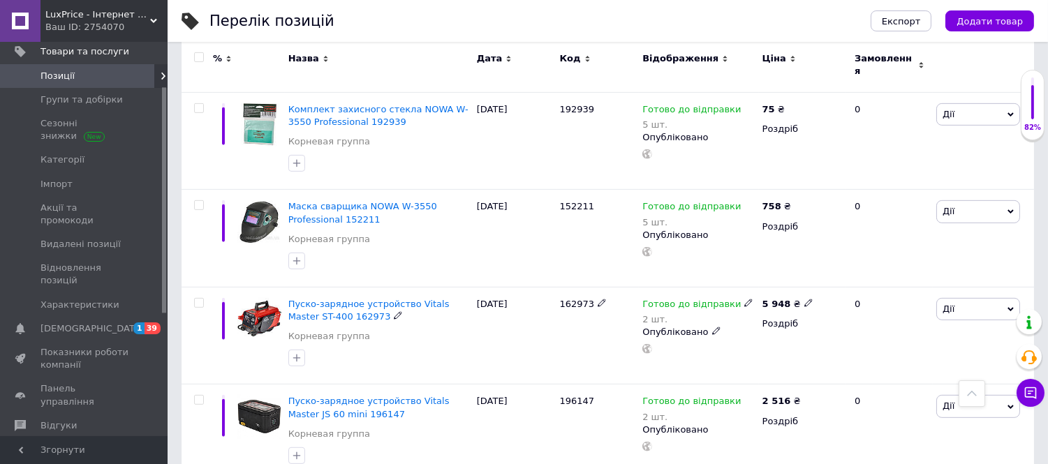
scroll to position [1058, 0]
